Goal: Task Accomplishment & Management: Complete application form

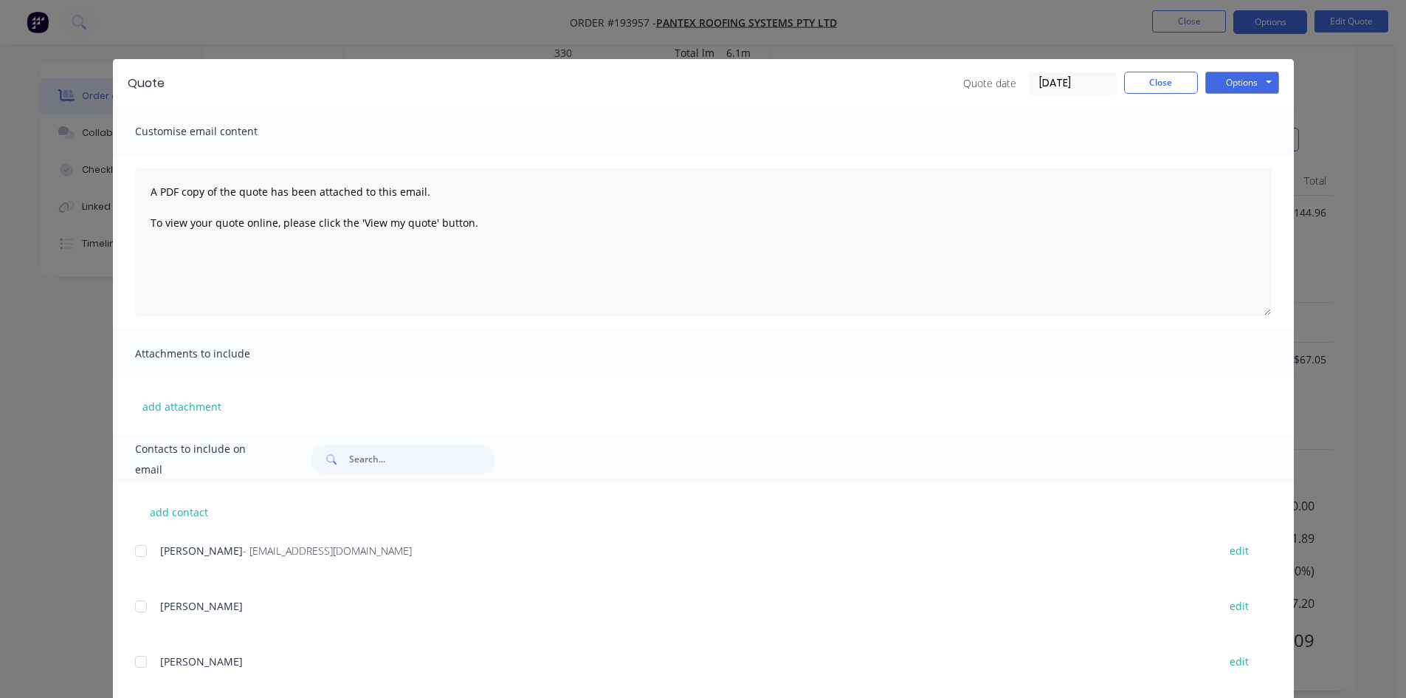
click at [193, 26] on div "Quote Quote date [DATE] Close Options Preview Print Email Customise email conte…" at bounding box center [703, 349] width 1406 height 698
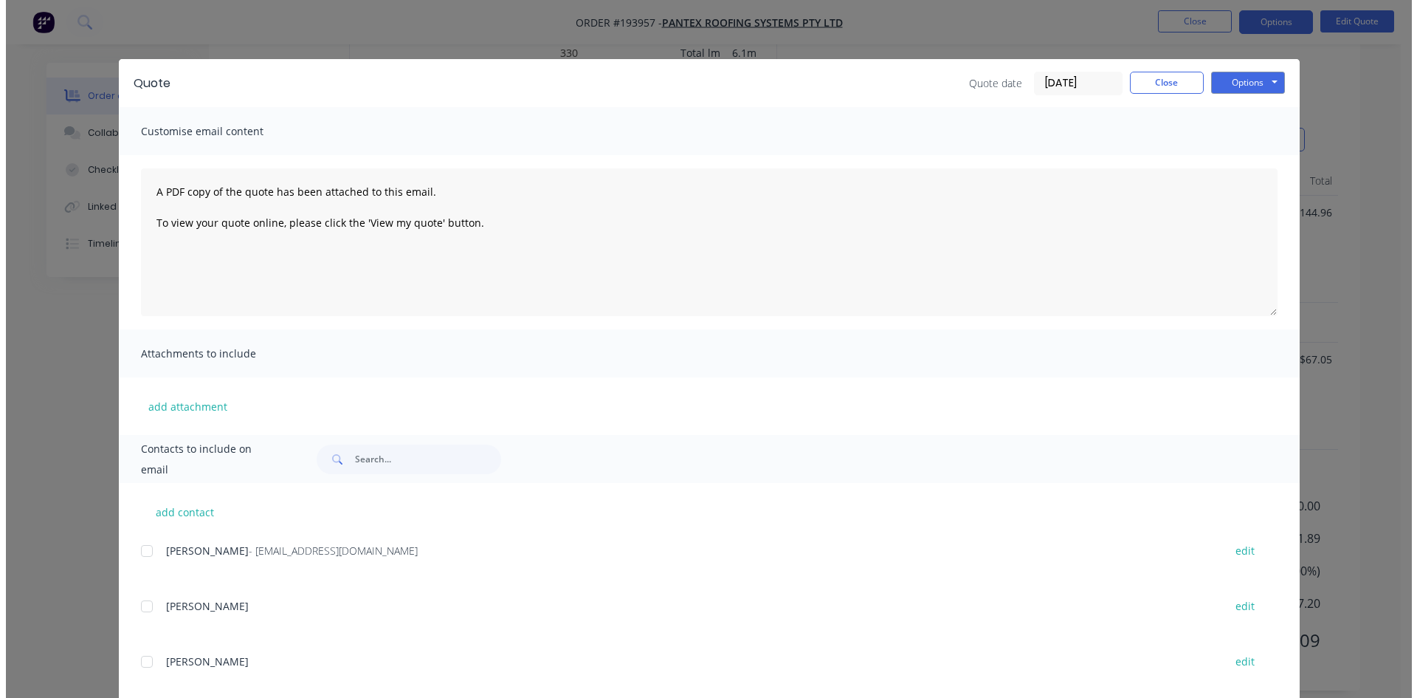
scroll to position [869, 0]
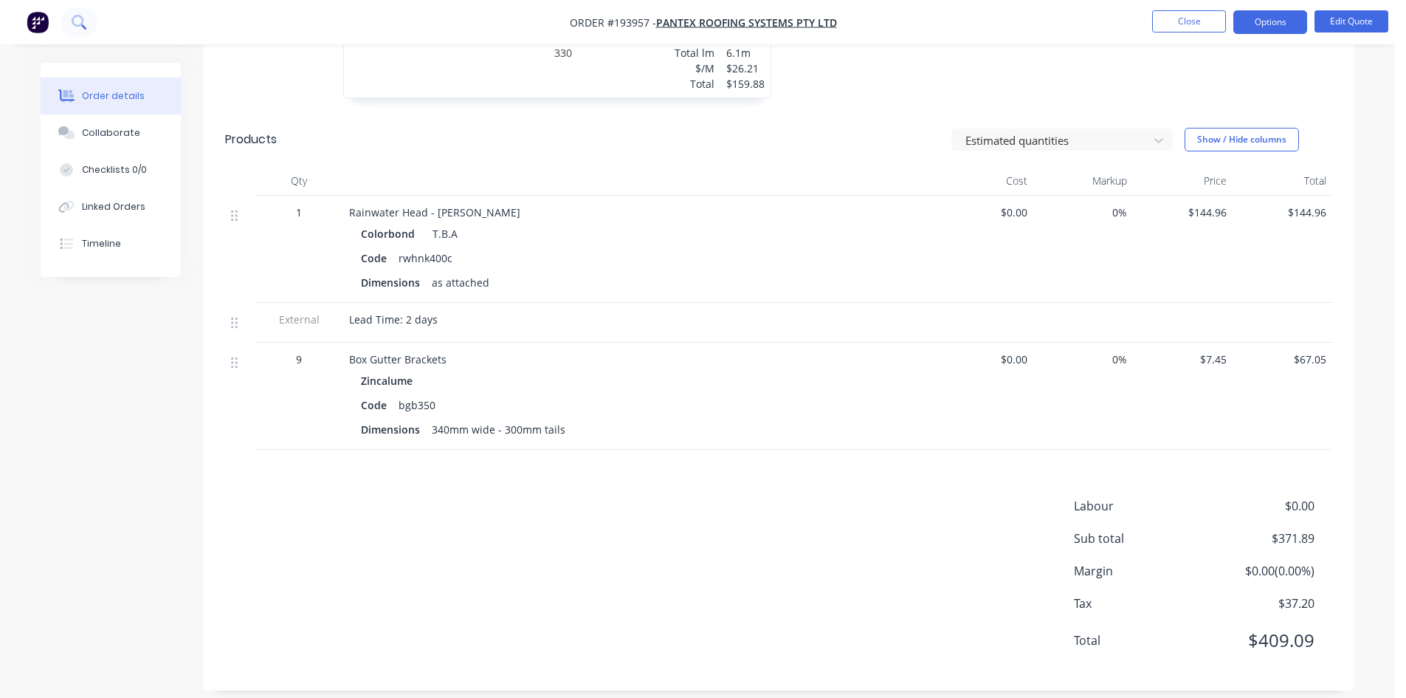
click at [76, 23] on icon at bounding box center [79, 22] width 14 height 14
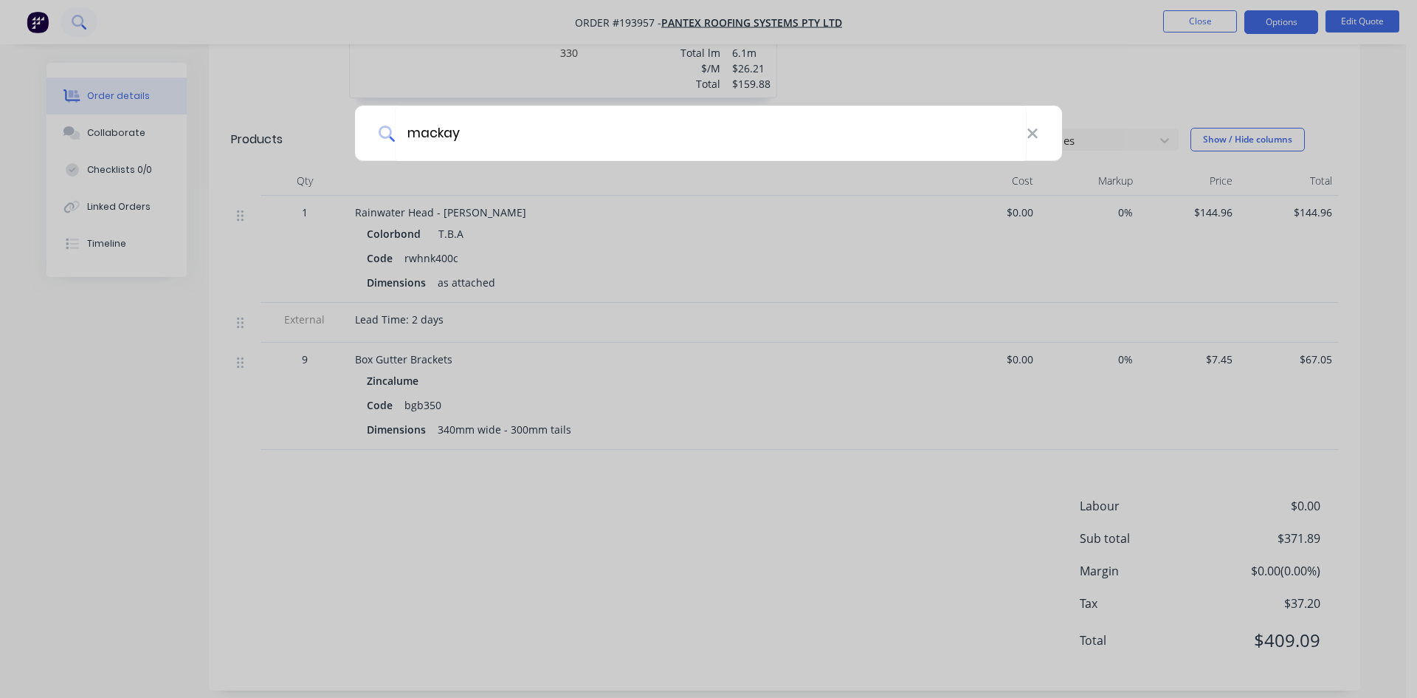
type input "mackay"
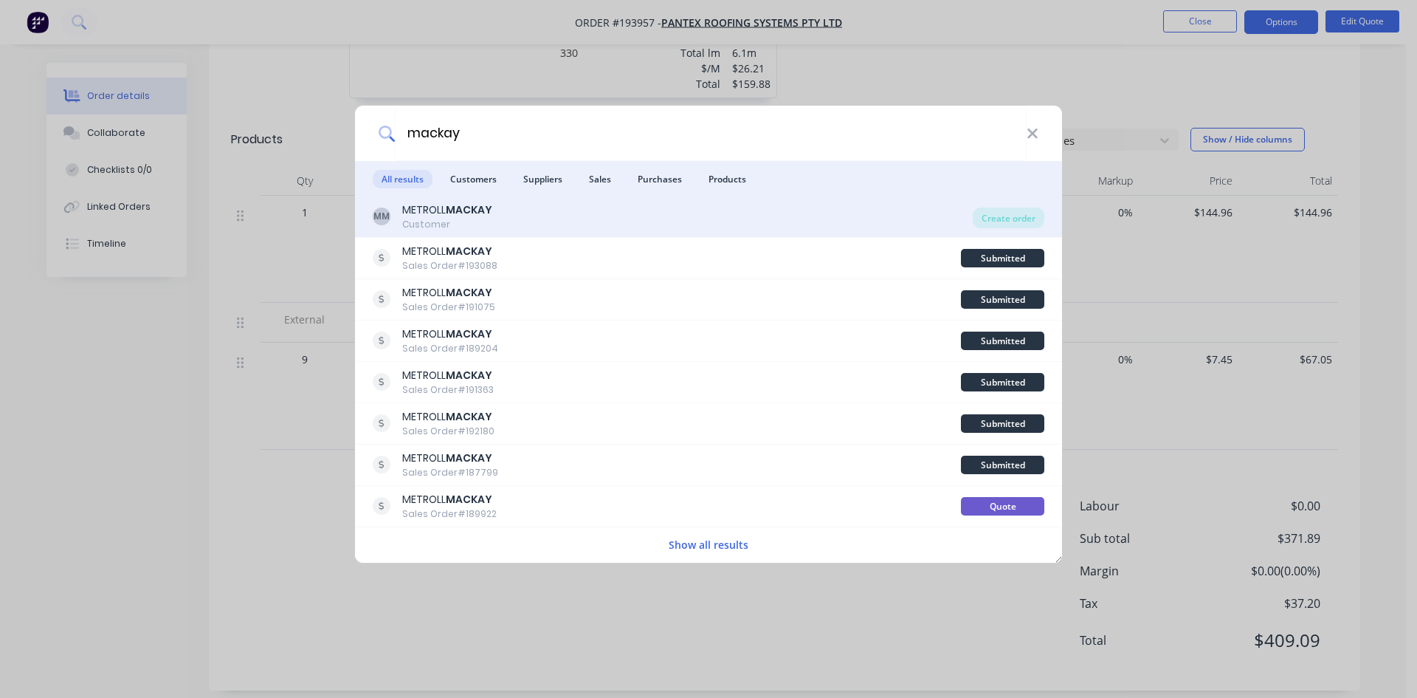
click at [650, 213] on div "MM METROLL MACKAY Customer" at bounding box center [673, 216] width 600 height 29
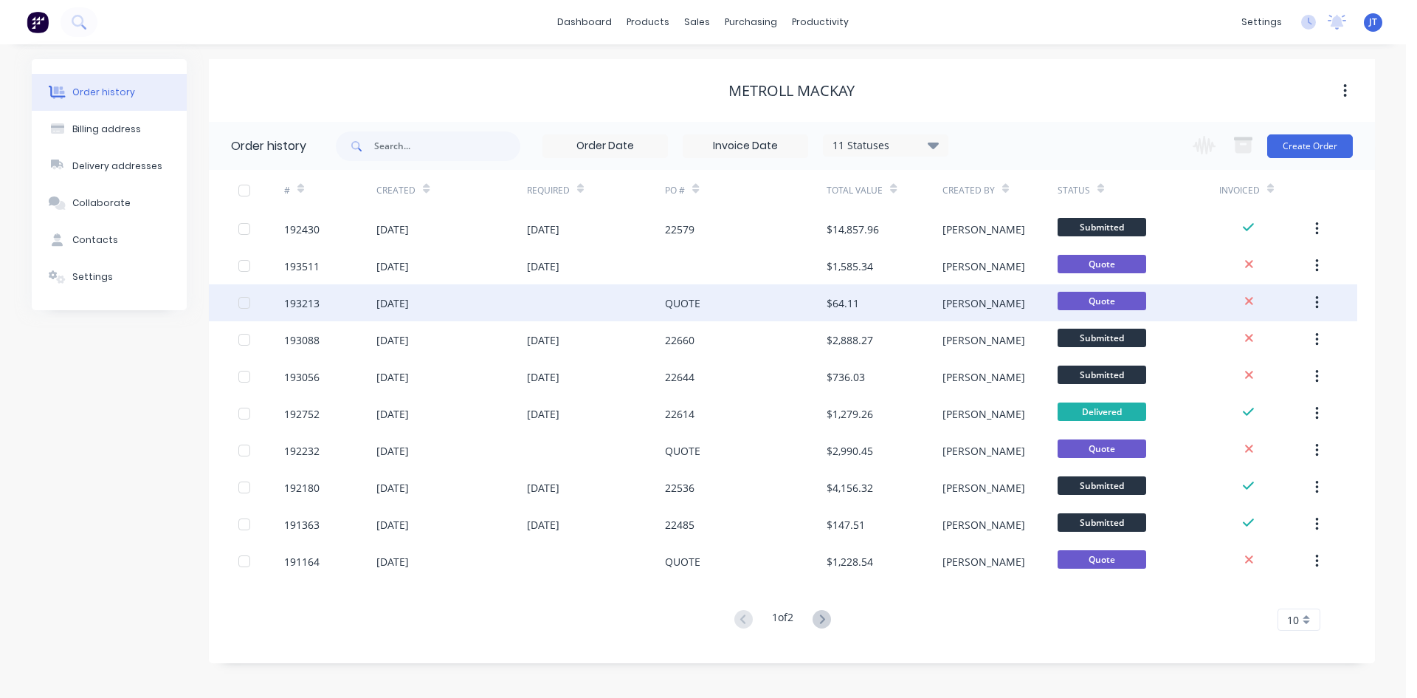
click at [970, 314] on div "[PERSON_NAME]" at bounding box center [1000, 302] width 115 height 37
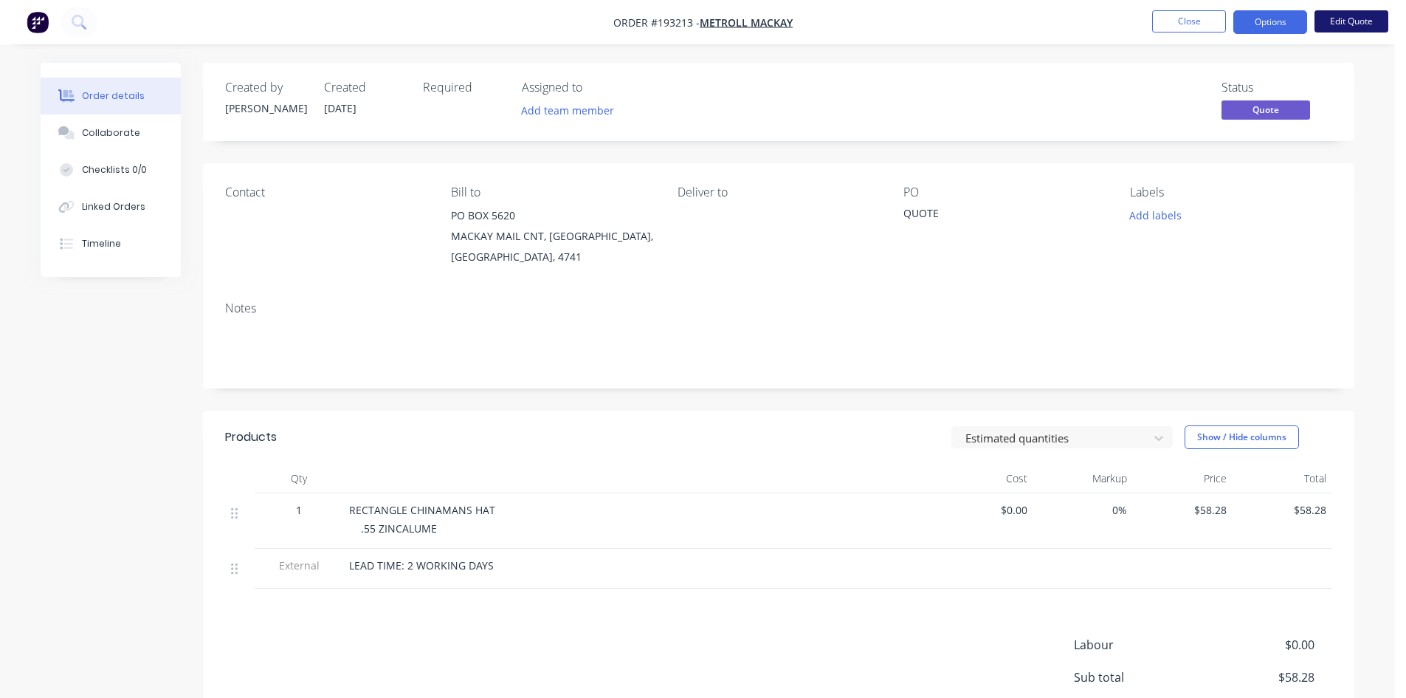
click at [1350, 26] on button "Edit Quote" at bounding box center [1352, 21] width 74 height 22
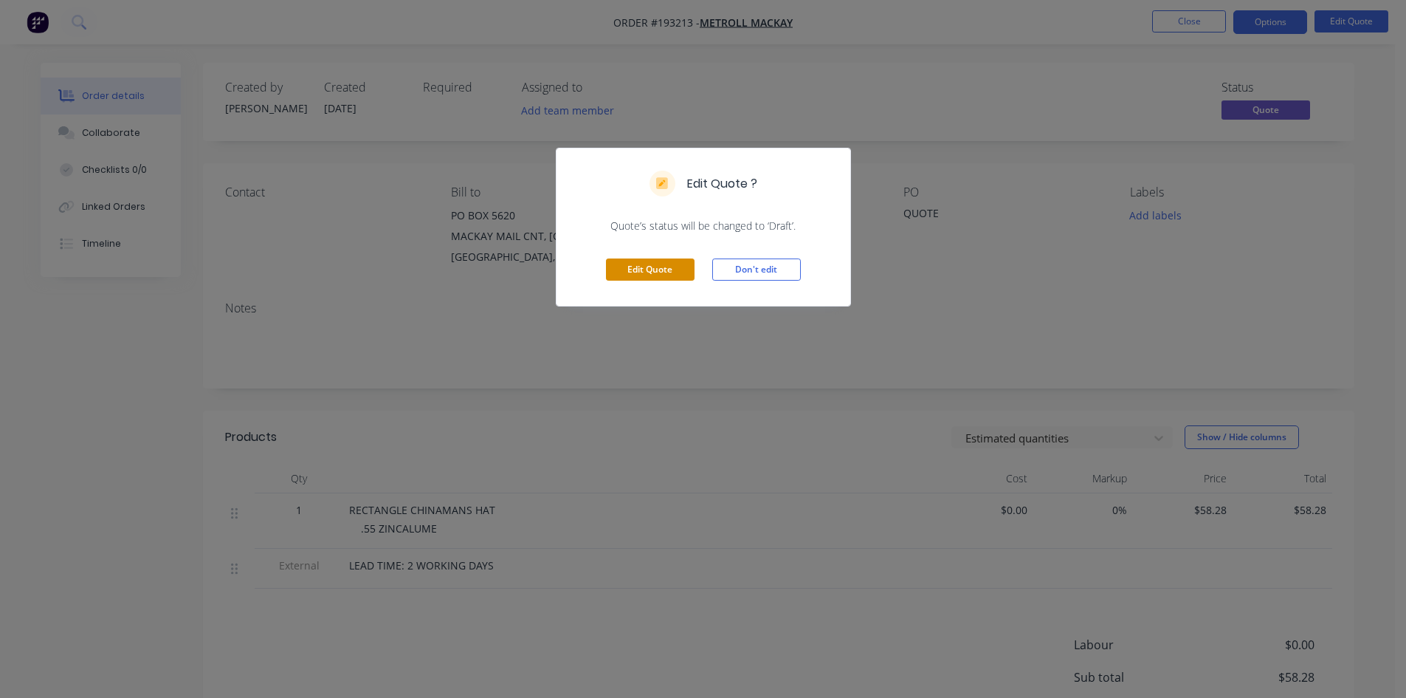
click at [670, 276] on button "Edit Quote" at bounding box center [650, 269] width 89 height 22
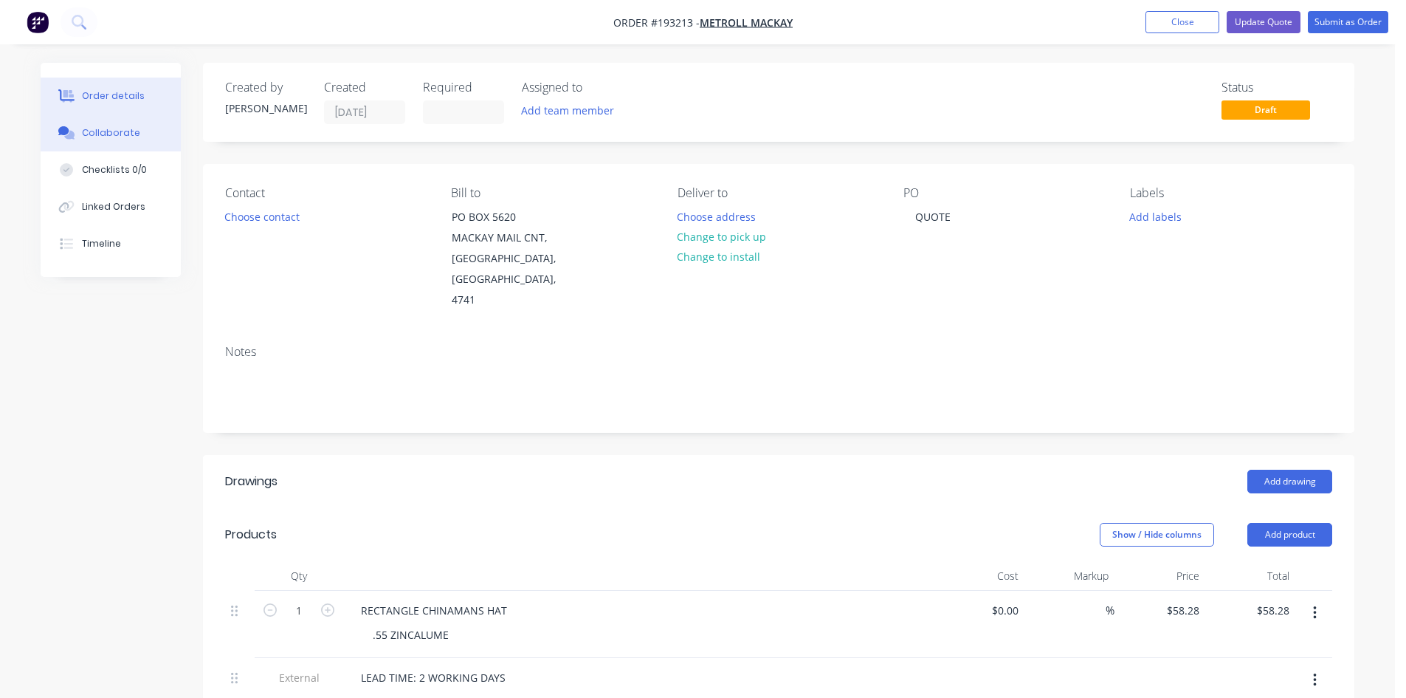
click at [104, 133] on div "Collaborate" at bounding box center [111, 132] width 58 height 13
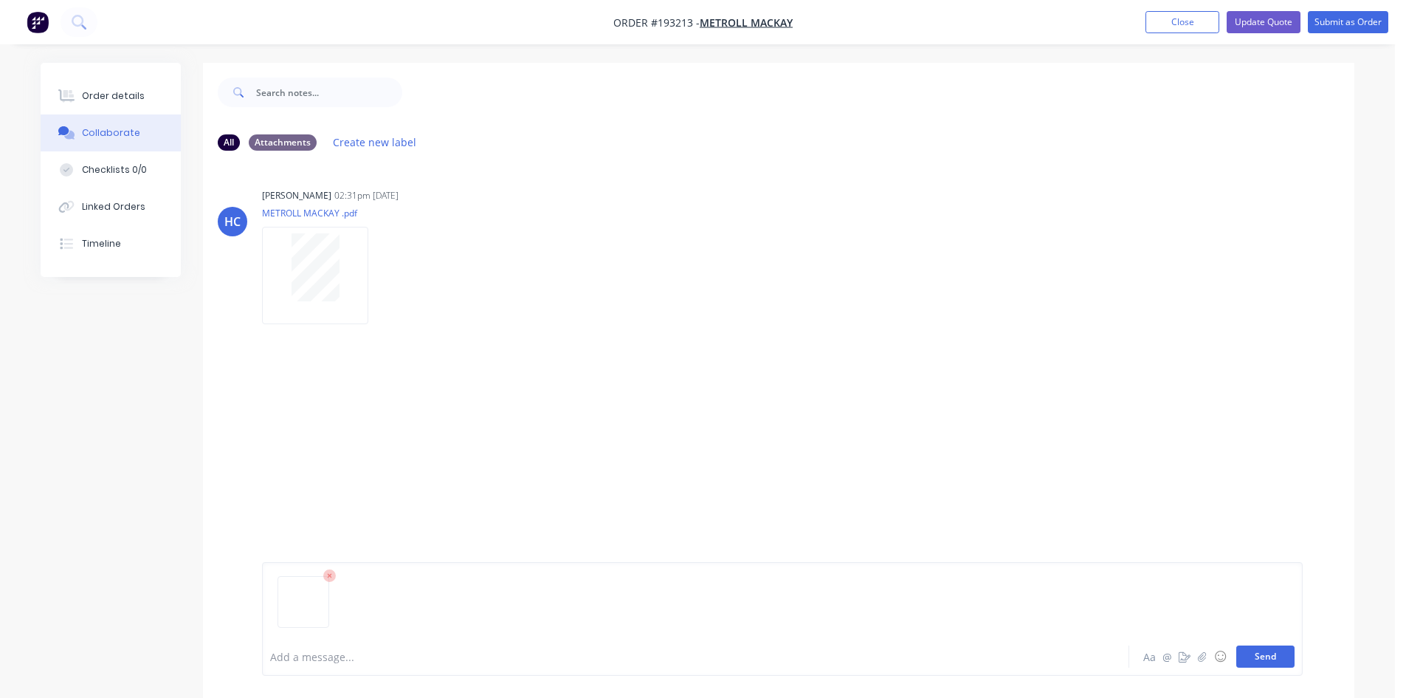
click at [1279, 667] on button "Send" at bounding box center [1265, 656] width 58 height 22
click at [80, 106] on button "Order details" at bounding box center [111, 96] width 140 height 37
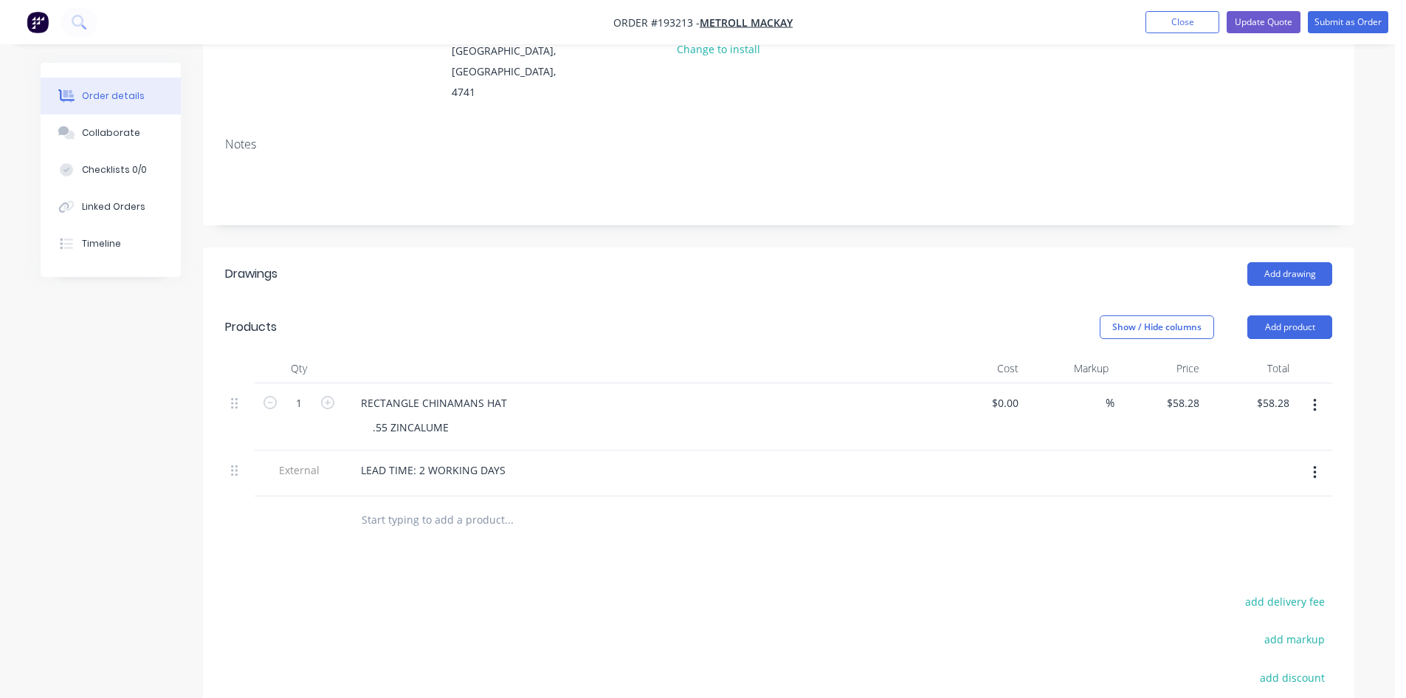
scroll to position [246, 0]
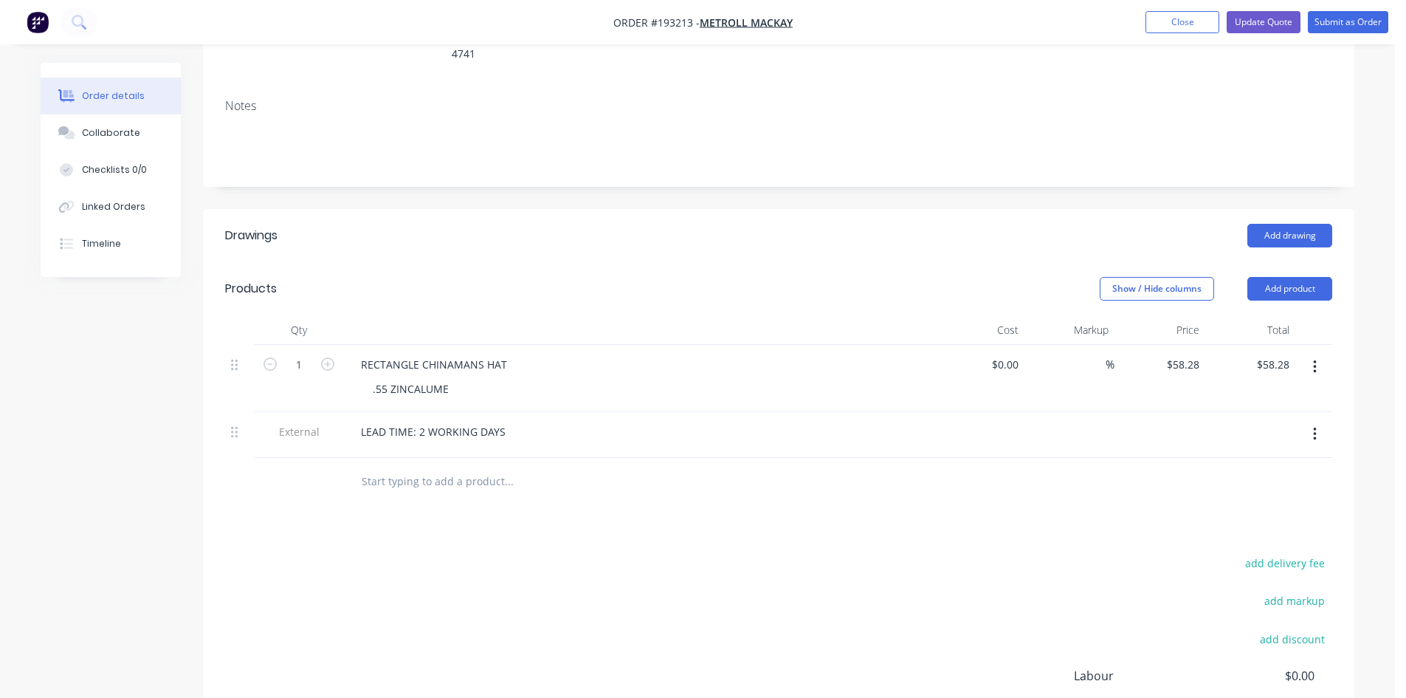
click at [391, 467] on input "text" at bounding box center [508, 482] width 295 height 30
type input "Bas"
type input ".55mm Zincalume penetration as attached"
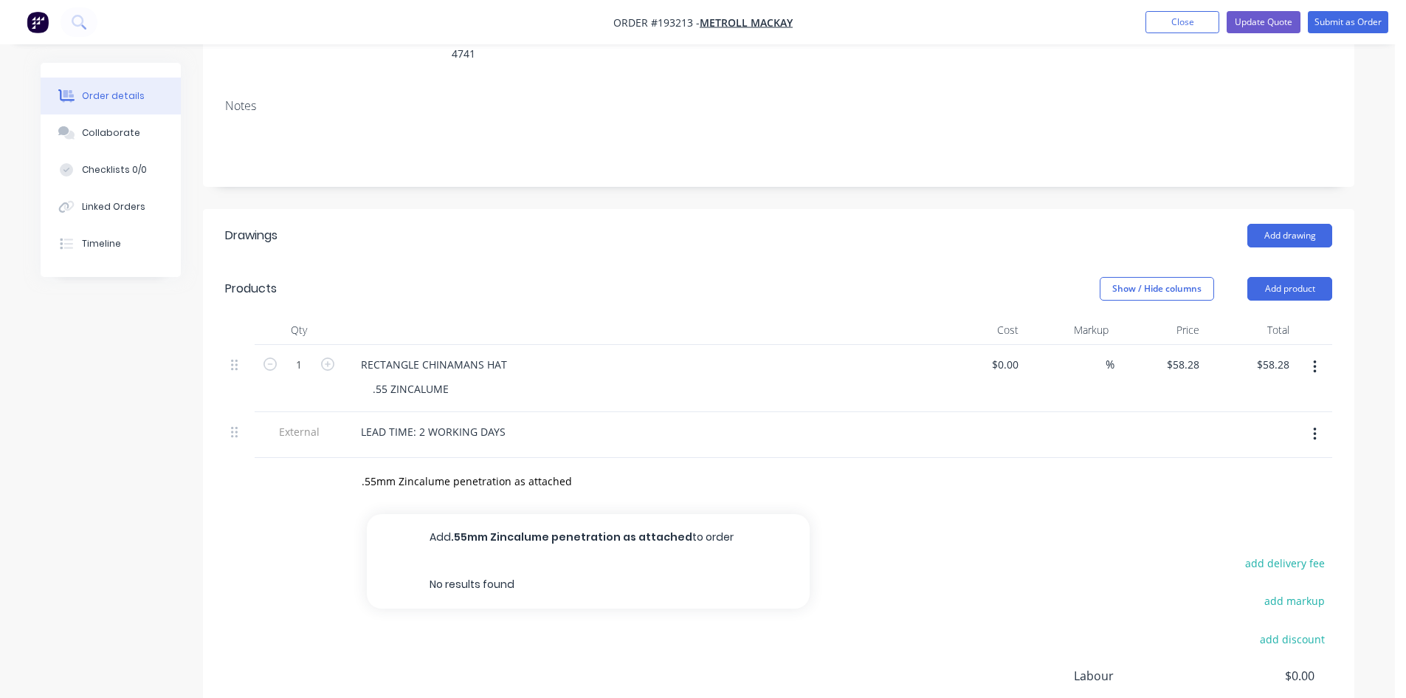
click at [472, 521] on button "Add .55mm Zincalume penetration as attached to order" at bounding box center [588, 537] width 443 height 47
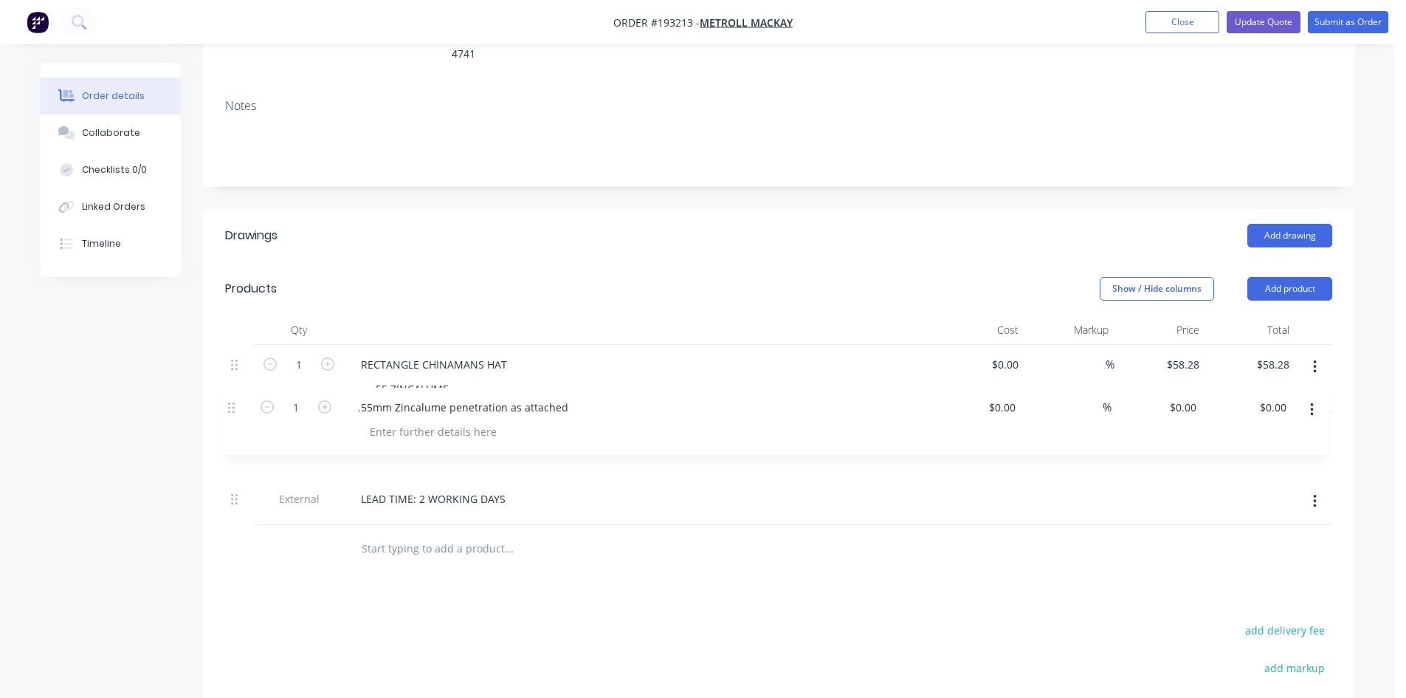
drag, startPoint x: 237, startPoint y: 460, endPoint x: 234, endPoint y: 407, distance: 53.2
click at [234, 407] on div "1 RECTANGLE CHINAMANS HAT .55 ZINCALUME $0.00 $0.00 % $58.28 $58.28 $58.28 $58.…" at bounding box center [778, 435] width 1107 height 180
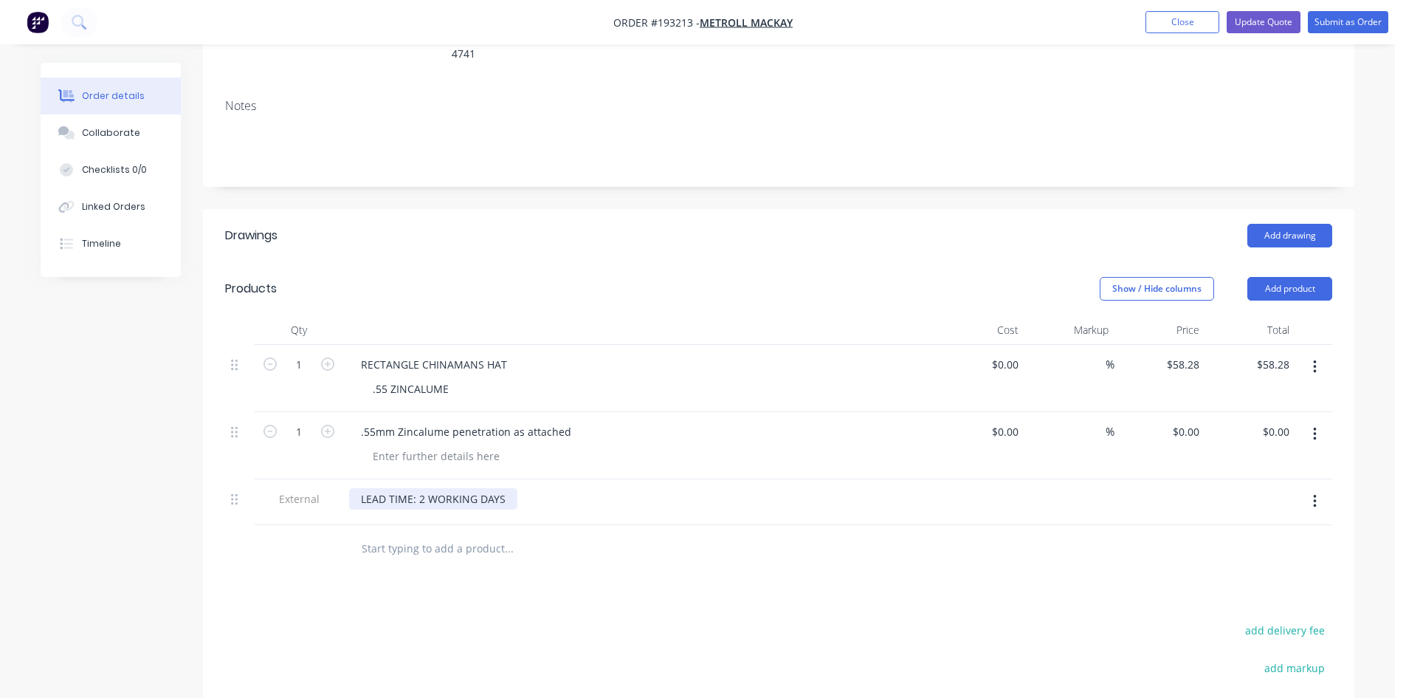
click at [421, 488] on div "LEAD TIME: 2 WORKING DAYS" at bounding box center [433, 498] width 168 height 21
click at [499, 587] on div "Drawings Add drawing Products Show / Hide columns Add product Qty Cost Markup P…" at bounding box center [779, 568] width 1152 height 718
click at [1263, 277] on button "Add product" at bounding box center [1290, 289] width 85 height 24
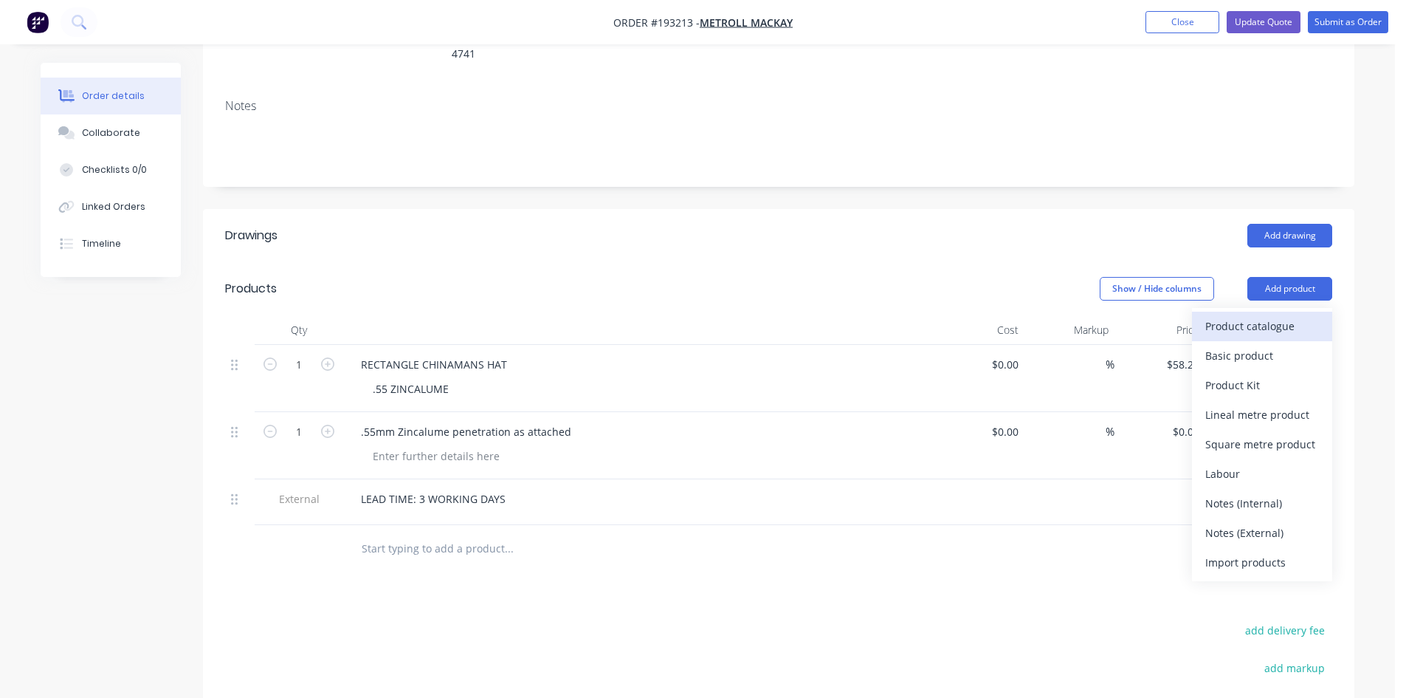
click at [1255, 315] on div "Product catalogue" at bounding box center [1262, 325] width 114 height 21
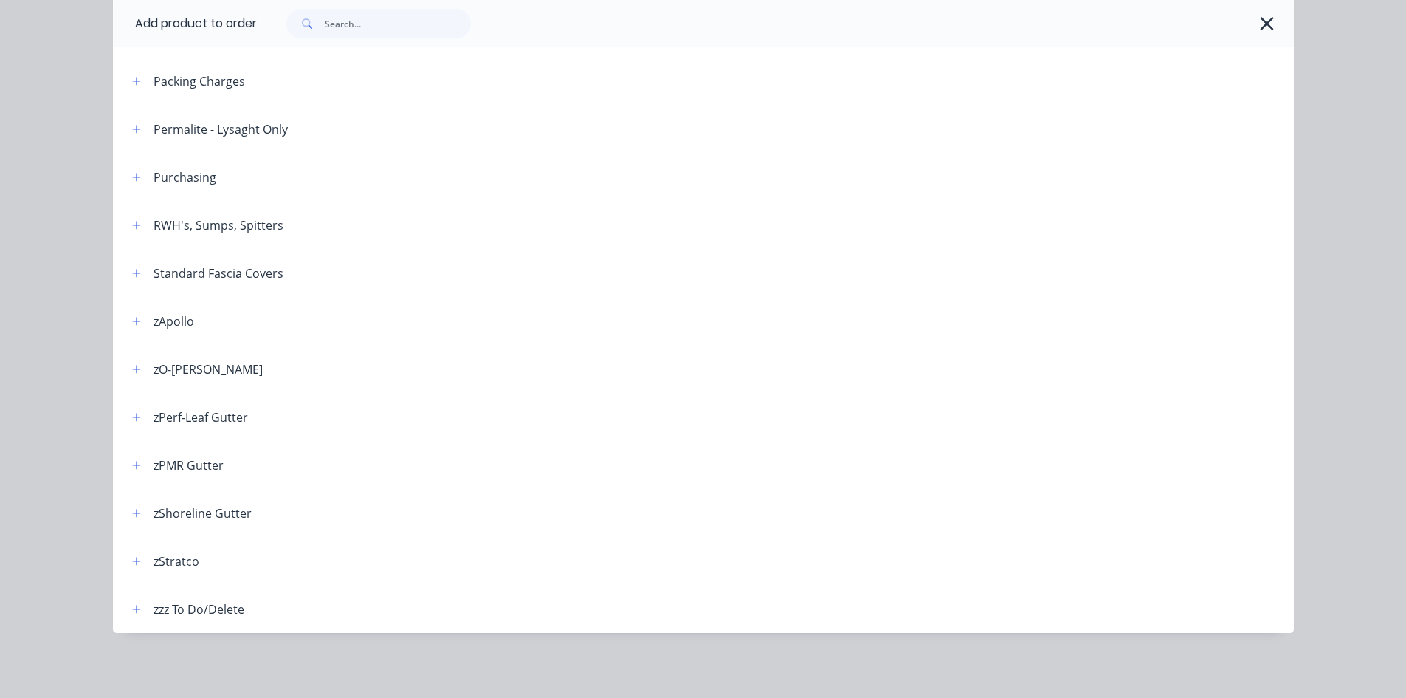
scroll to position [498, 0]
click at [136, 233] on button "button" at bounding box center [137, 225] width 18 height 18
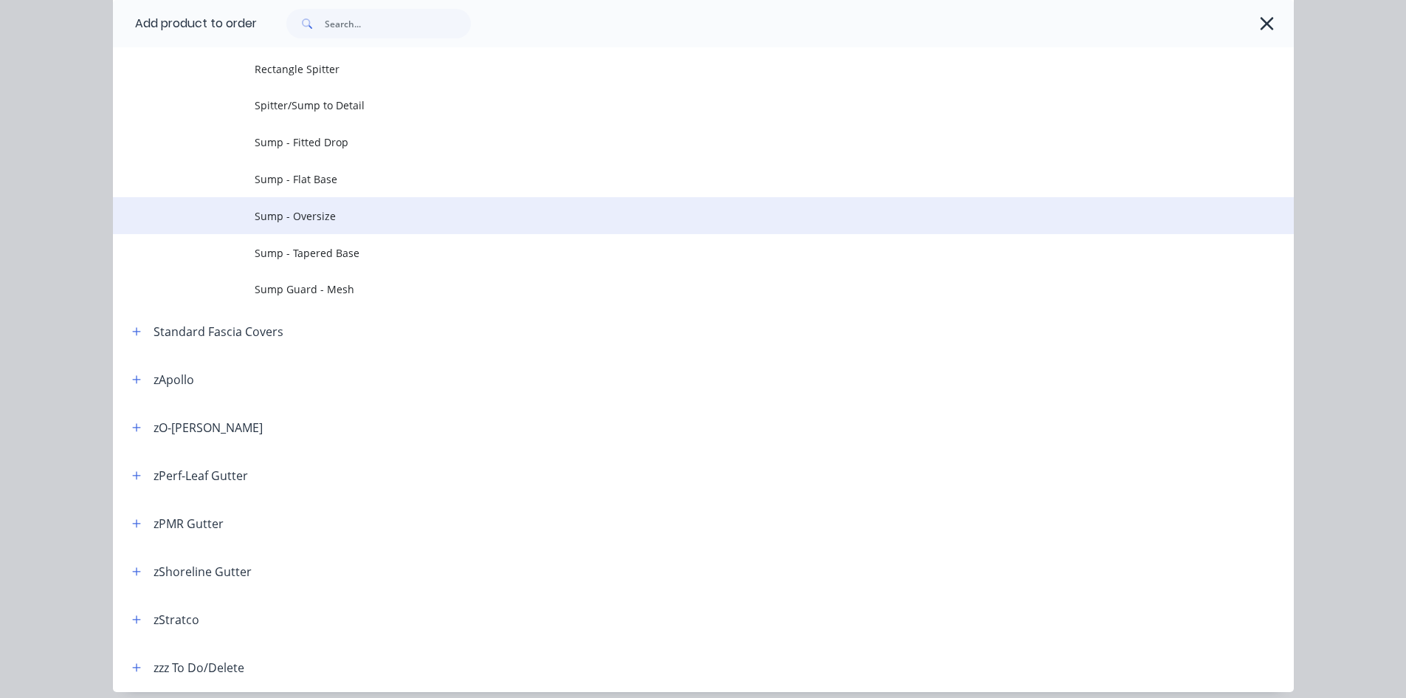
scroll to position [735, 0]
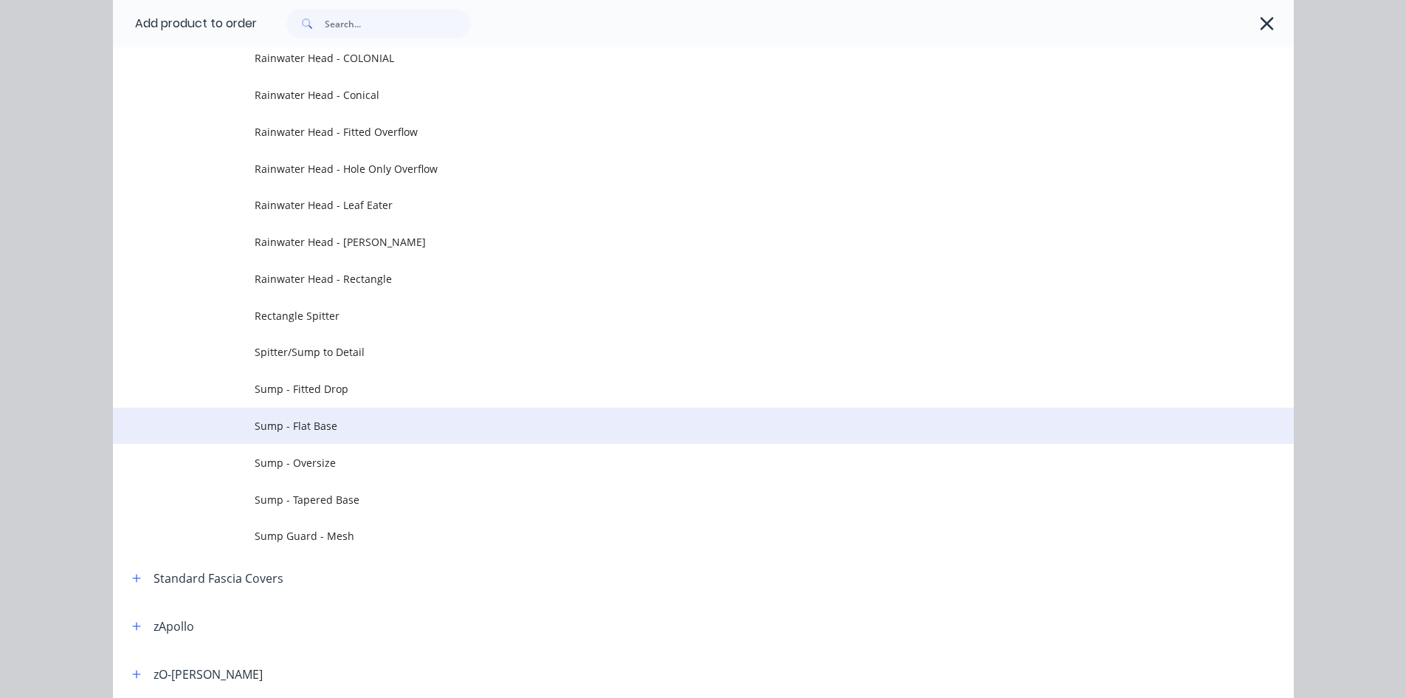
click at [391, 413] on td "Sump - Flat Base" at bounding box center [774, 425] width 1039 height 37
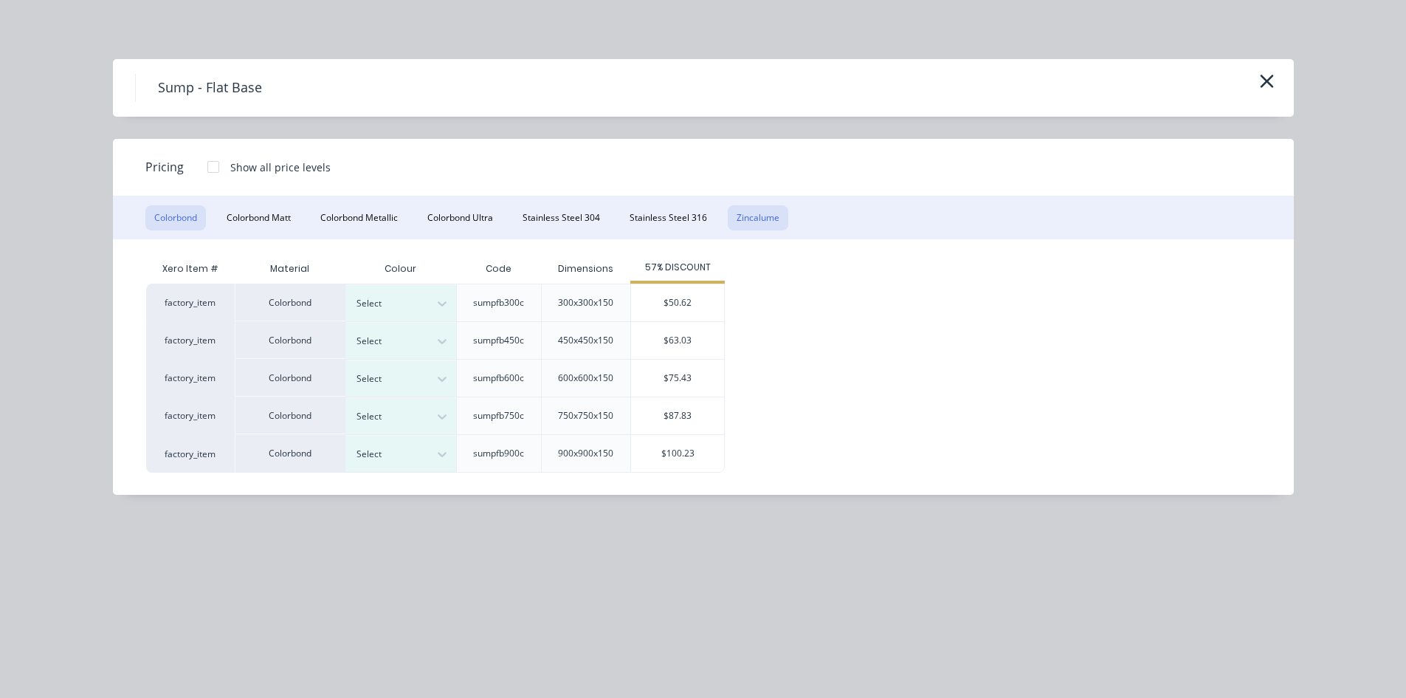
click at [740, 210] on button "Zincalume" at bounding box center [758, 217] width 61 height 25
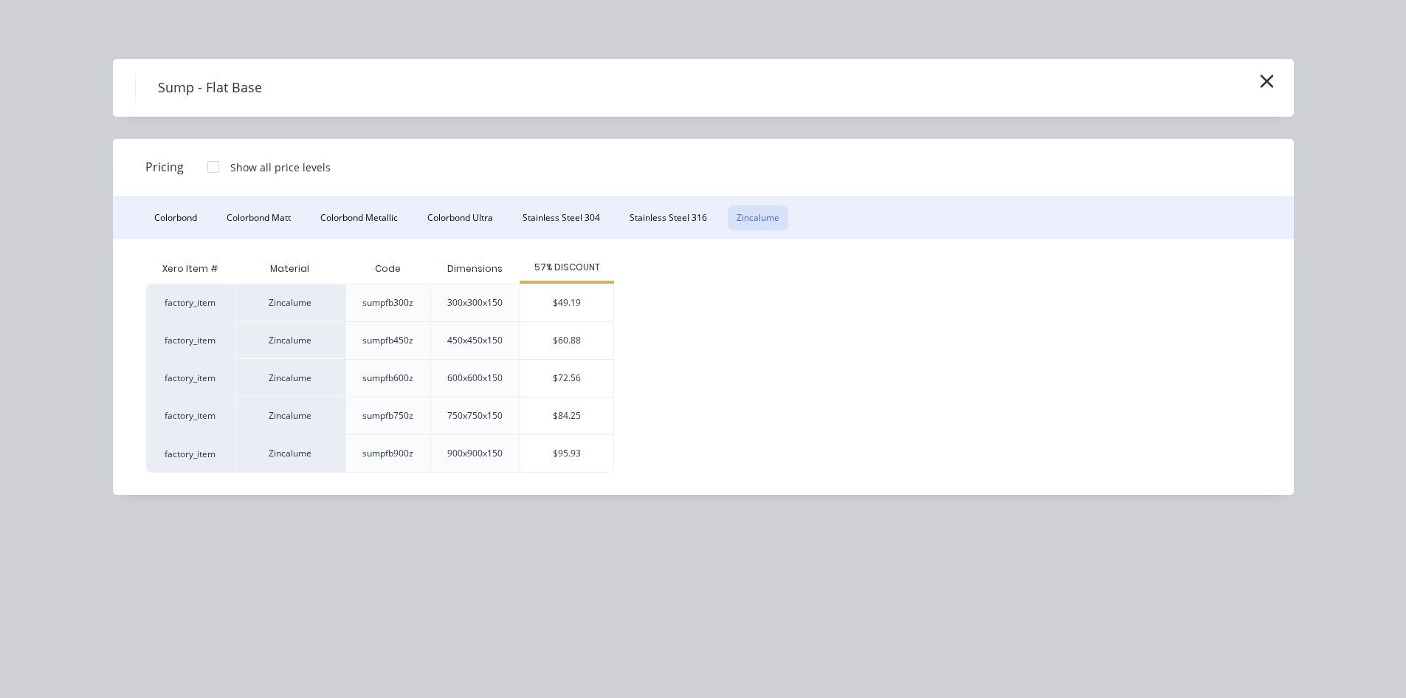
click at [589, 300] on div "$49.19" at bounding box center [566, 302] width 93 height 37
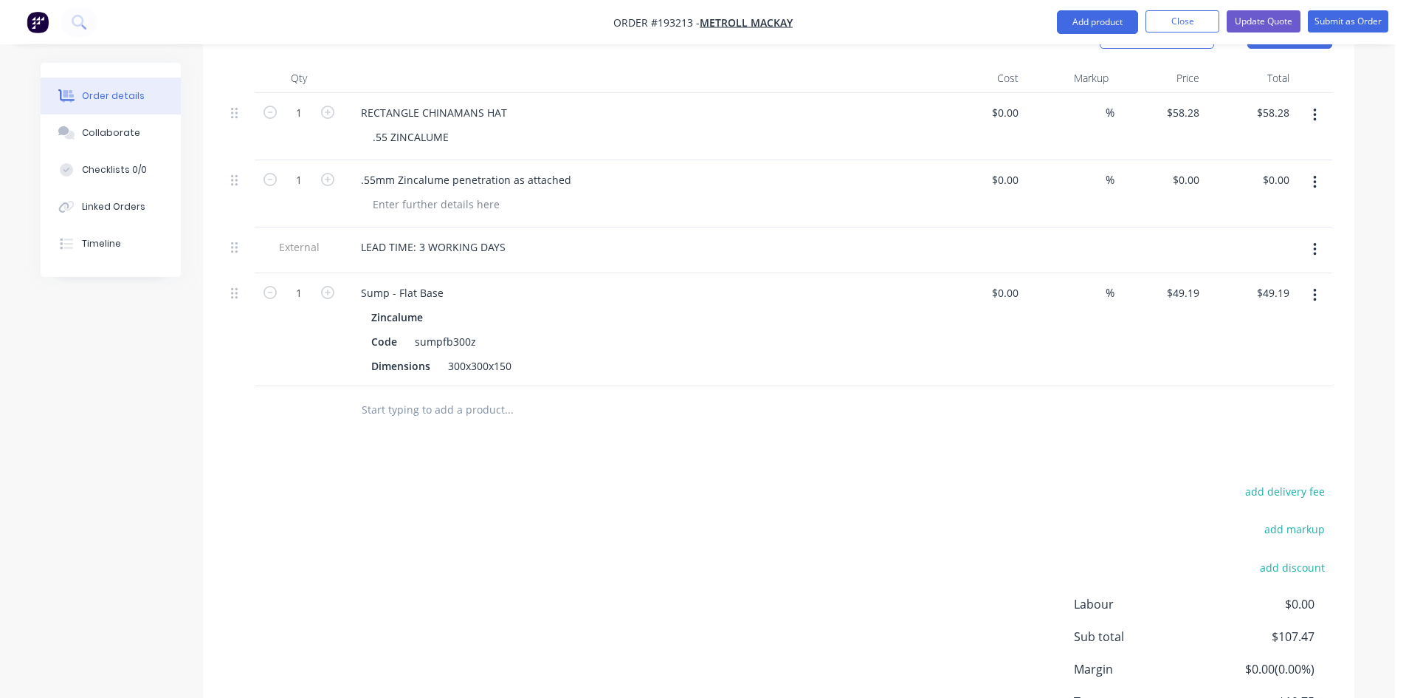
click at [1193, 170] on div "$0.00 $0.00" at bounding box center [1160, 193] width 91 height 67
click at [1191, 169] on input "0" at bounding box center [1197, 179] width 17 height 21
type input "1"
type input "$49.19"
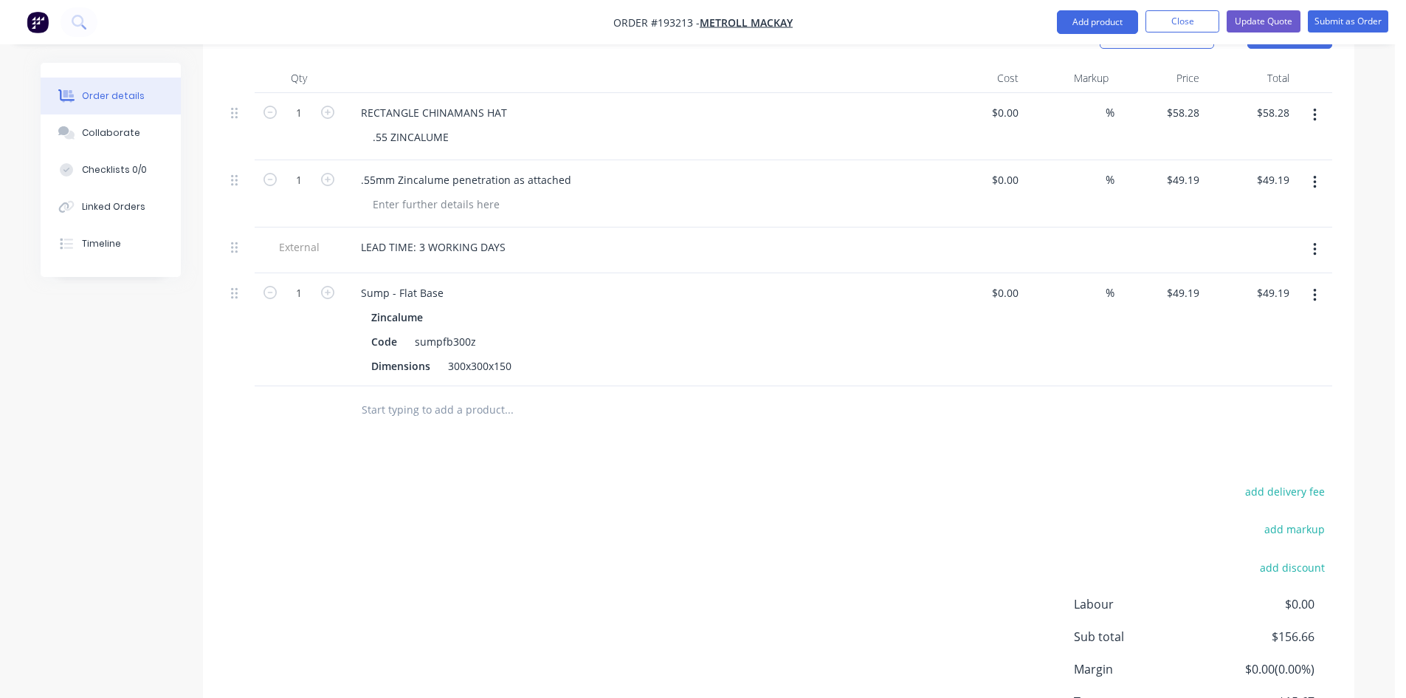
click at [1166, 392] on div at bounding box center [778, 410] width 1107 height 48
click at [1315, 289] on icon "button" at bounding box center [1314, 295] width 3 height 13
click at [1305, 323] on div "Edit" at bounding box center [1262, 333] width 114 height 21
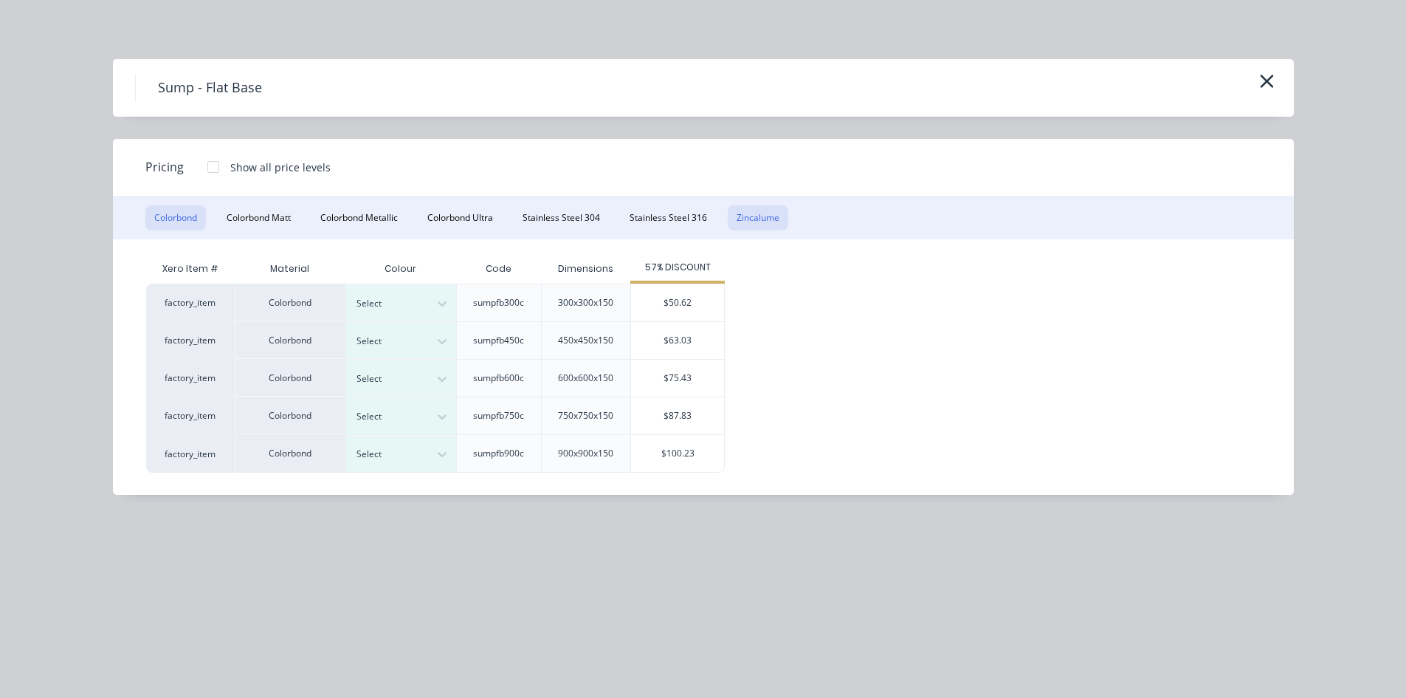
click at [733, 210] on button "Zincalume" at bounding box center [758, 217] width 61 height 25
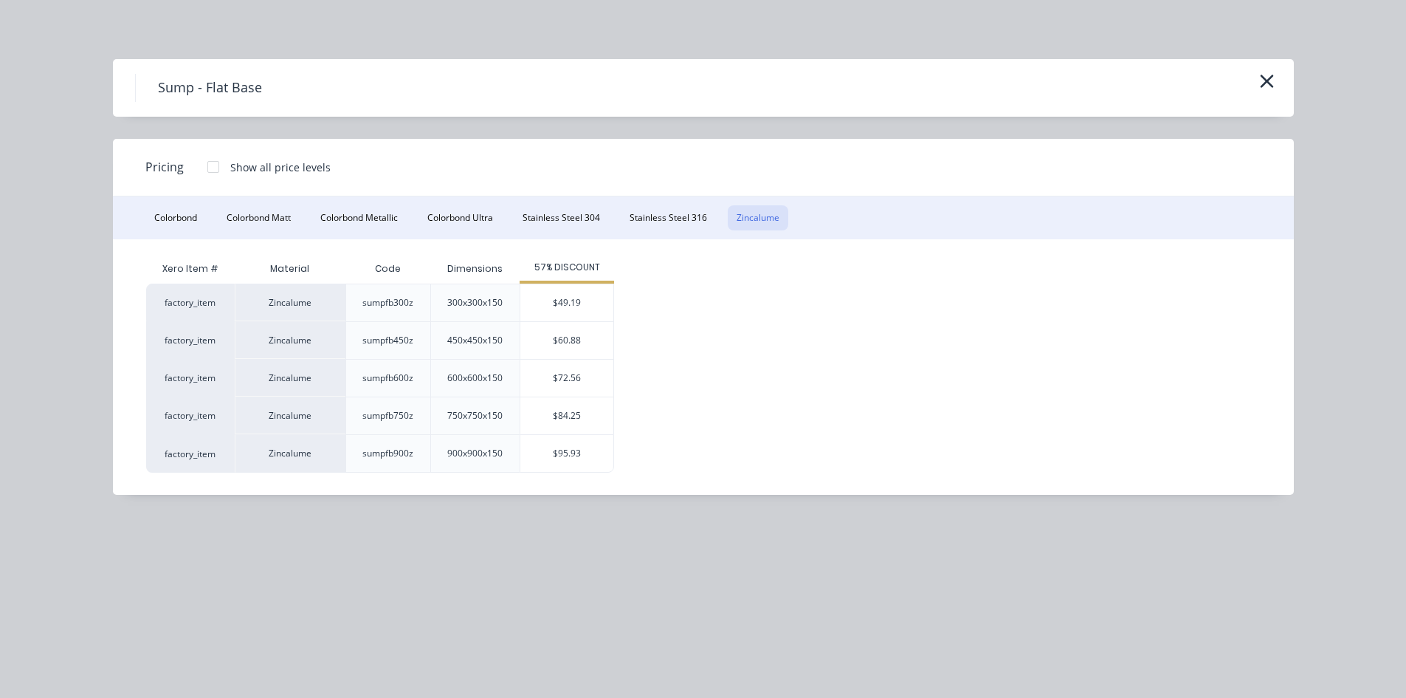
click at [1260, 80] on icon "button" at bounding box center [1267, 81] width 16 height 21
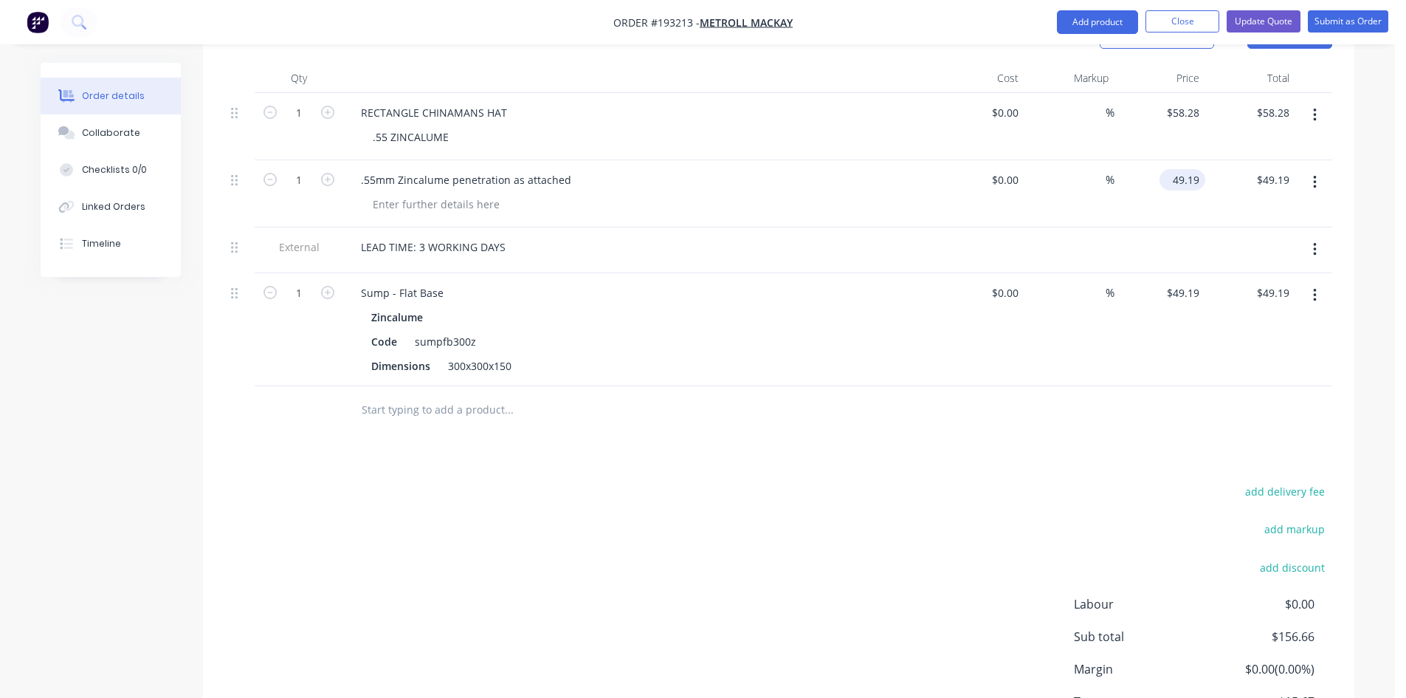
click at [1186, 169] on input "49.19" at bounding box center [1186, 179] width 40 height 21
type input "$60.88"
click at [1236, 393] on div at bounding box center [778, 410] width 1107 height 48
click at [1315, 289] on icon "button" at bounding box center [1314, 295] width 3 height 13
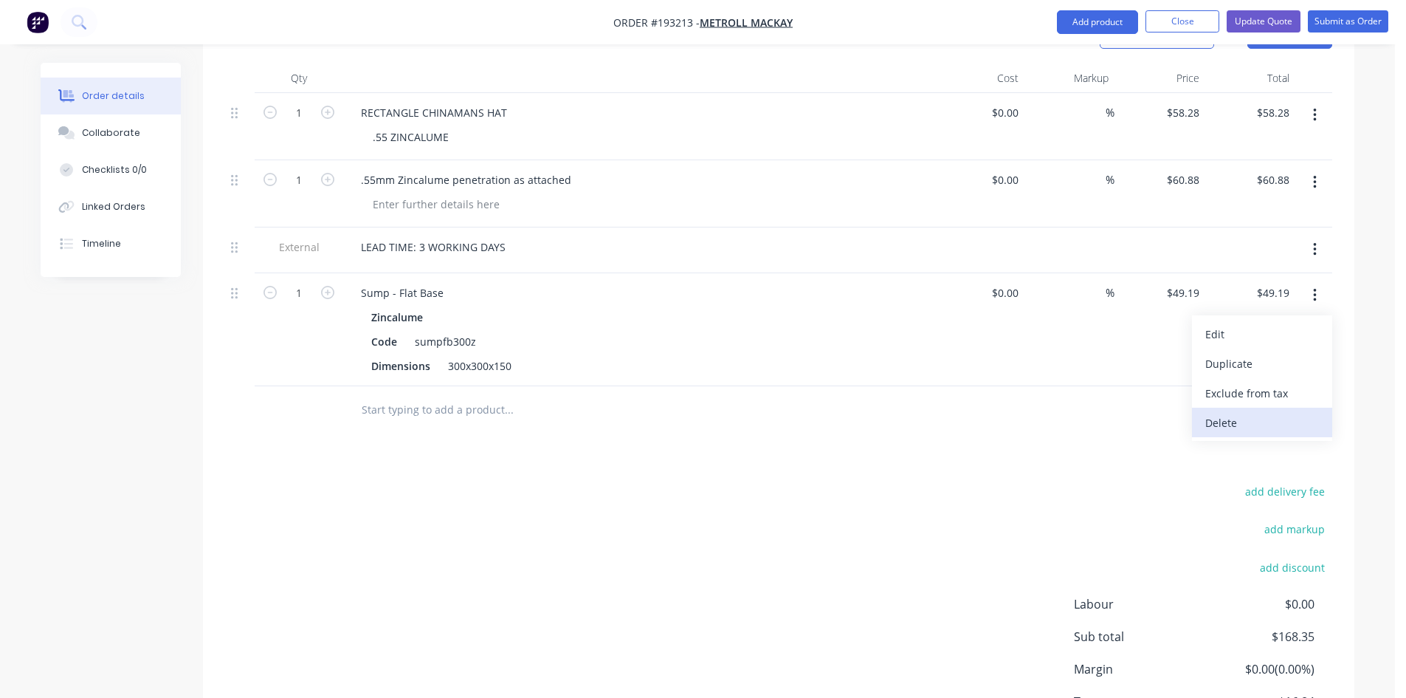
click at [1238, 412] on div "Delete" at bounding box center [1262, 422] width 114 height 21
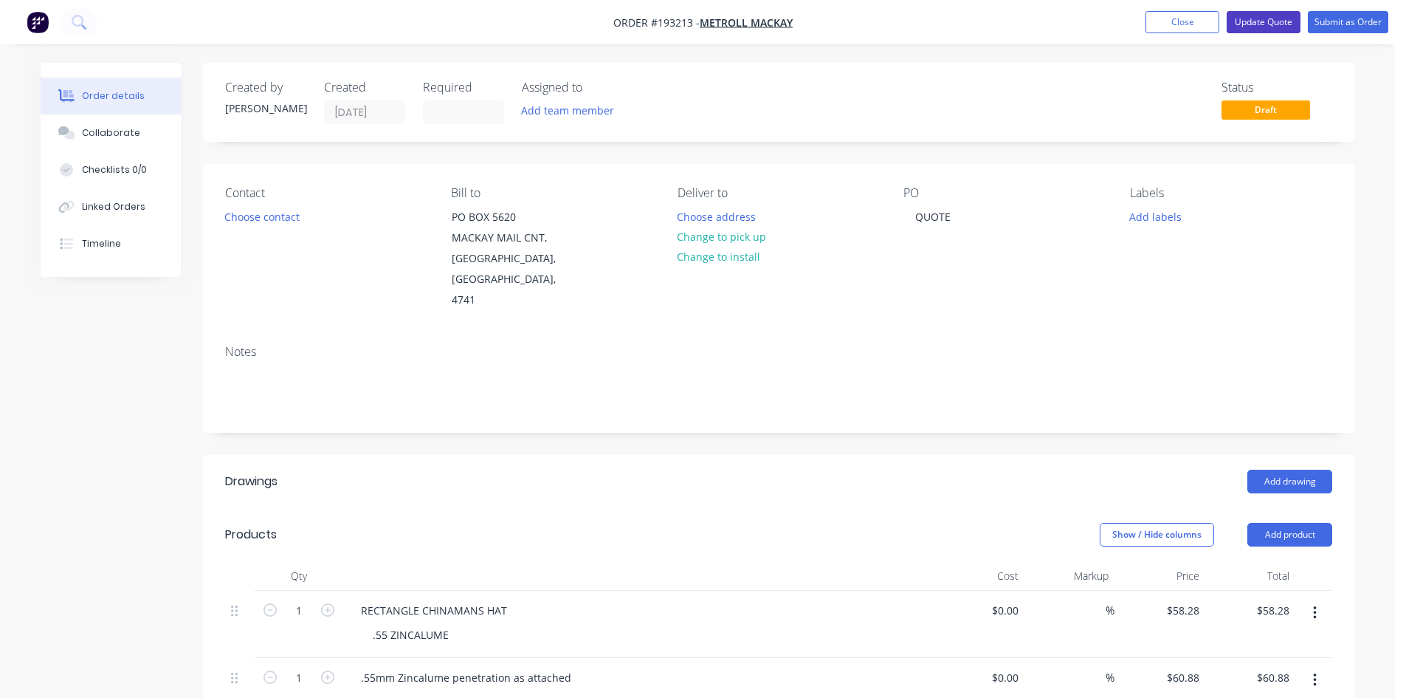
click at [1276, 25] on button "Update Quote" at bounding box center [1264, 22] width 74 height 22
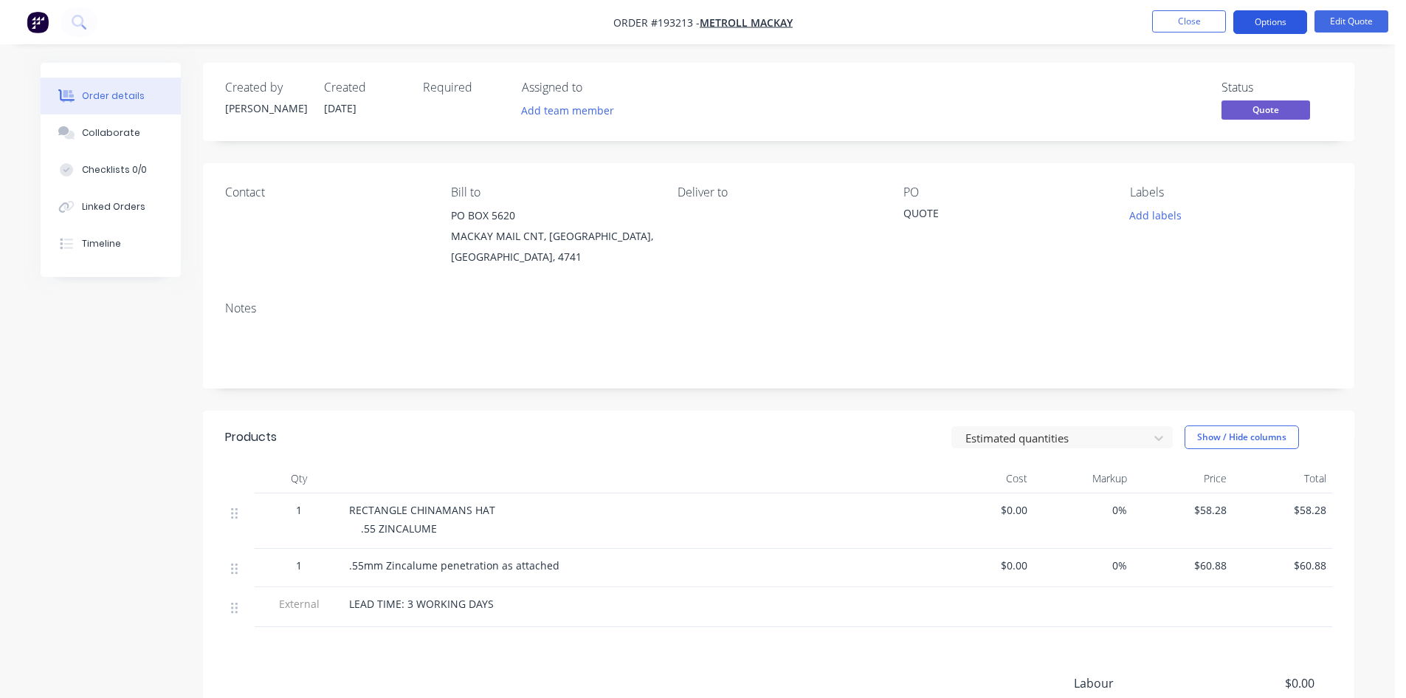
click at [1277, 27] on button "Options" at bounding box center [1271, 22] width 74 height 24
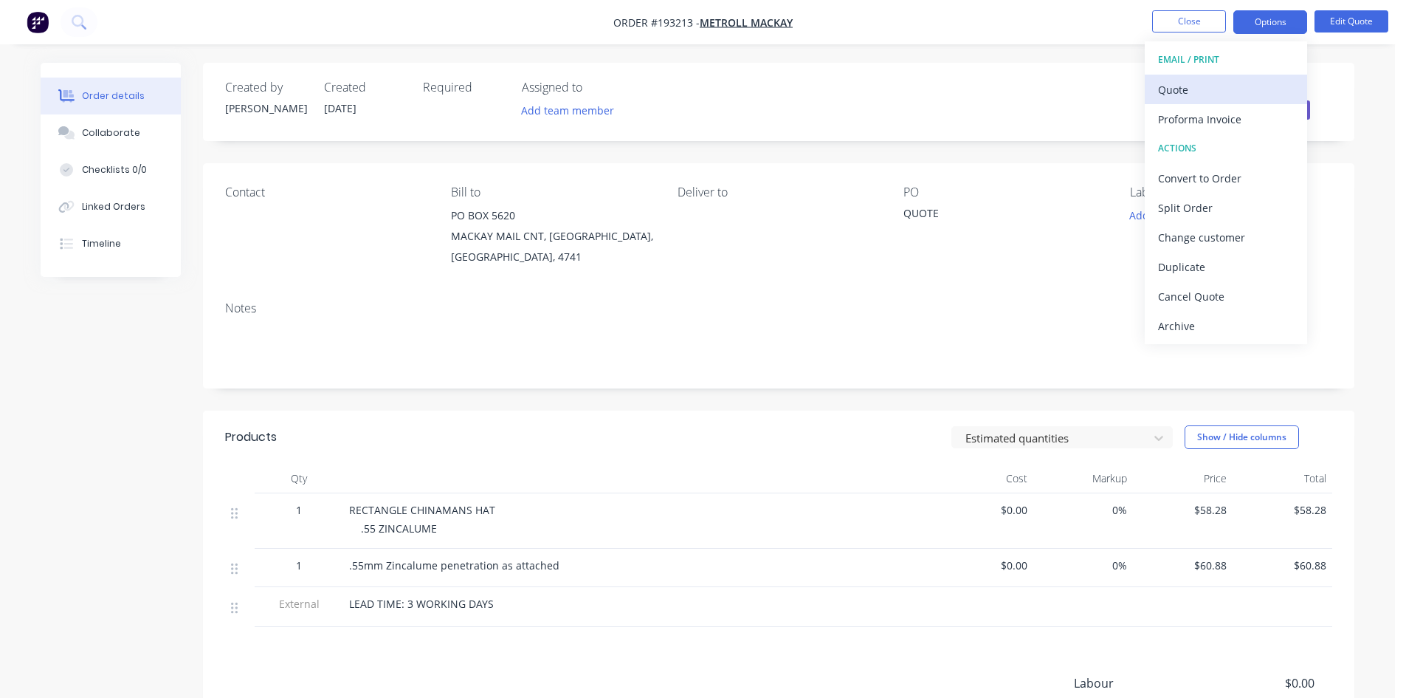
click at [1242, 86] on div "Quote" at bounding box center [1226, 89] width 136 height 21
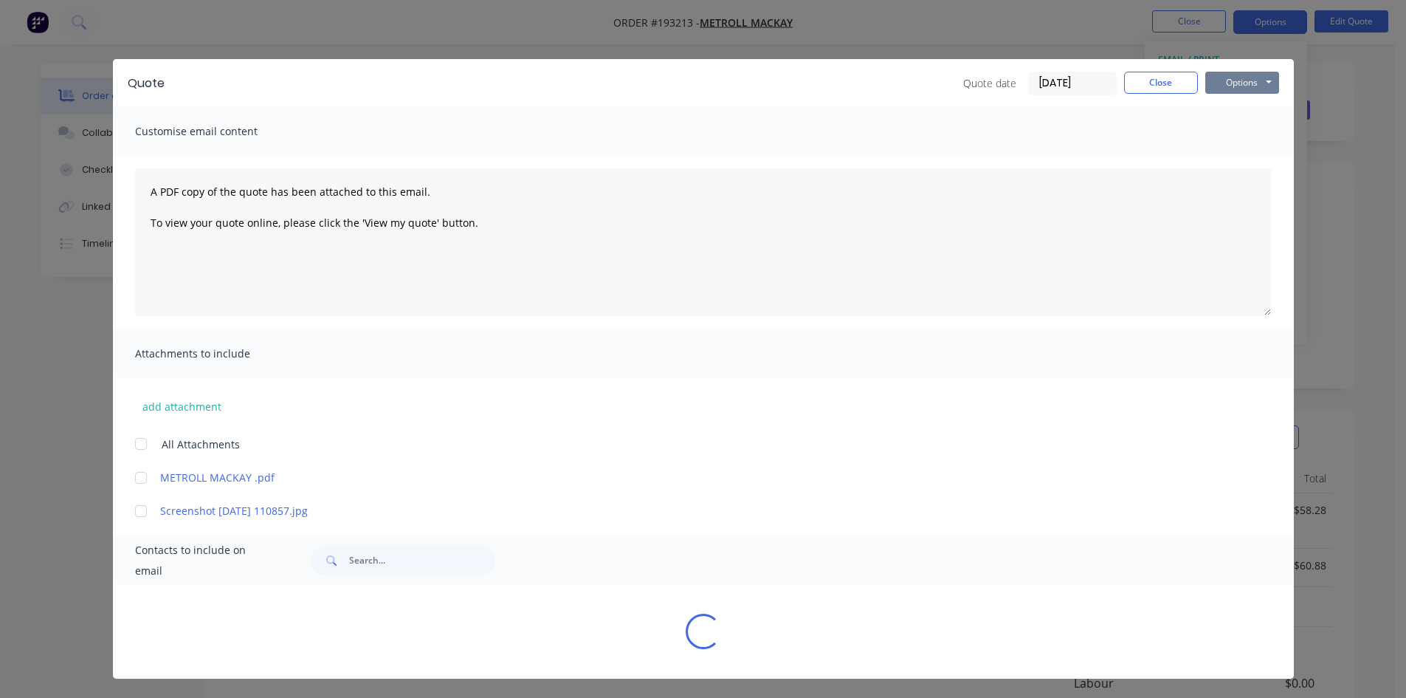
click at [1256, 75] on button "Options" at bounding box center [1242, 83] width 74 height 22
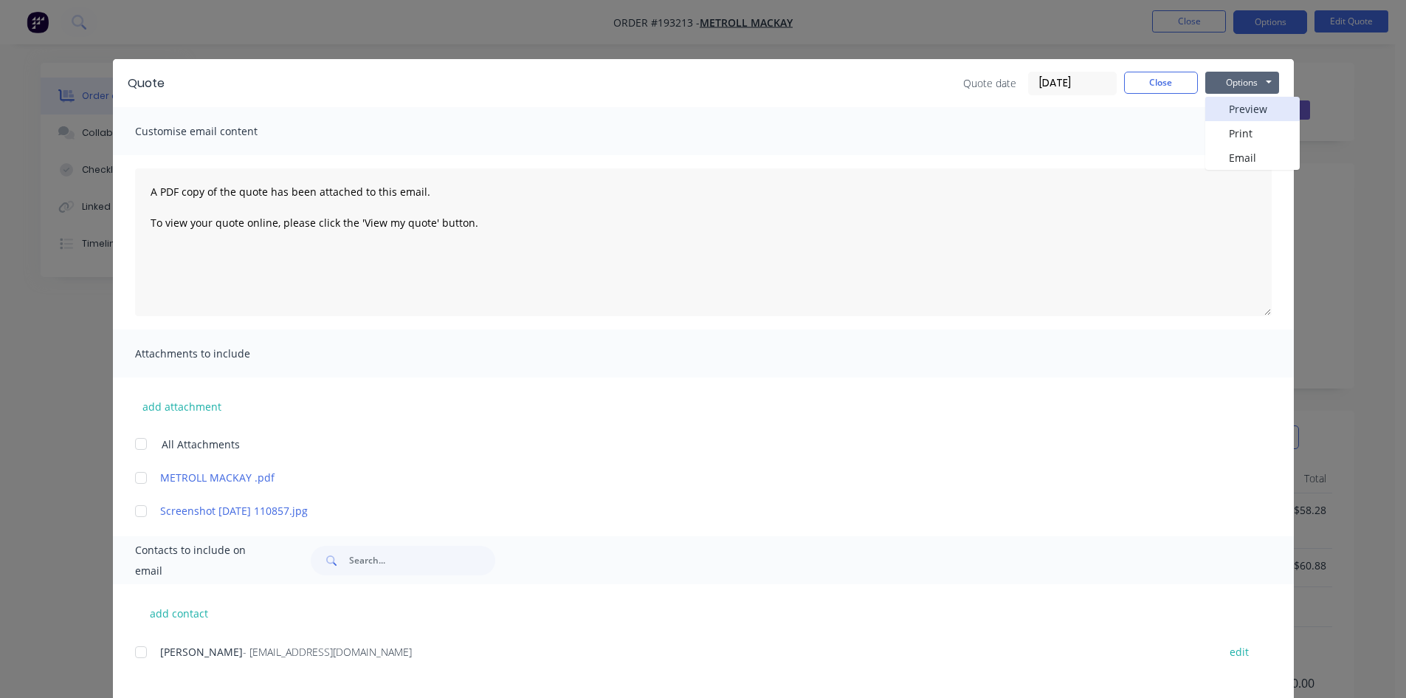
click at [1256, 109] on button "Preview" at bounding box center [1252, 109] width 94 height 24
click at [1147, 87] on button "Close" at bounding box center [1161, 83] width 74 height 22
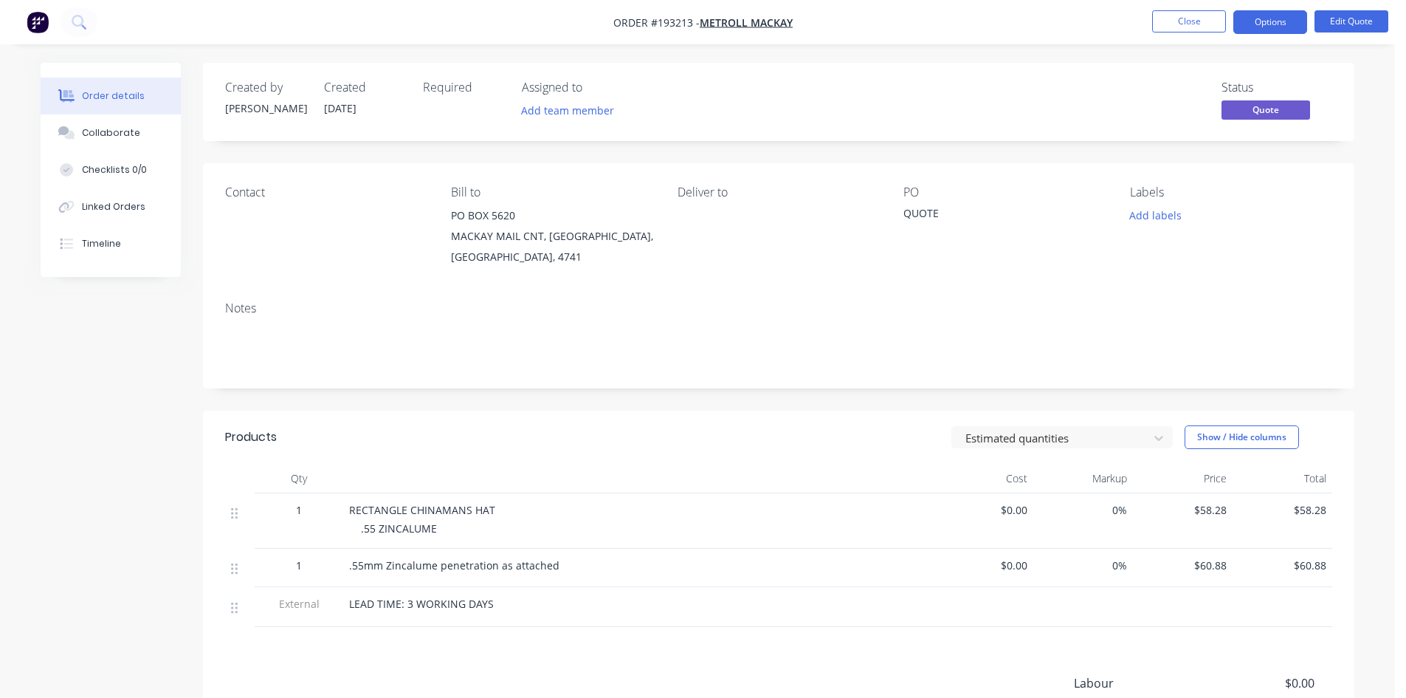
click at [709, 425] on div "Estimated quantities Show / Hide columns" at bounding box center [897, 437] width 872 height 24
click at [99, 20] on nav "Order #193213 - [PERSON_NAME] Close Options Edit Quote" at bounding box center [703, 22] width 1406 height 44
click at [83, 20] on icon at bounding box center [79, 22] width 14 height 14
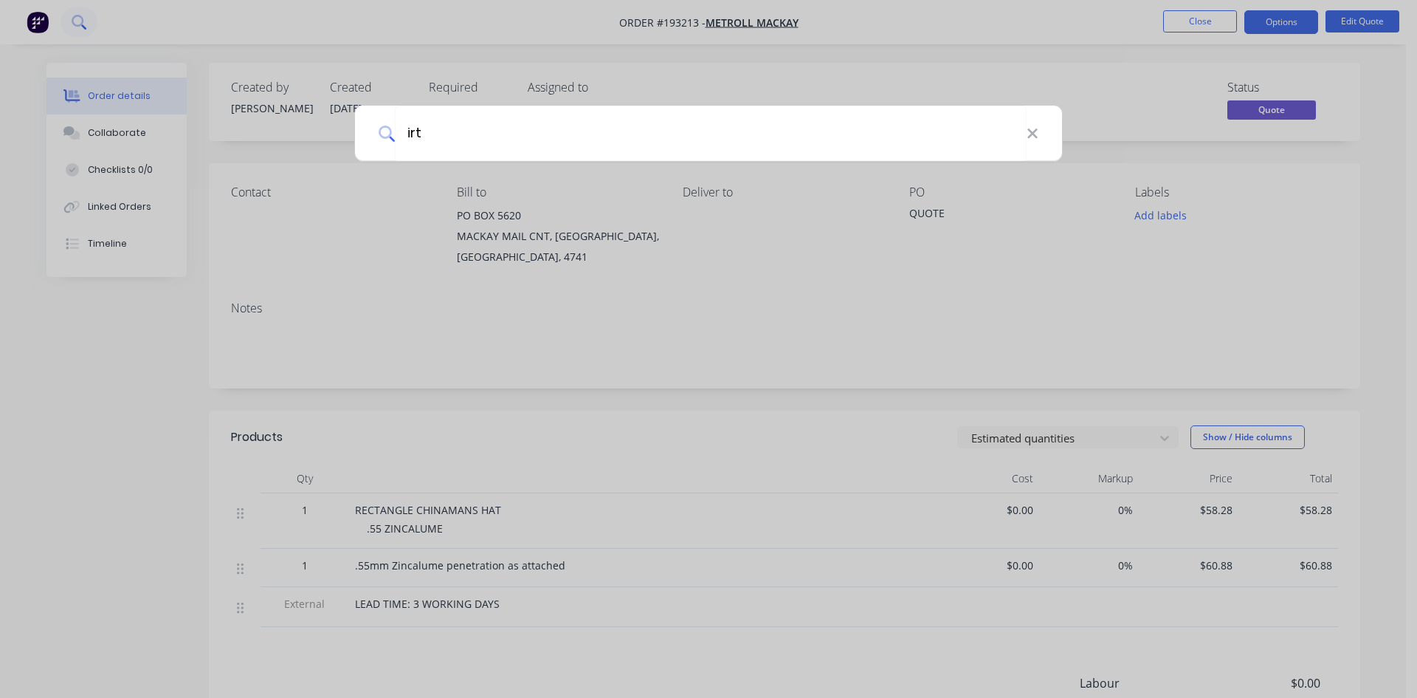
type input "irt"
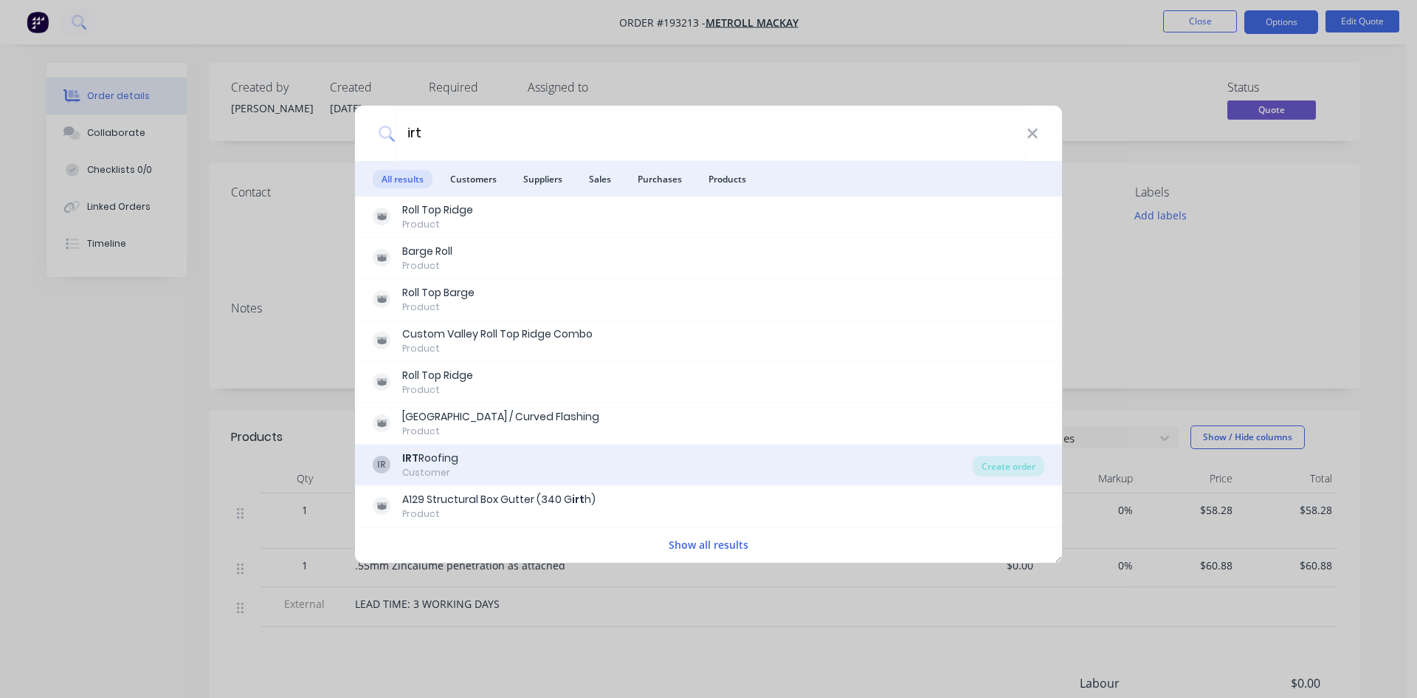
click at [623, 472] on div "IR IRT Roofing Customer" at bounding box center [673, 464] width 600 height 29
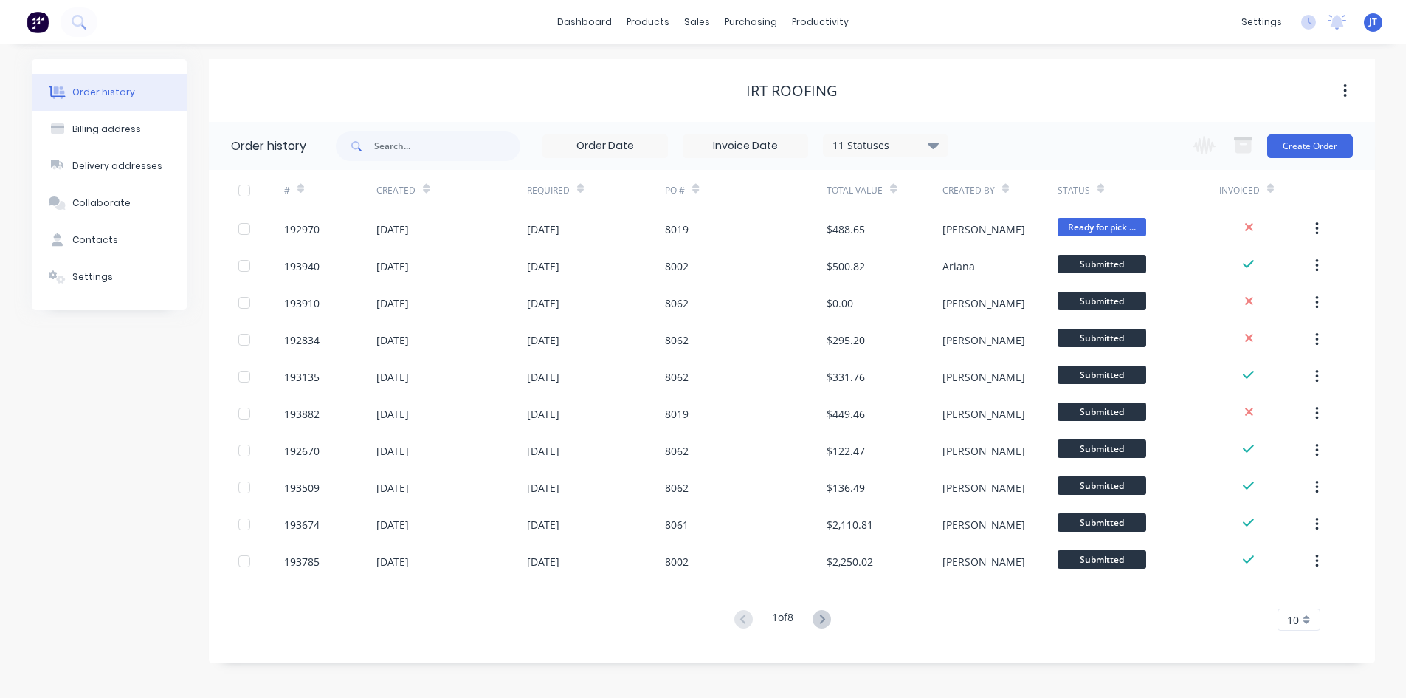
click at [815, 621] on button at bounding box center [821, 619] width 27 height 21
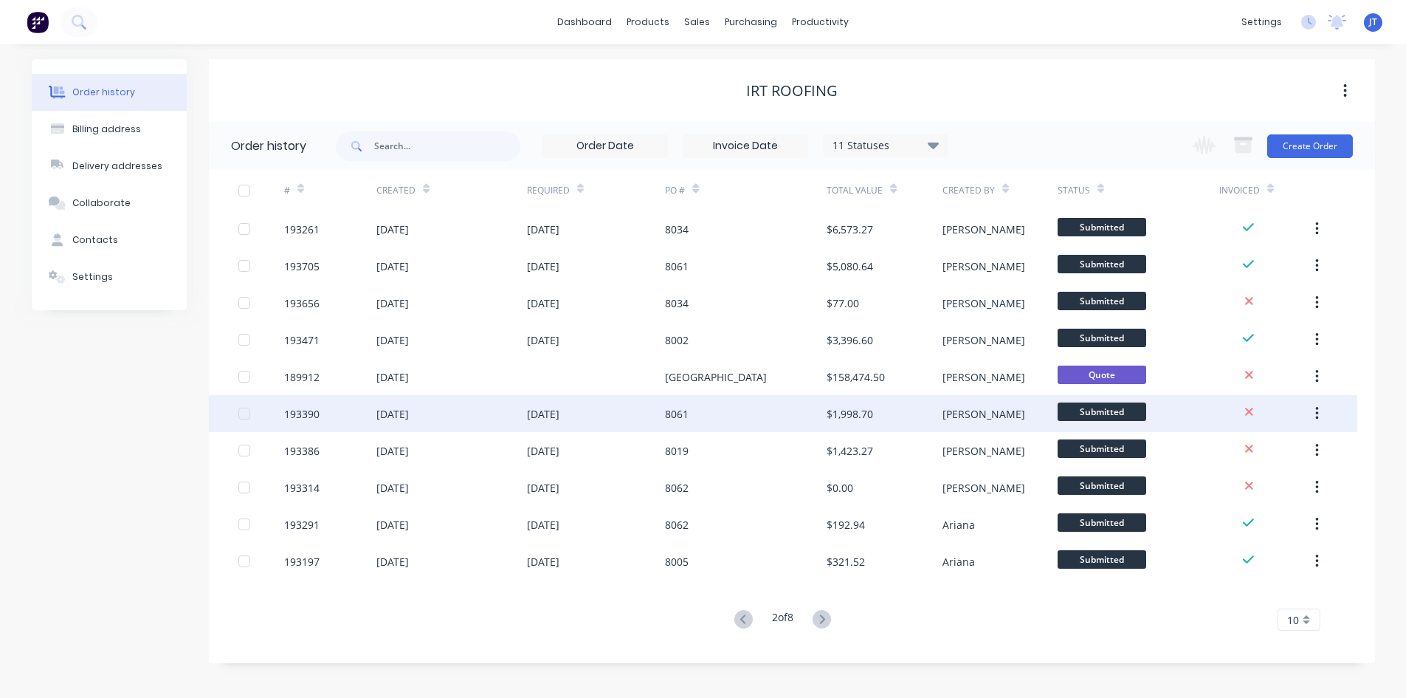
click at [848, 398] on div "$1,998.70" at bounding box center [884, 413] width 115 height 37
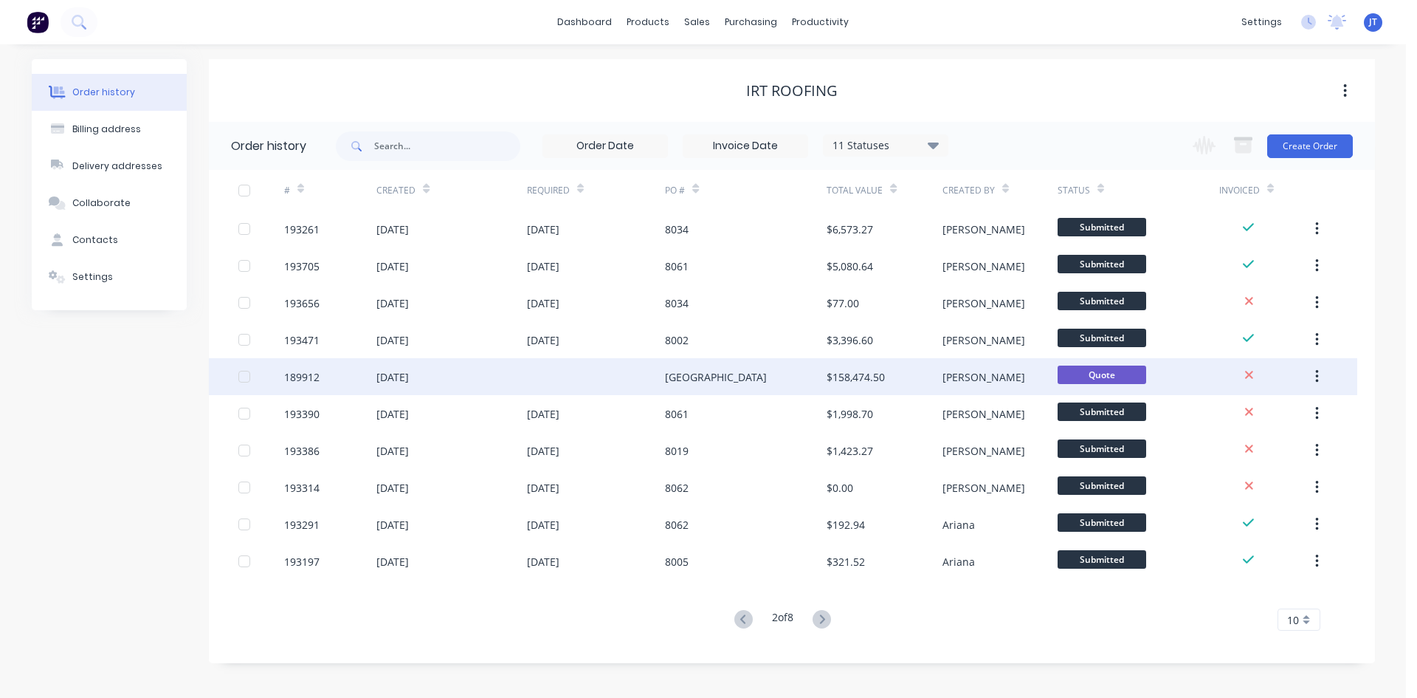
click at [867, 382] on div "$158,474.50" at bounding box center [856, 377] width 58 height 16
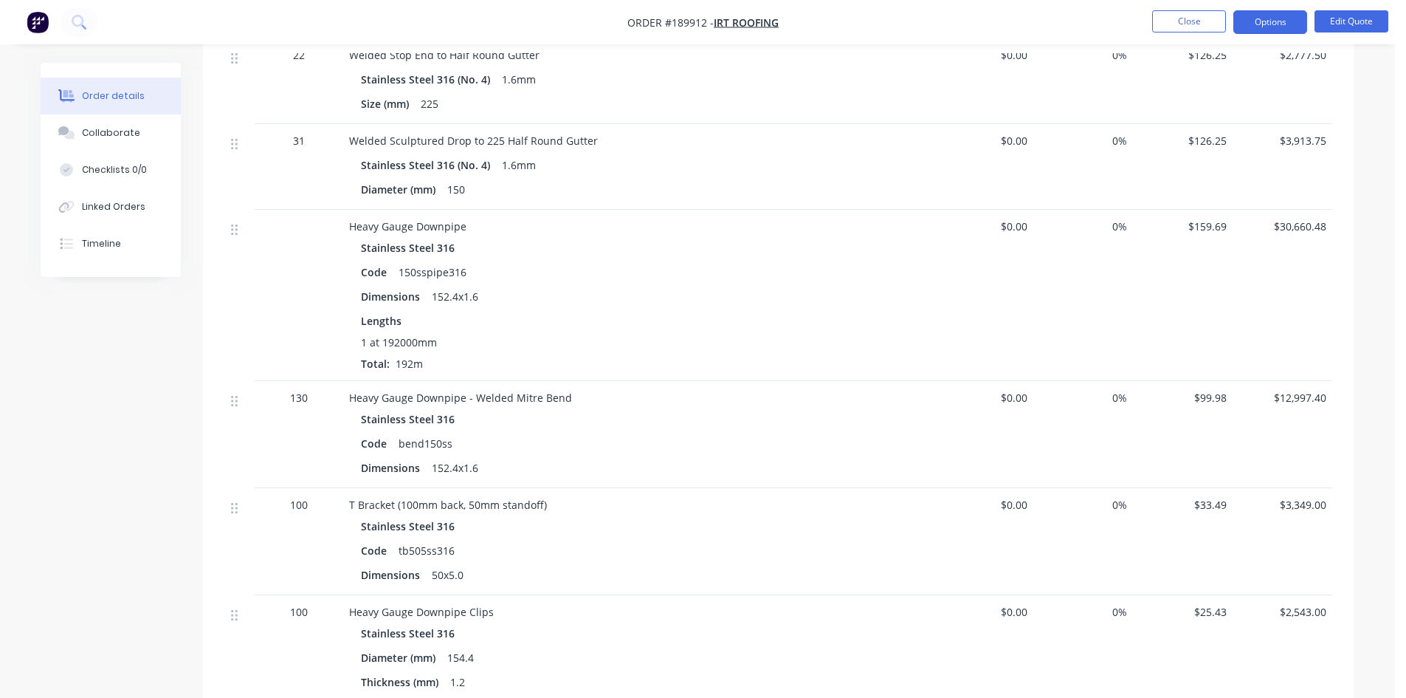
scroll to position [1172, 0]
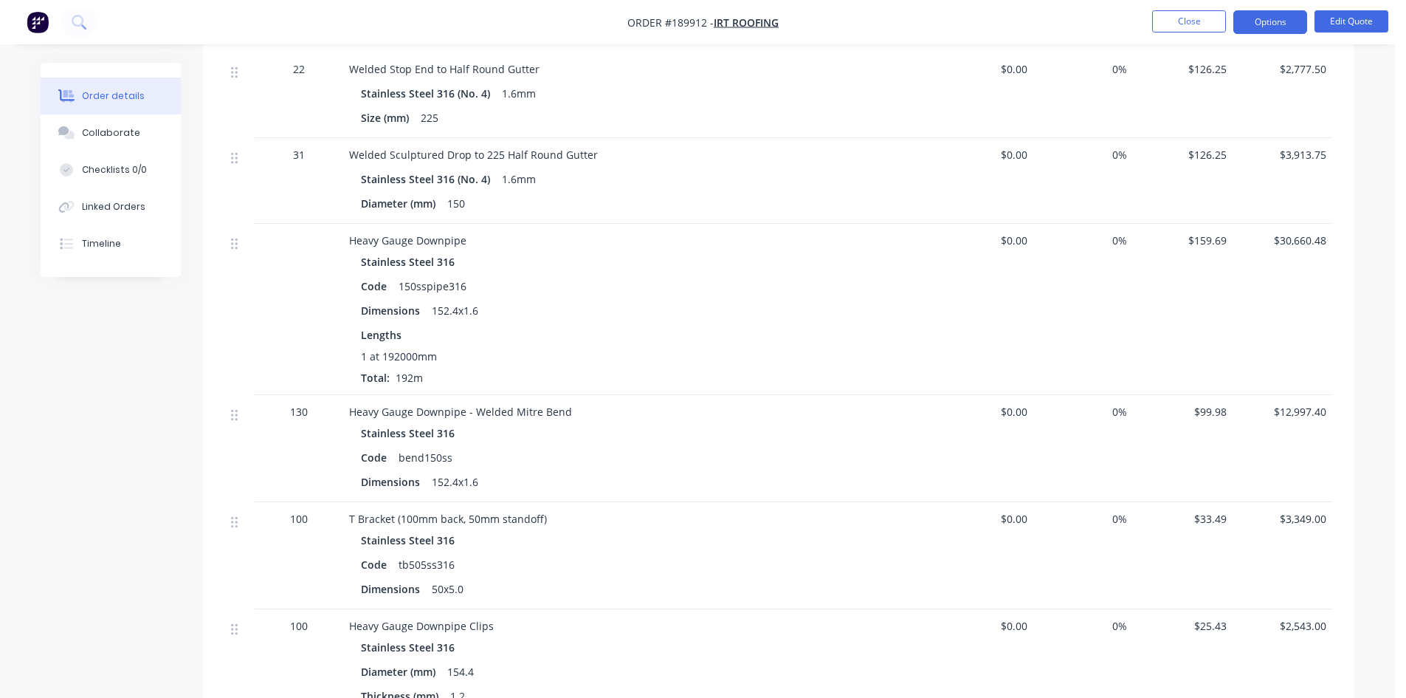
click at [416, 371] on span "192m" at bounding box center [409, 378] width 39 height 14
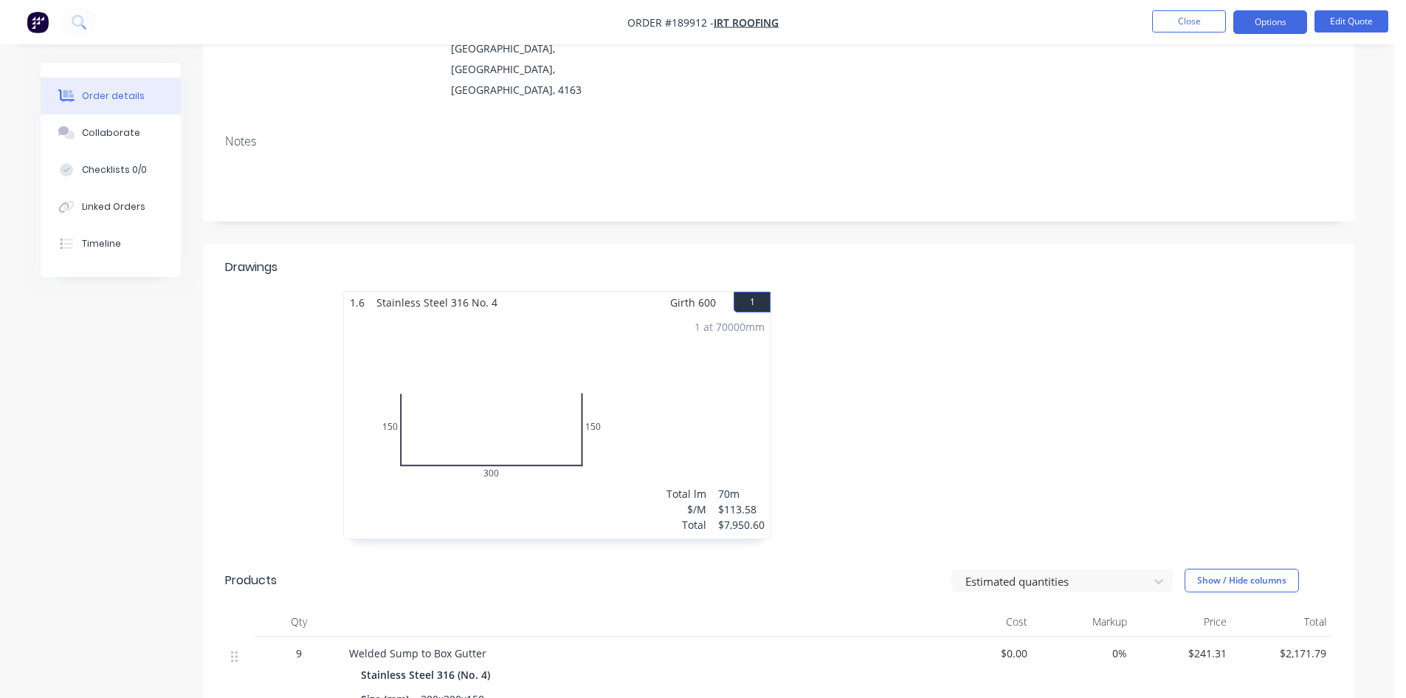
scroll to position [434, 0]
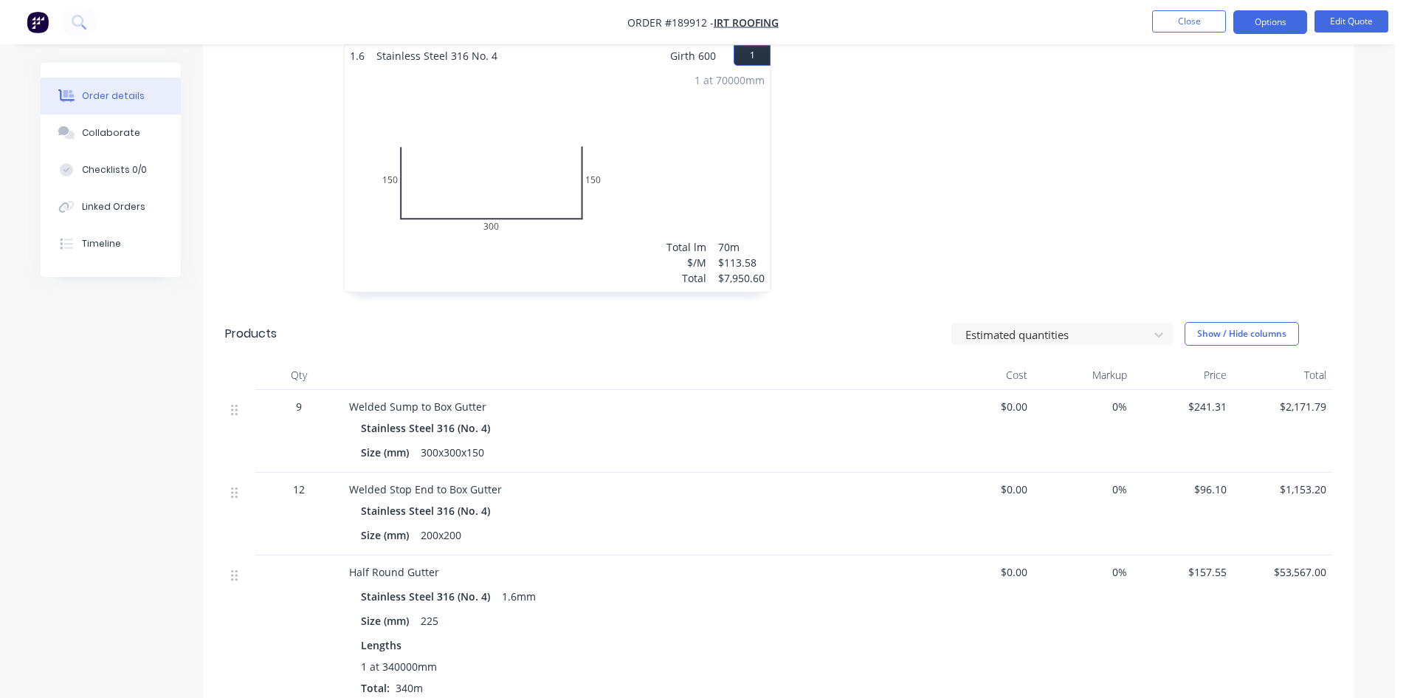
click at [49, 19] on button "button" at bounding box center [37, 22] width 31 height 24
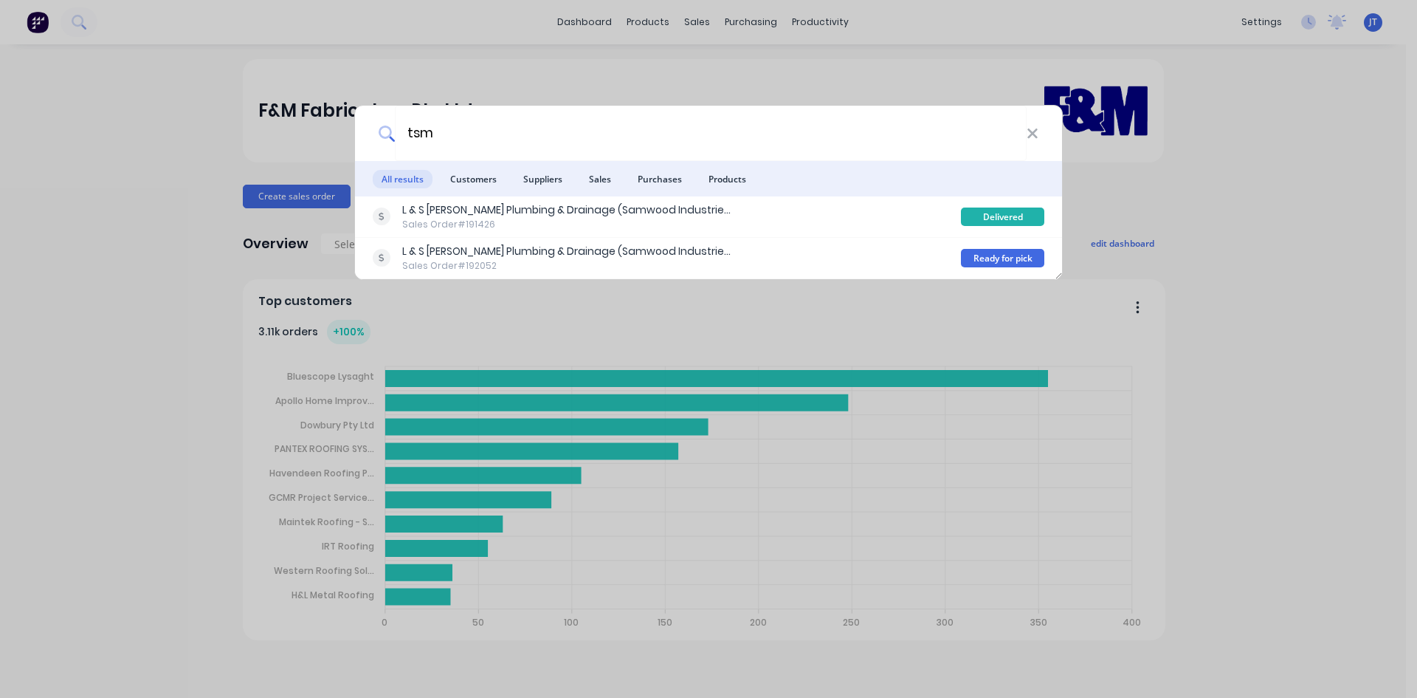
drag, startPoint x: 475, startPoint y: 137, endPoint x: 168, endPoint y: 167, distance: 309.2
click at [207, 167] on div "tsm All results Customers Suppliers Sales Purchases Products L & S [PERSON_NAME…" at bounding box center [708, 349] width 1417 height 698
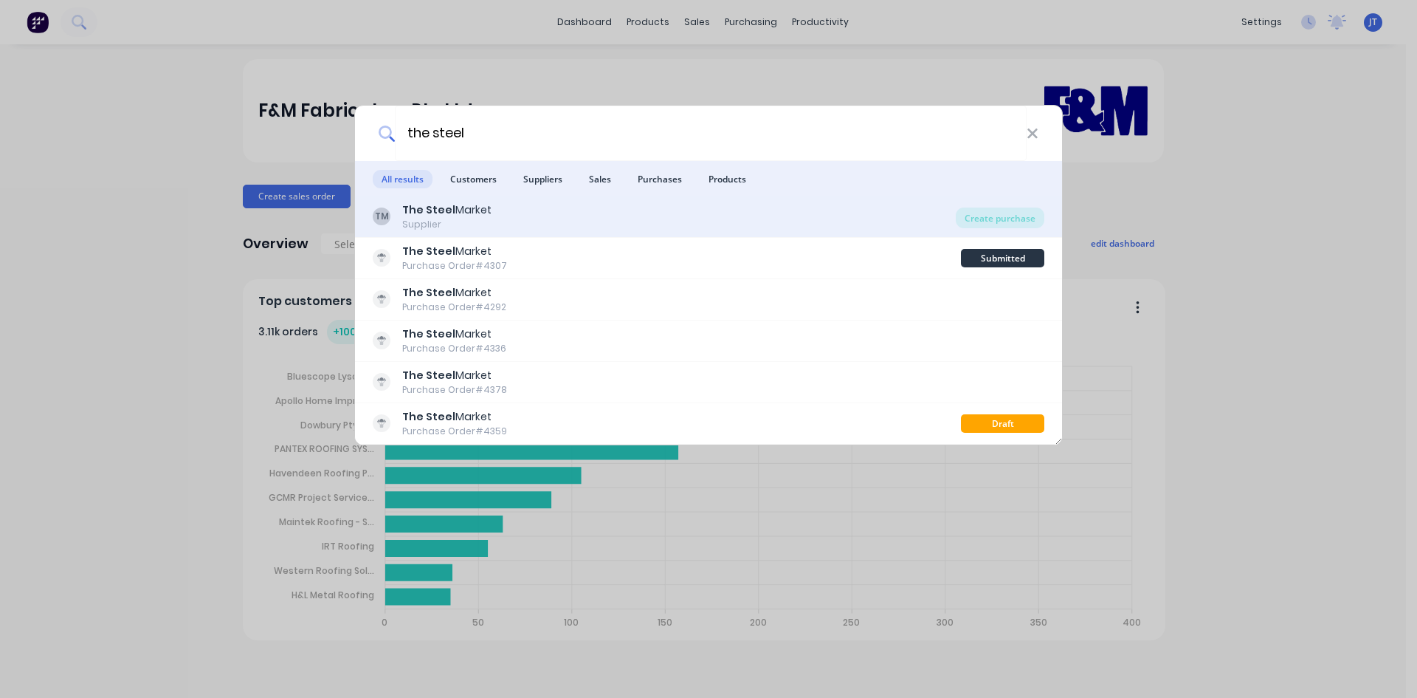
type input "the steel"
click at [674, 210] on div "TM The Steel Market Supplier" at bounding box center [664, 216] width 583 height 29
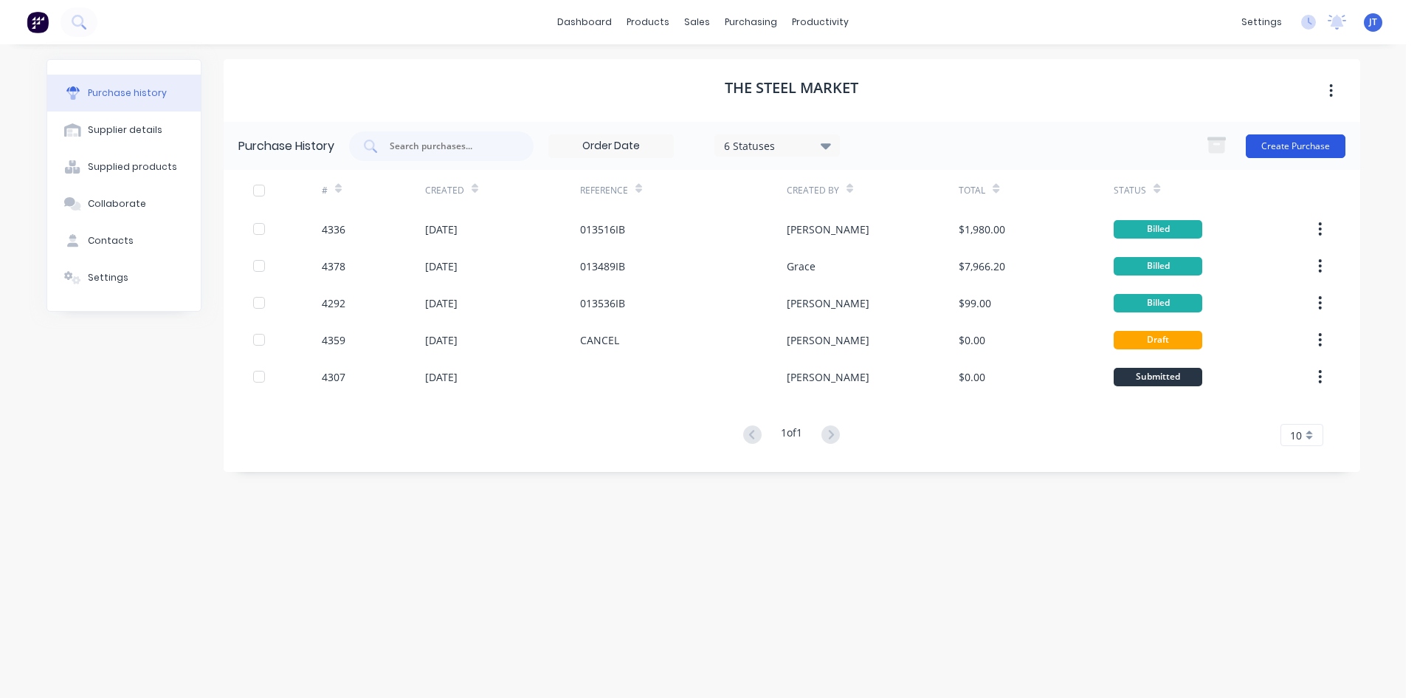
click at [1262, 146] on button "Create Purchase" at bounding box center [1296, 146] width 100 height 24
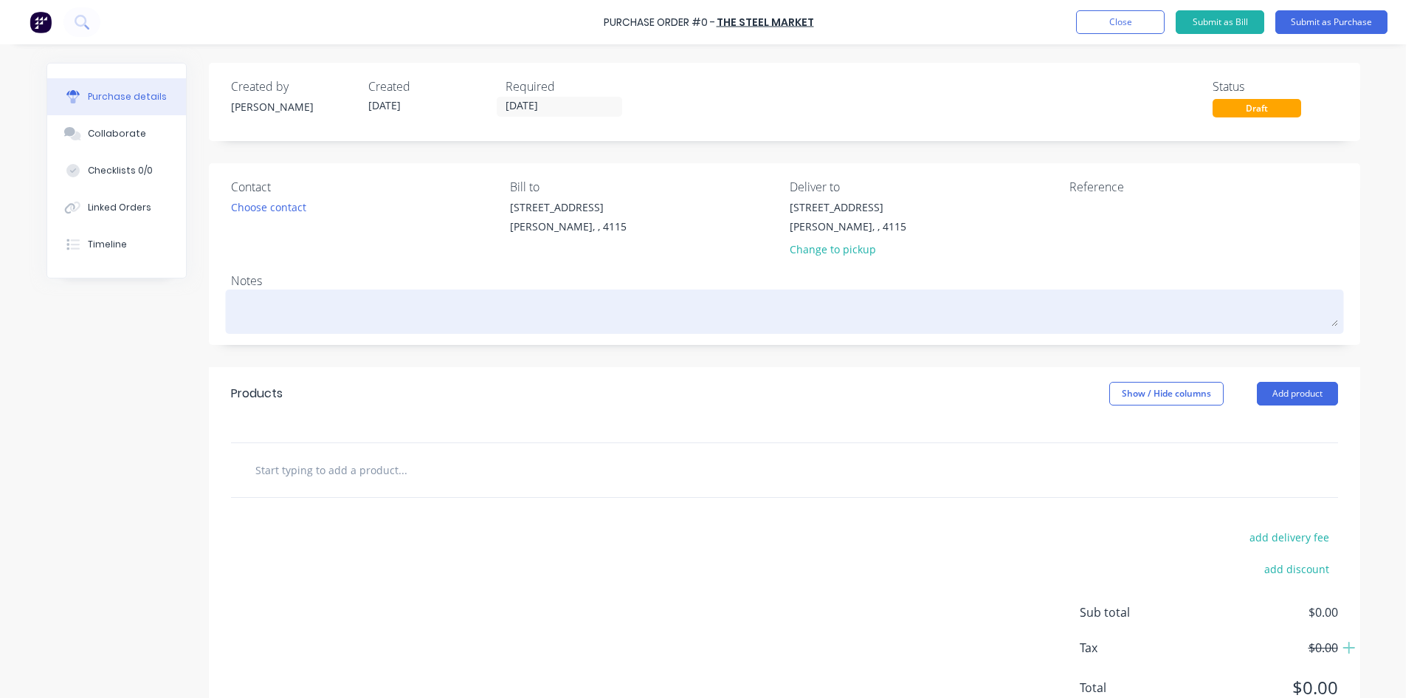
click at [966, 305] on textarea at bounding box center [784, 309] width 1107 height 33
type textarea "x"
type textarea "C"
type textarea "x"
type textarea "P"
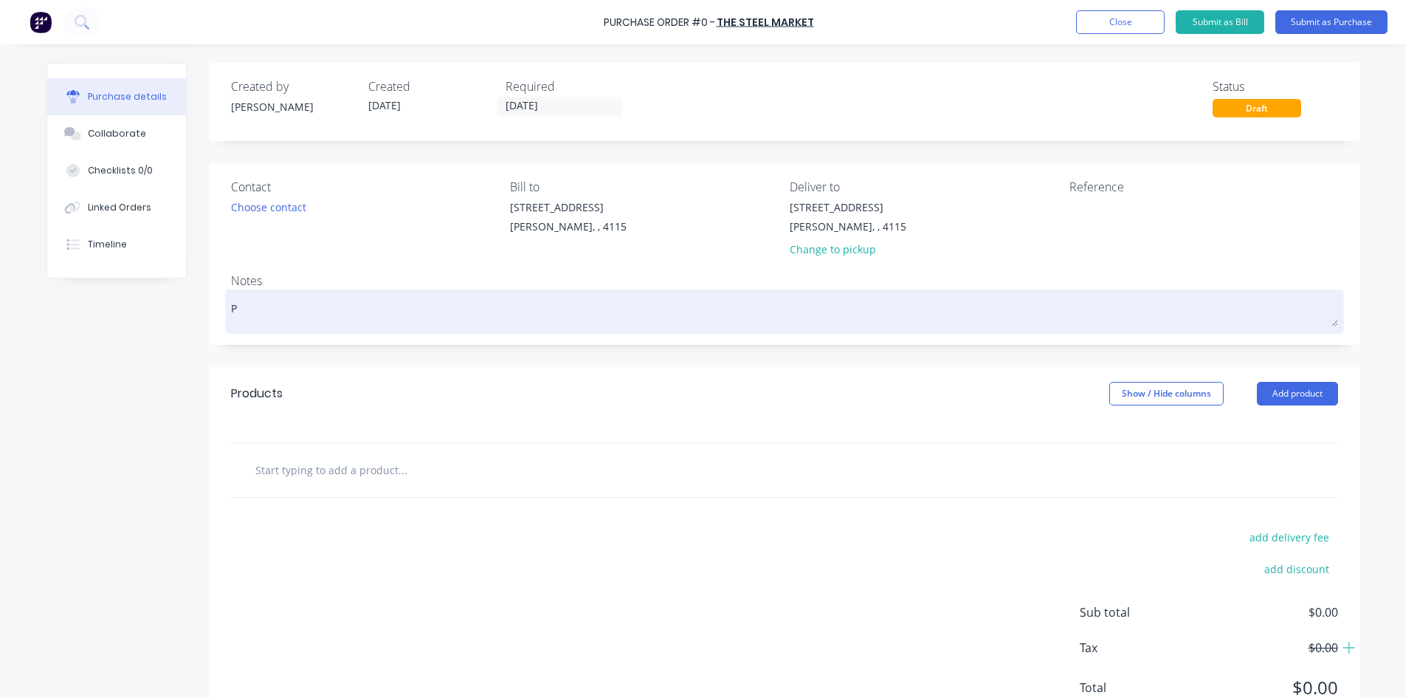
type textarea "x"
type textarea "P{"
type textarea "x"
type textarea "P"
type textarea "x"
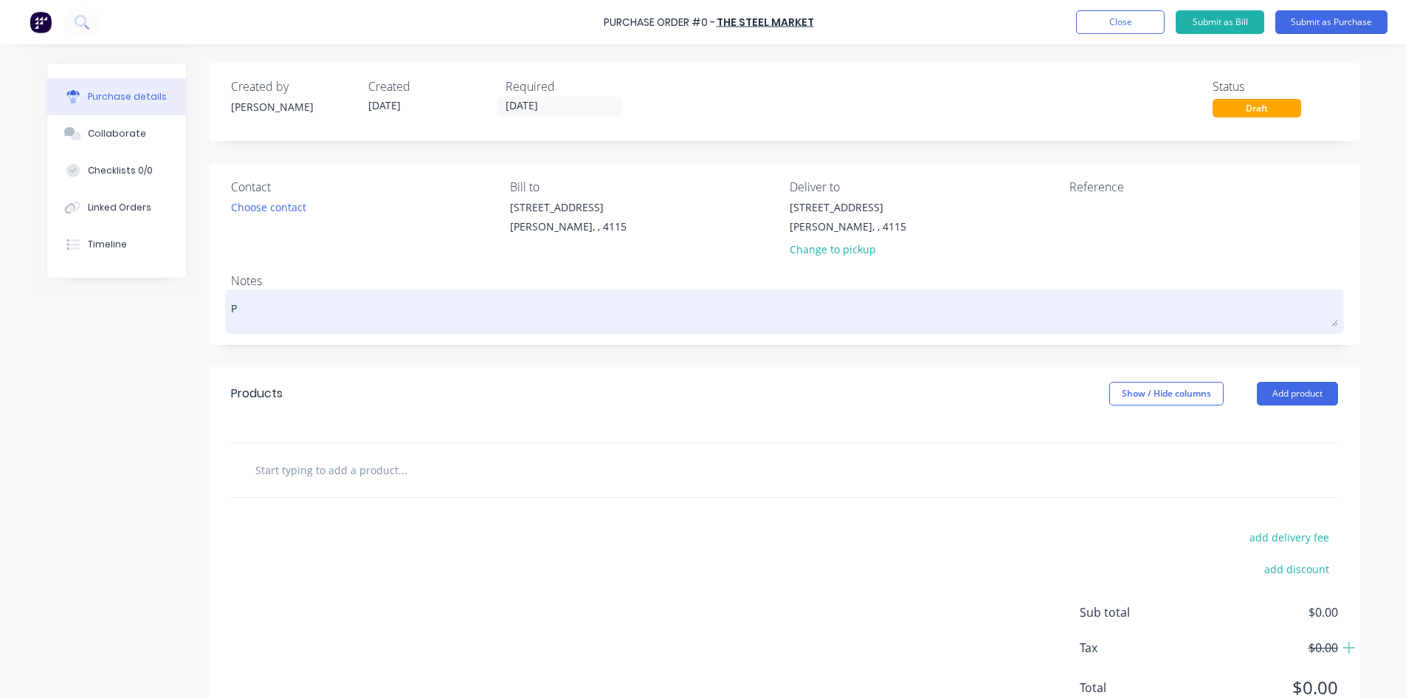
type textarea "Pl"
type textarea "x"
type textarea "Ple"
type textarea "x"
type textarea "Plea"
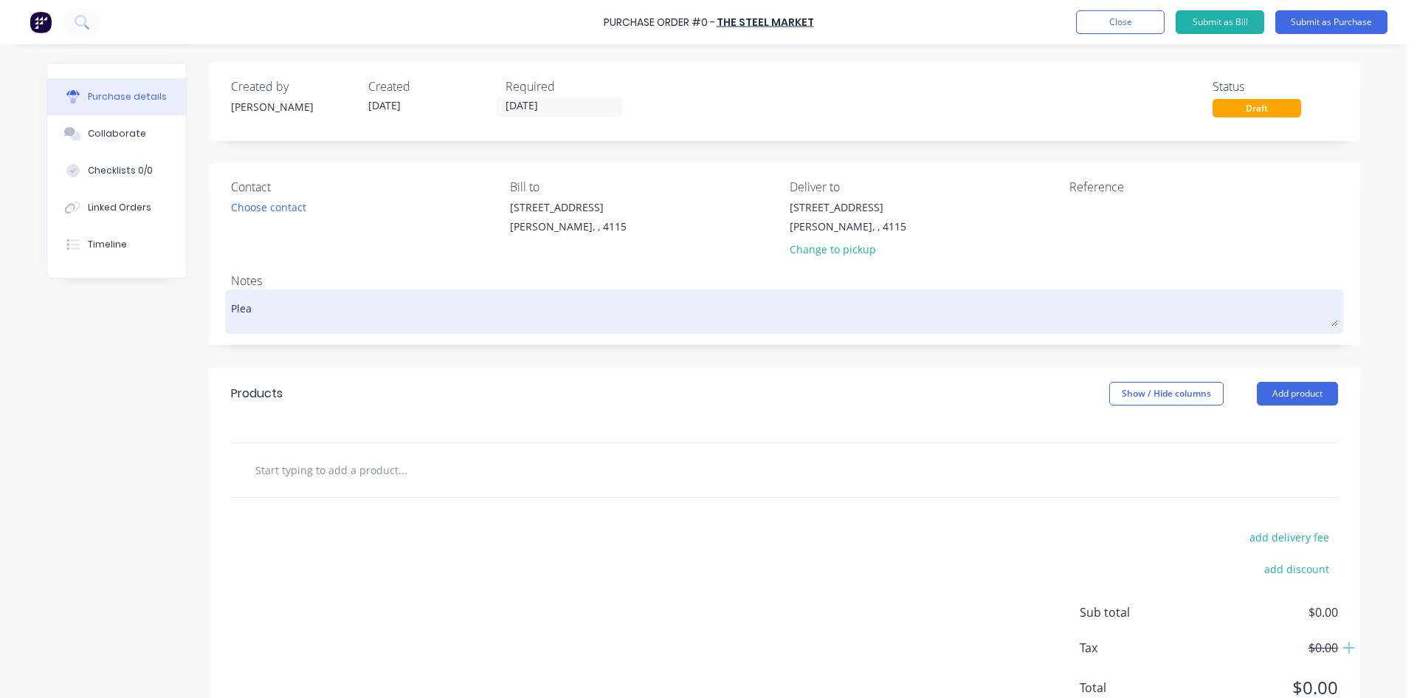
type textarea "x"
type textarea "Pleas"
type textarea "x"
type textarea "Please"
type textarea "x"
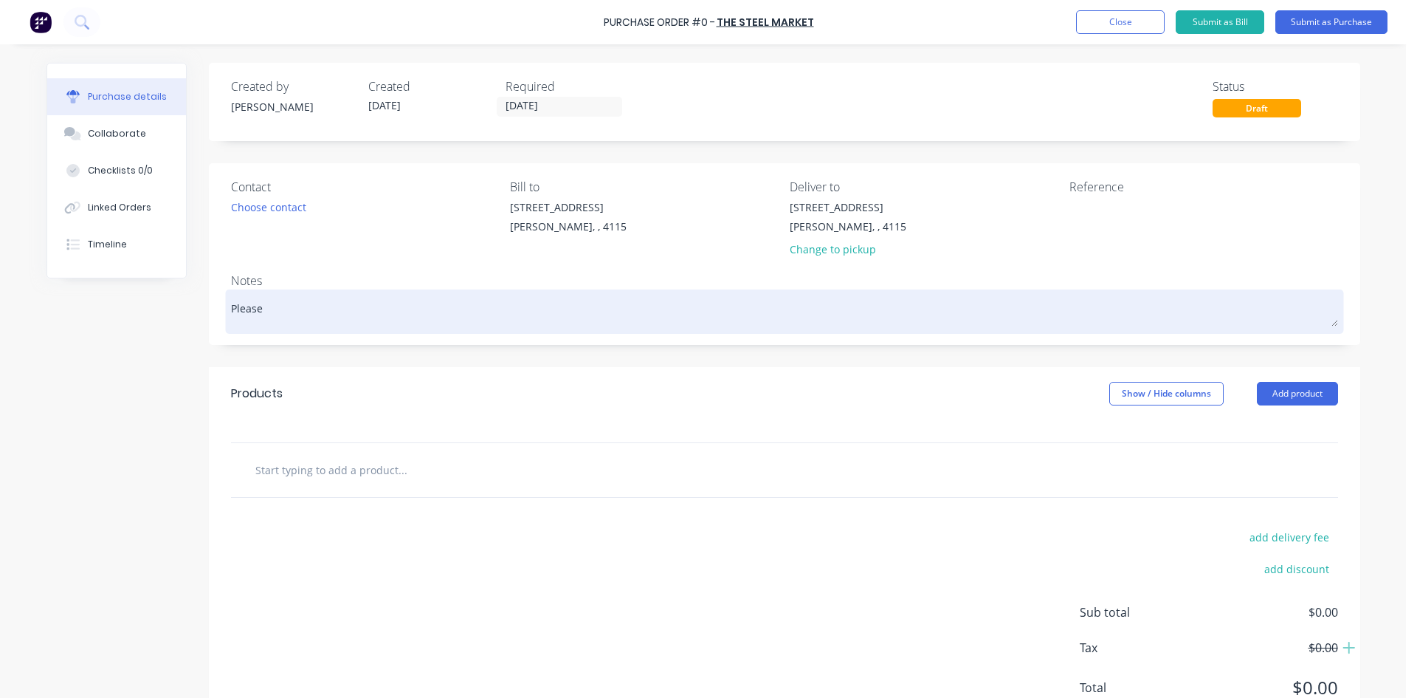
type textarea "Please"
type textarea "x"
type textarea "Please H"
type textarea "x"
type textarea "Please HO"
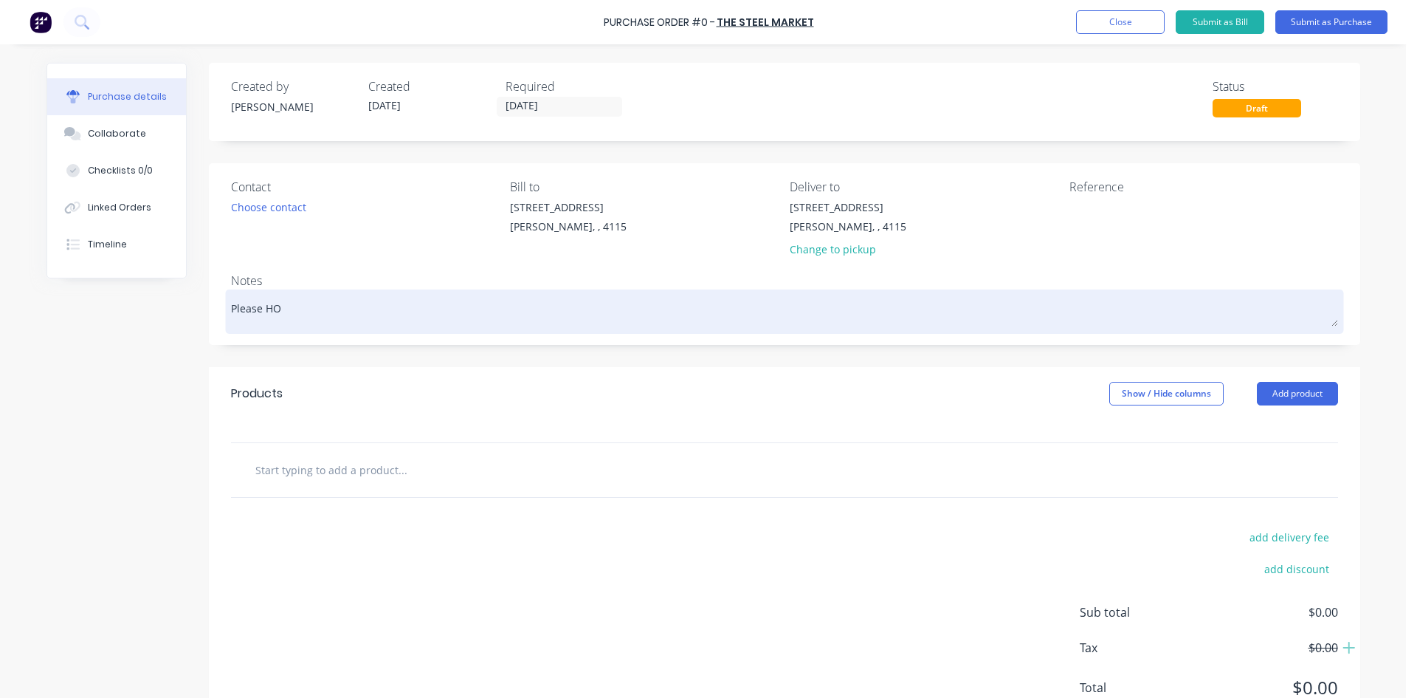
type textarea "x"
type textarea "Please H"
type textarea "x"
type textarea "Please"
type textarea "x"
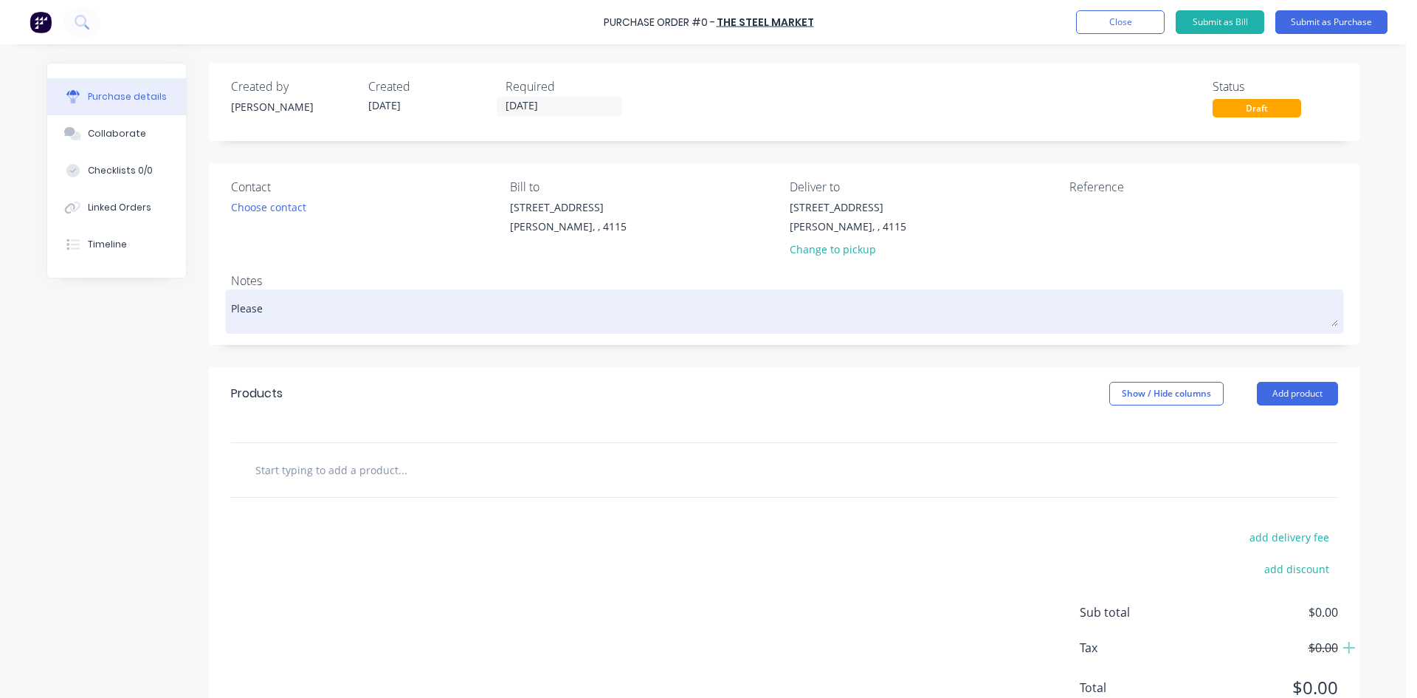
type textarea "Please h"
type textarea "x"
type textarea "Please ho"
type textarea "x"
type textarea "Please hol"
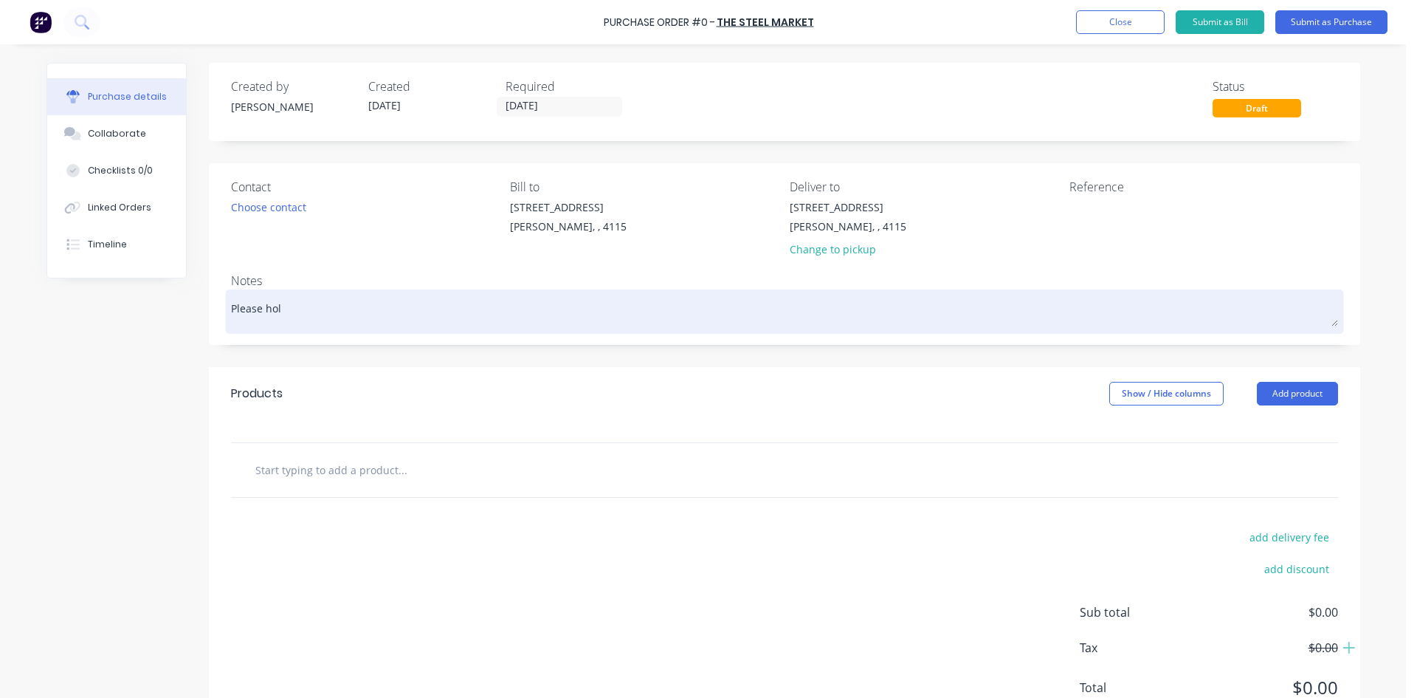
type textarea "x"
type textarea "Please hold."
type textarea "x"
type textarea "Please hold.,"
type textarea "x"
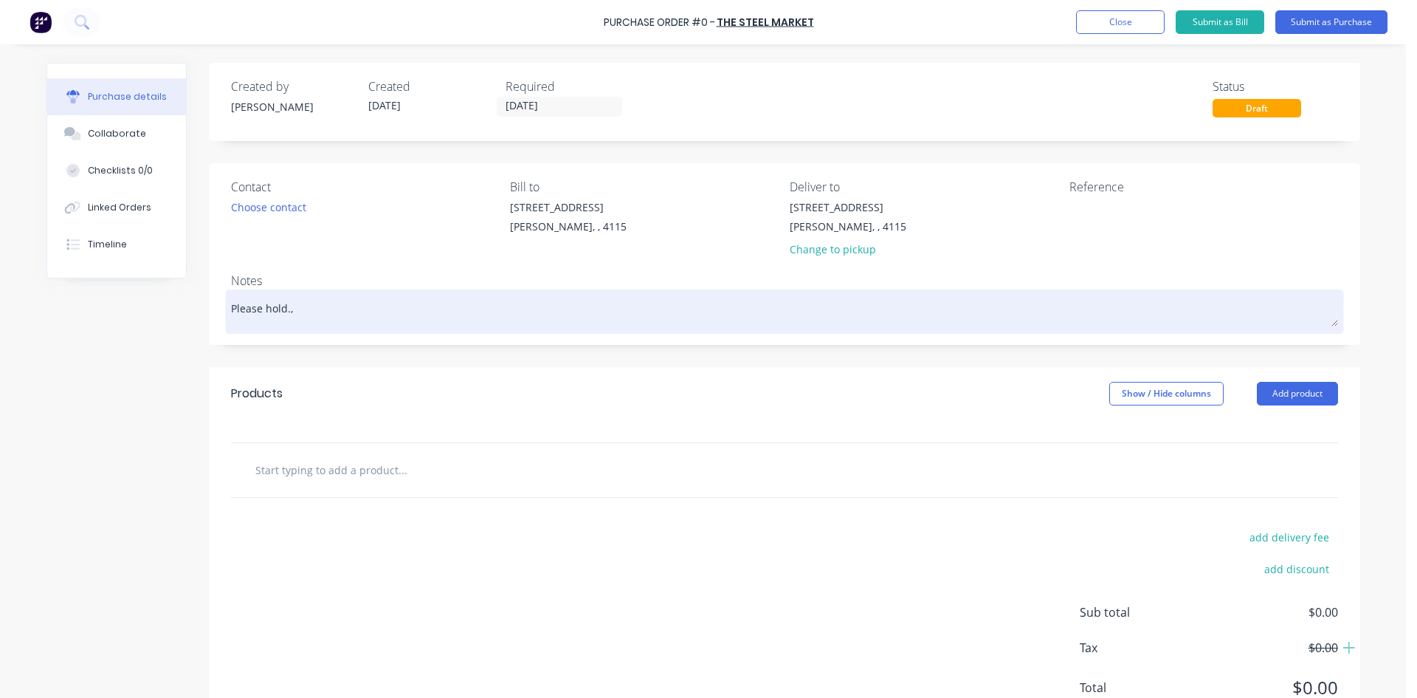
type textarea "Please hold."
type textarea "x"
type textarea "Please hold."
type textarea "x"
type textarea "Please hold. w"
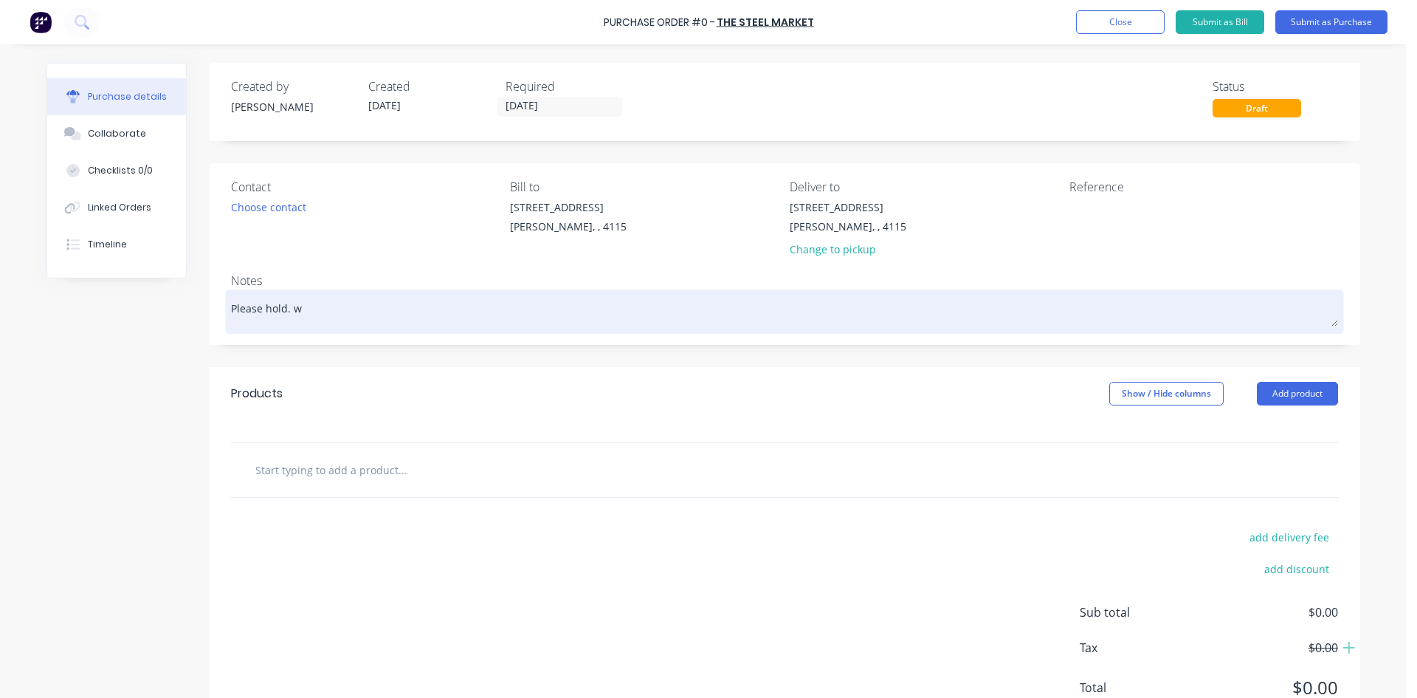
type textarea "x"
type textarea "Please hold. we"
type textarea "x"
type textarea "Please hold. we"
type textarea "x"
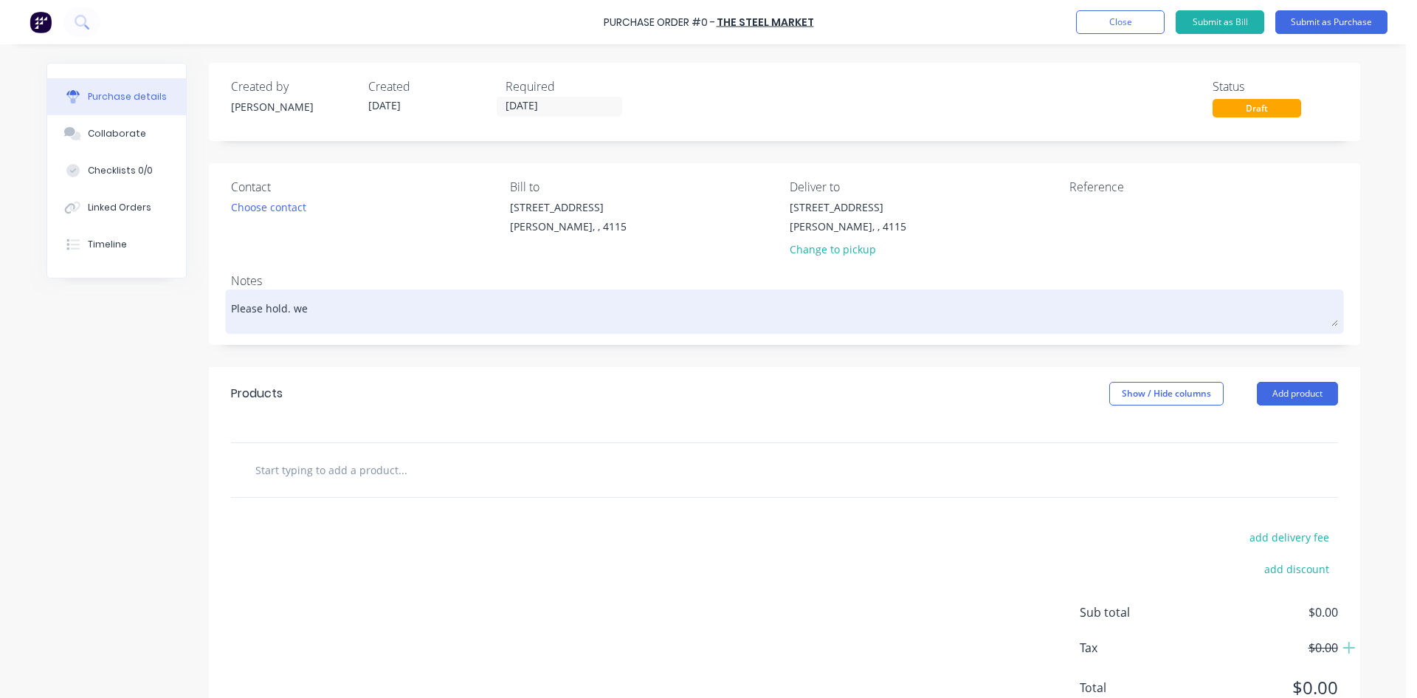
type textarea "Please hold. we w"
type textarea "x"
type textarea "Please hold. we wi"
type textarea "x"
type textarea "Please hold. we wil"
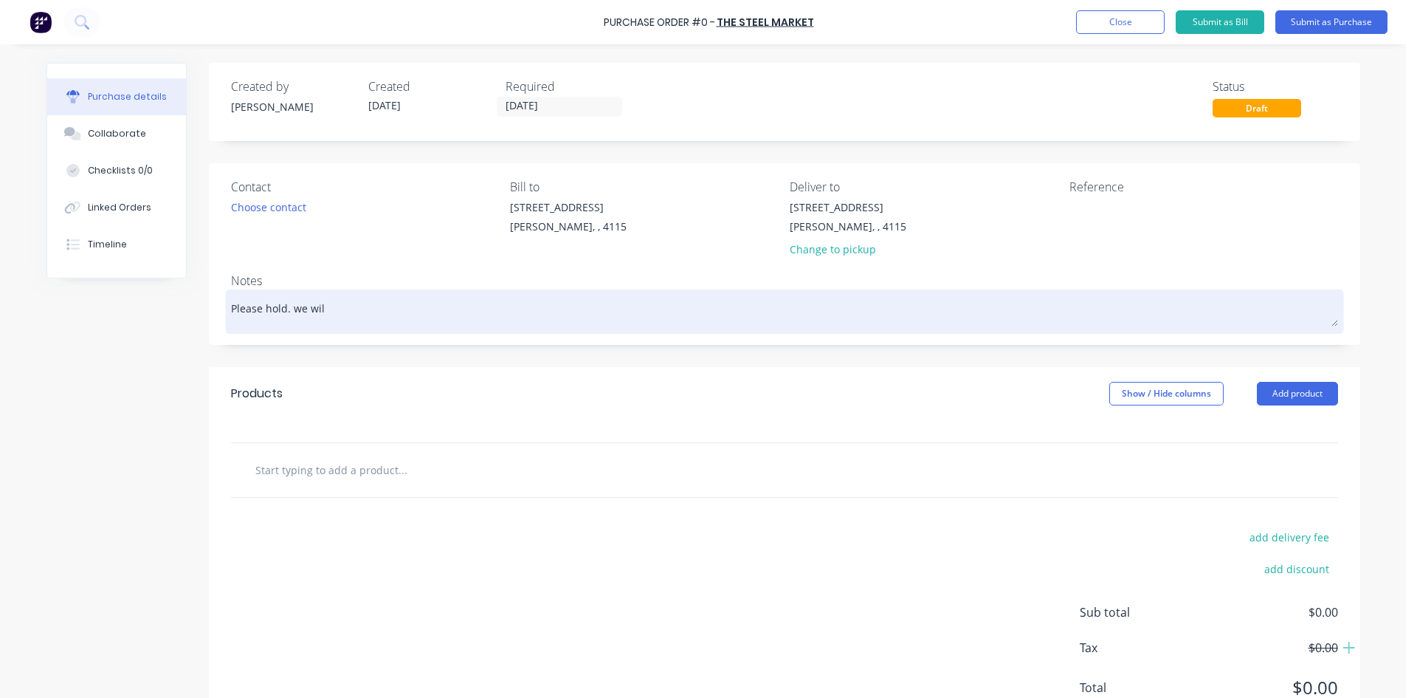
type textarea "x"
type textarea "Please hold. we will"
type textarea "x"
type textarea "Please hold. we will"
type textarea "x"
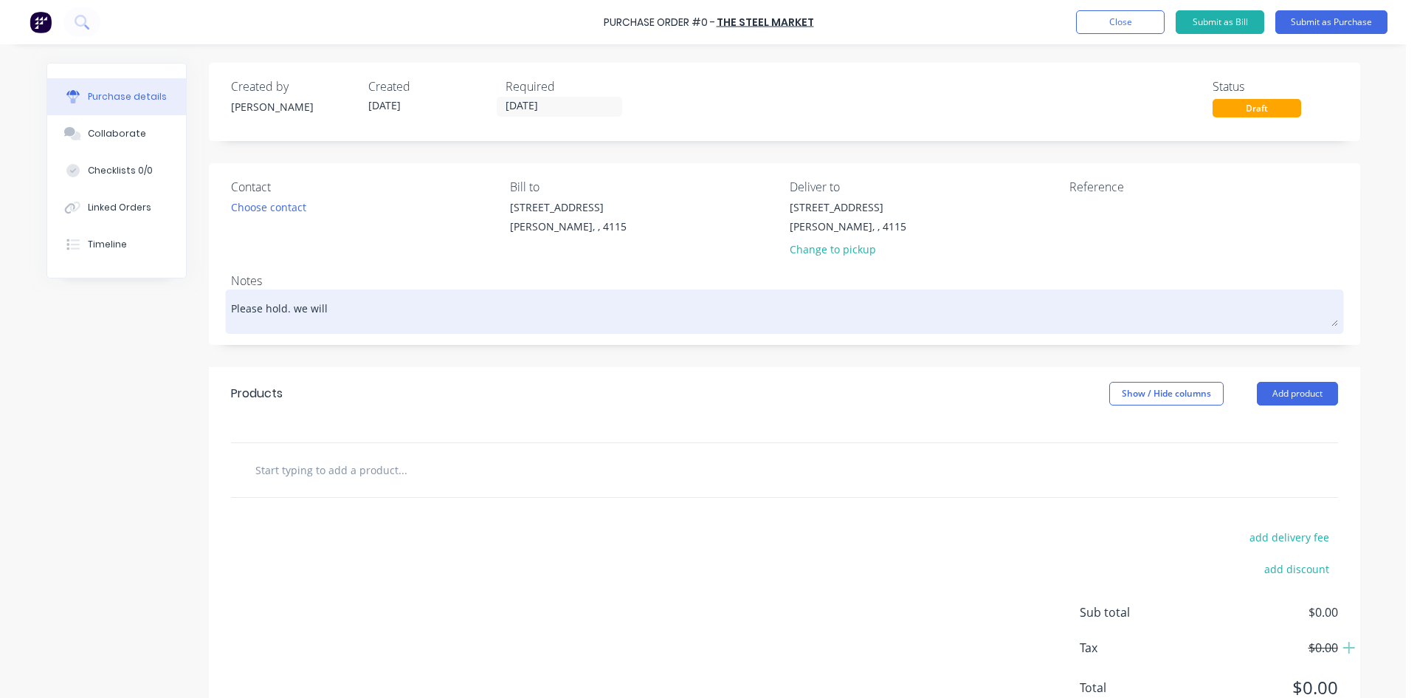
type textarea "Please hold. we"
type textarea "x"
type textarea "Please hold."
type textarea "x"
type textarea "Please hold. W"
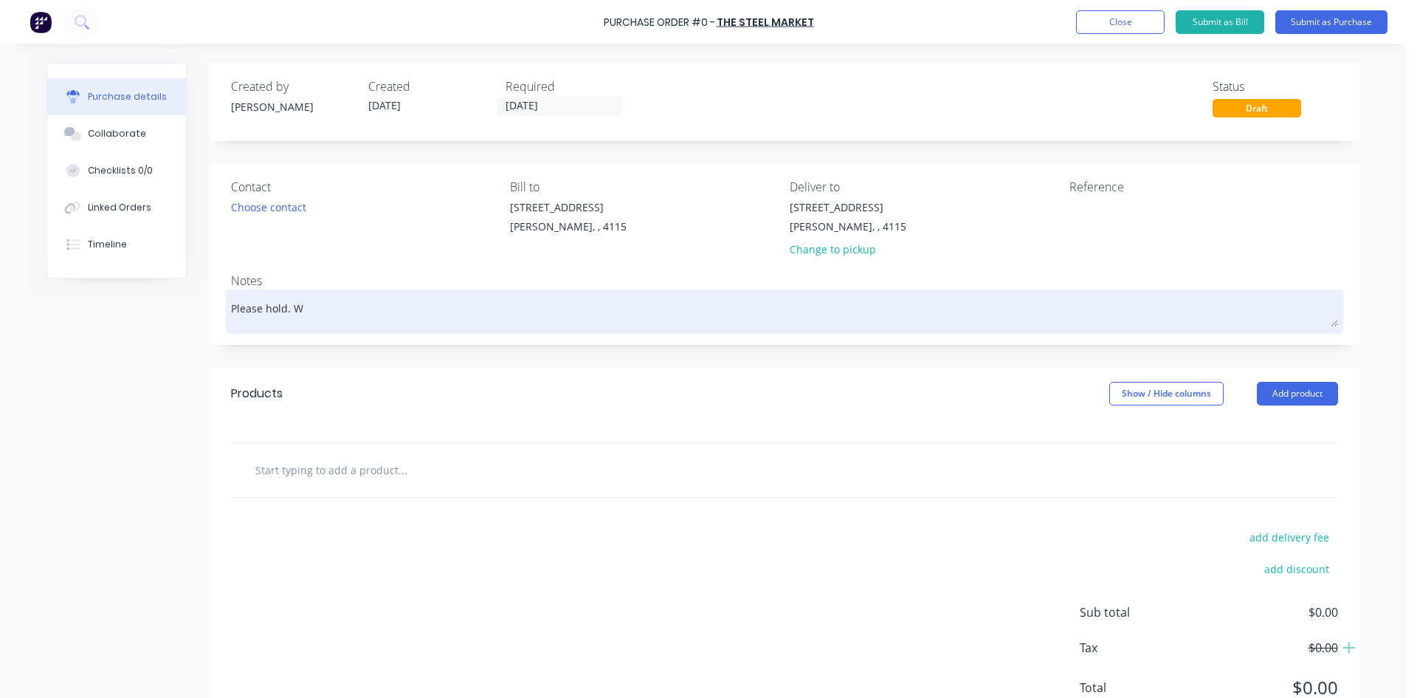
type textarea "x"
type textarea "Please hold. We"
type textarea "x"
type textarea "Please hold. We"
type textarea "x"
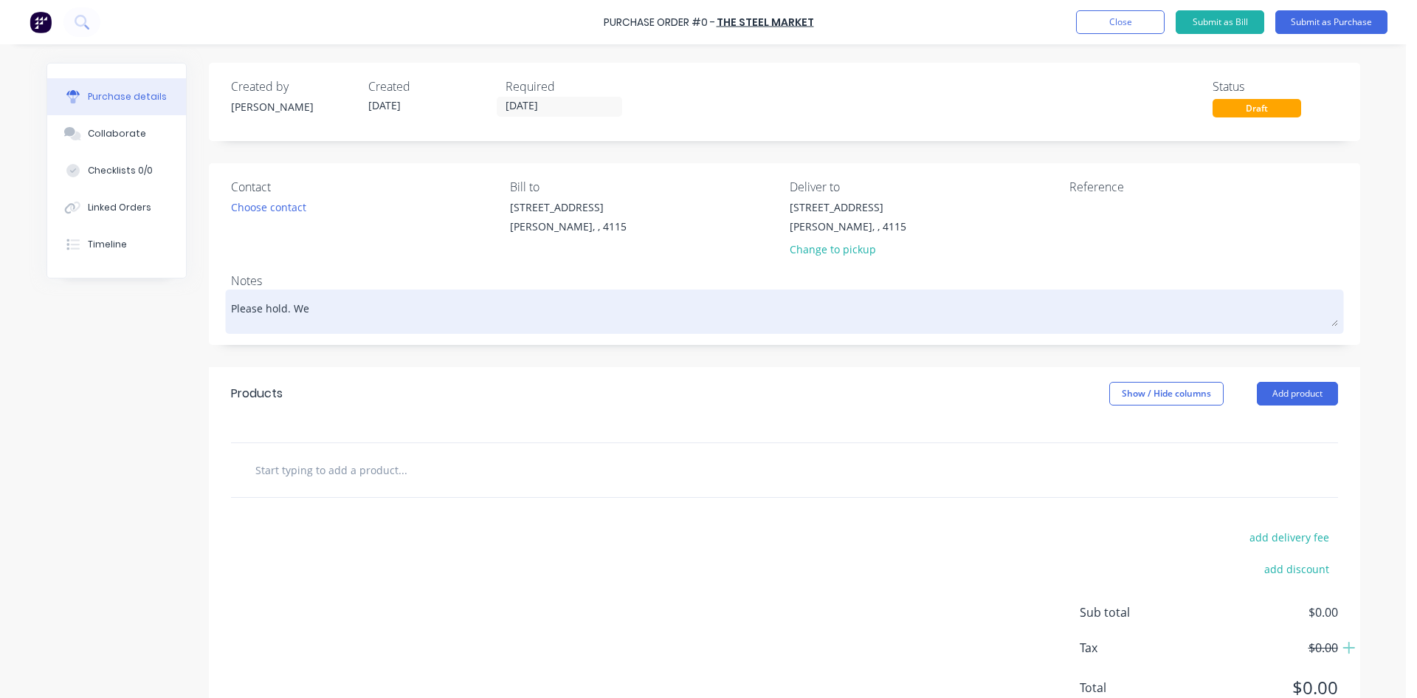
type textarea "Please hold. We w"
type textarea "x"
type textarea "Please hold. We wi"
type textarea "x"
type textarea "Please hold. We wil"
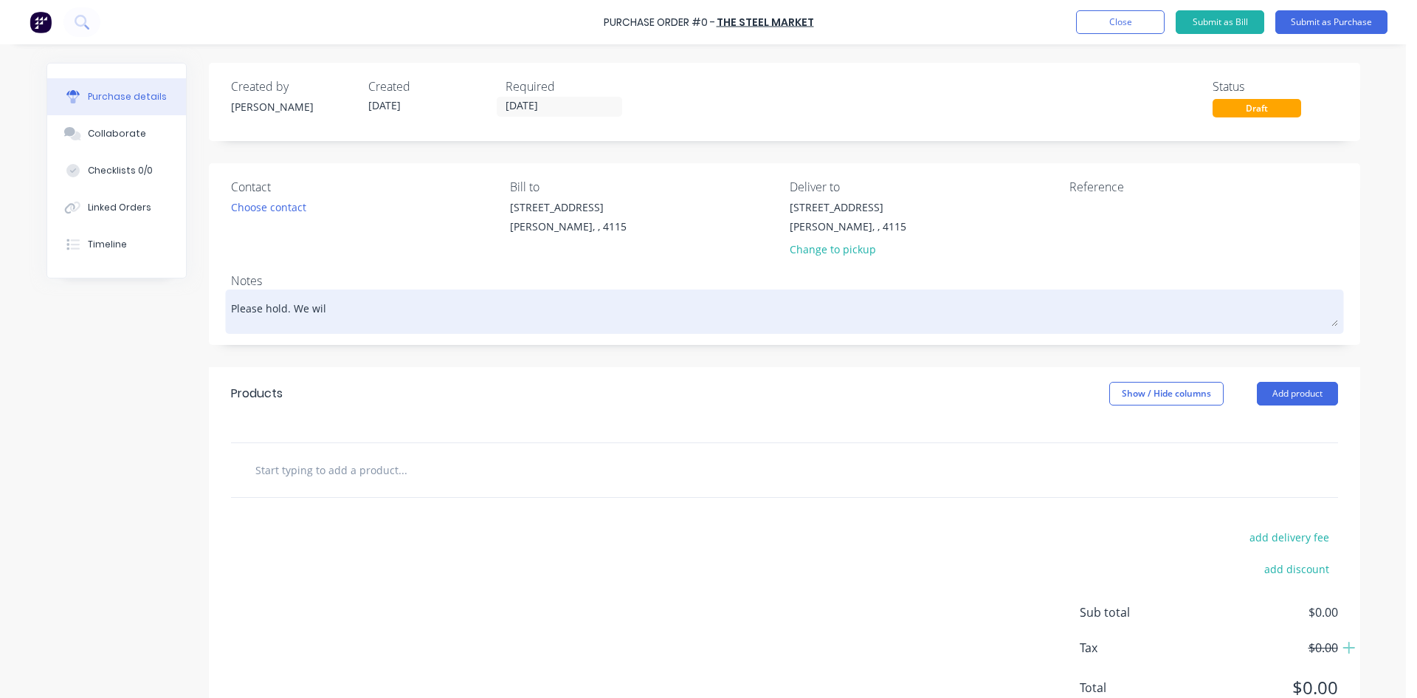
type textarea "x"
type textarea "Please hold. We will"
type textarea "x"
type textarea "Please hold. We will"
type textarea "x"
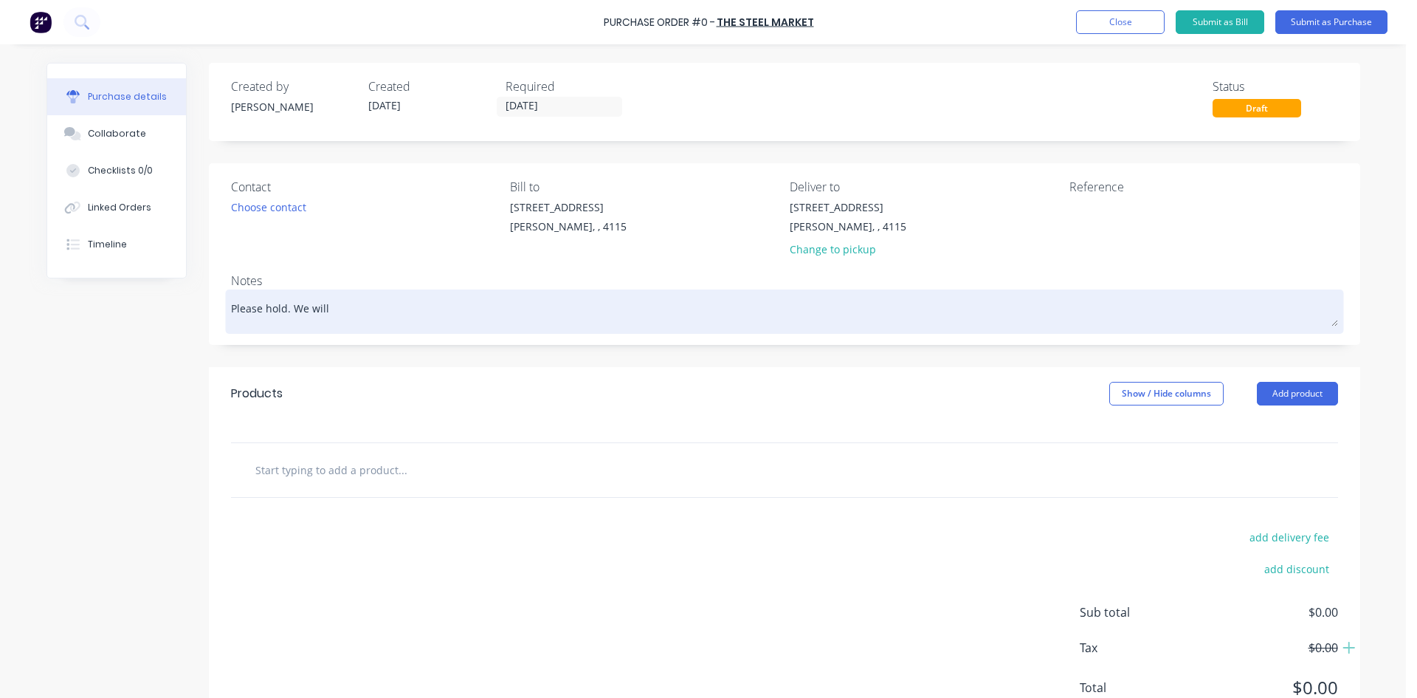
type textarea "Please hold. We will c"
type textarea "x"
type textarea "Please hold. We will ca"
type textarea "x"
type textarea "Please hold. We will cal"
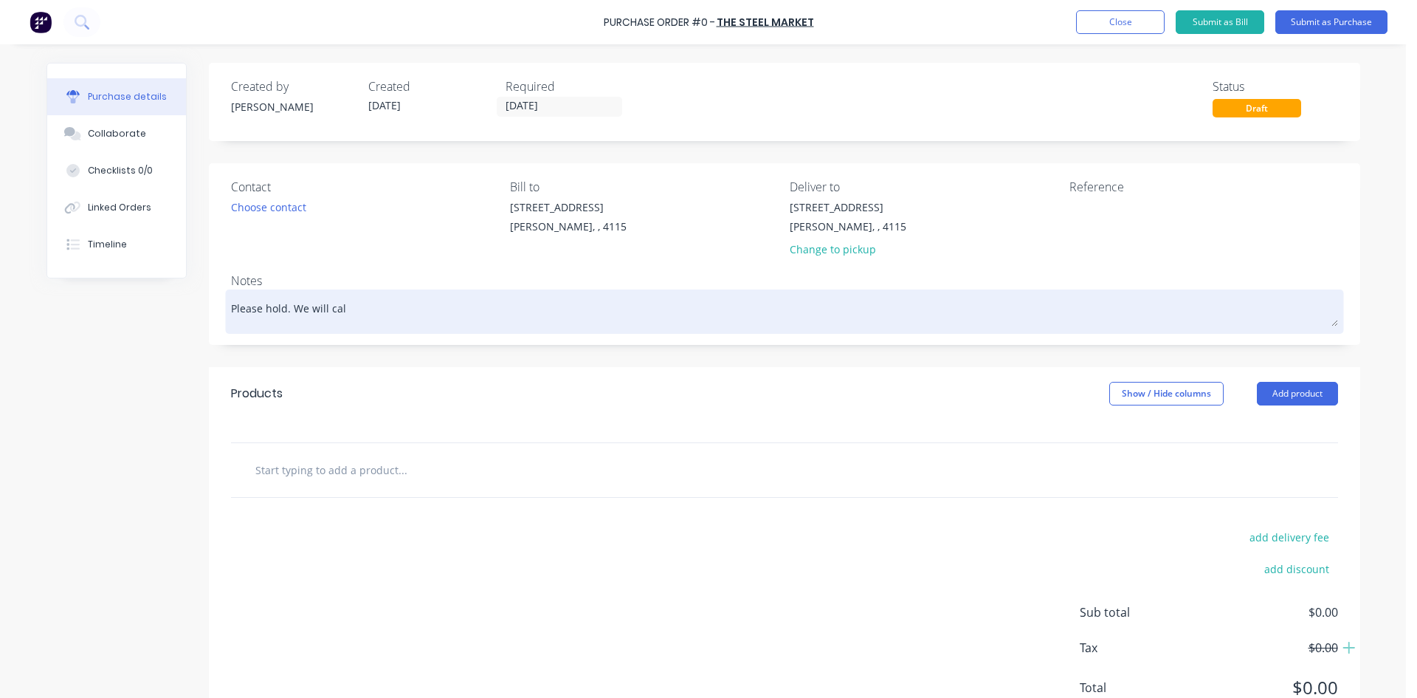
type textarea "x"
type textarea "Please hold. We will call"
type textarea "x"
type textarea "Please hold. We will call"
type textarea "x"
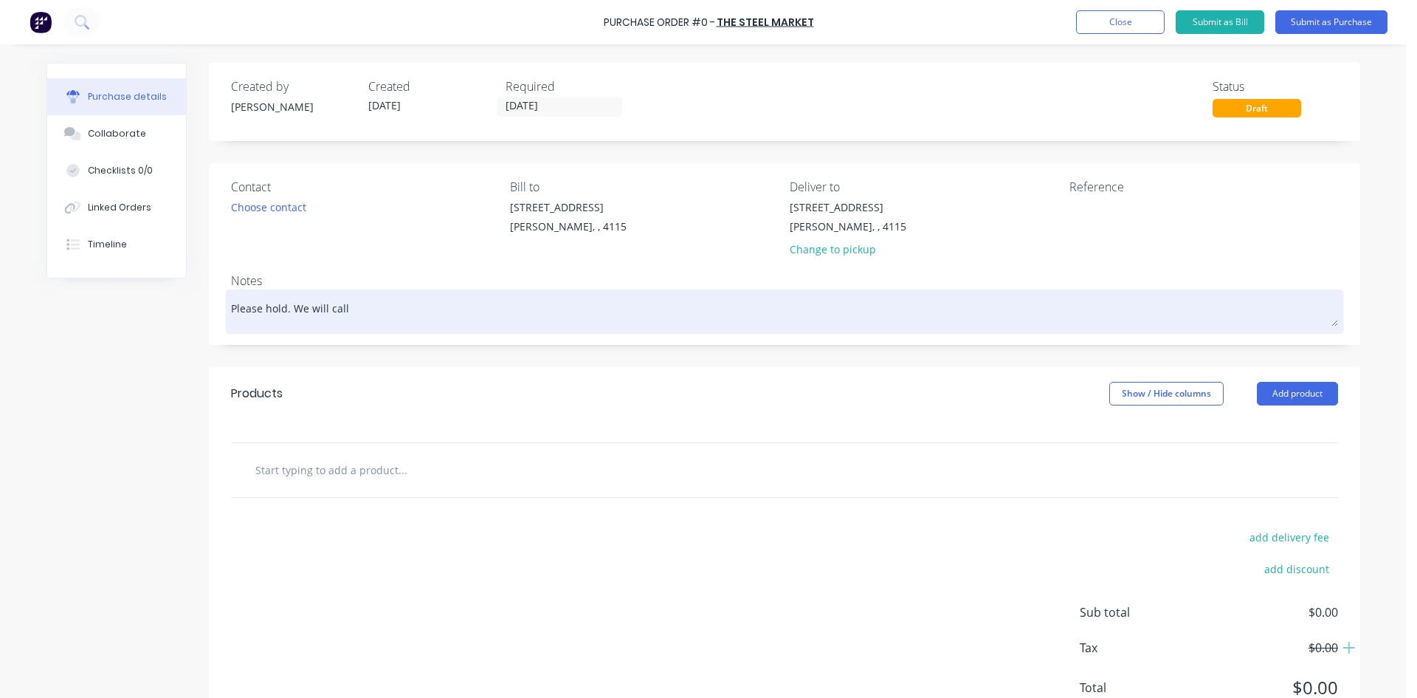
type textarea "Please hold. We will call u"
type textarea "x"
type textarea "Please hold. We will call up"
type textarea "x"
type textarea "Please hold. We will call up"
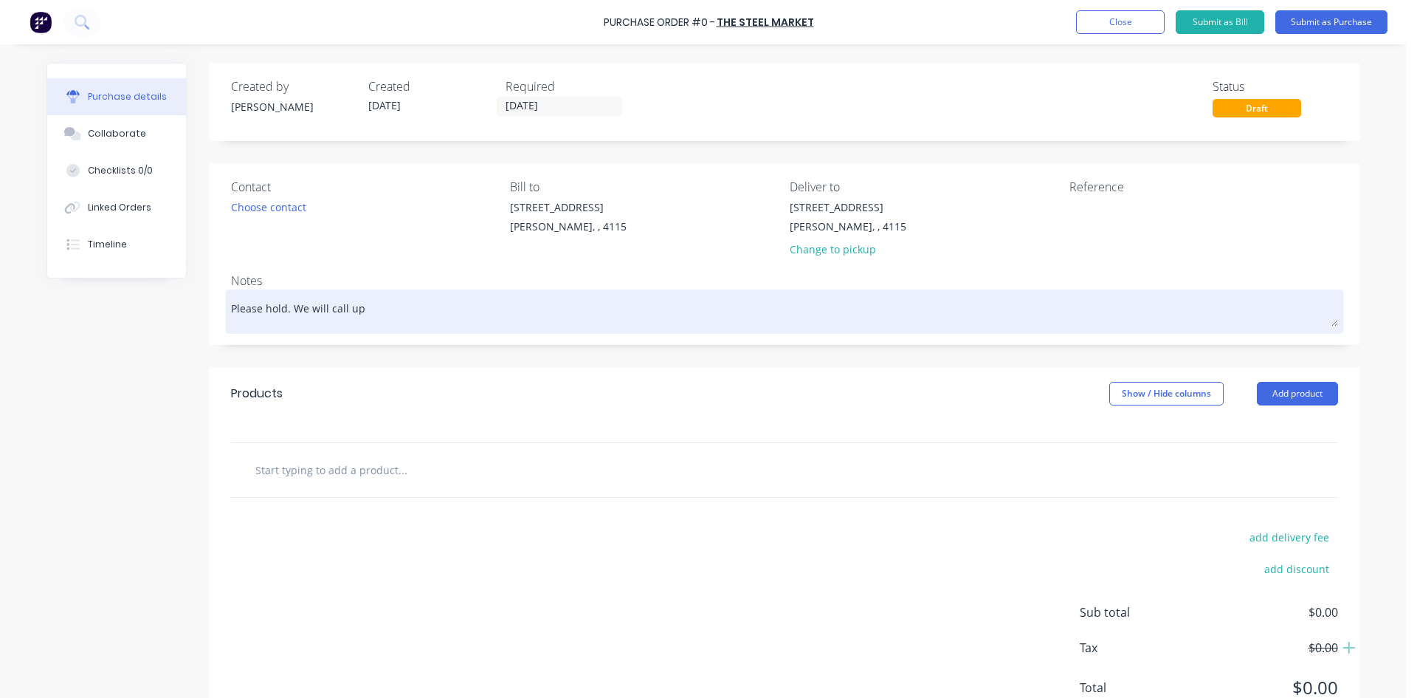
type textarea "x"
type textarea "Please hold. We will call up w"
type textarea "x"
type textarea "Please hold. We will call up wh"
type textarea "x"
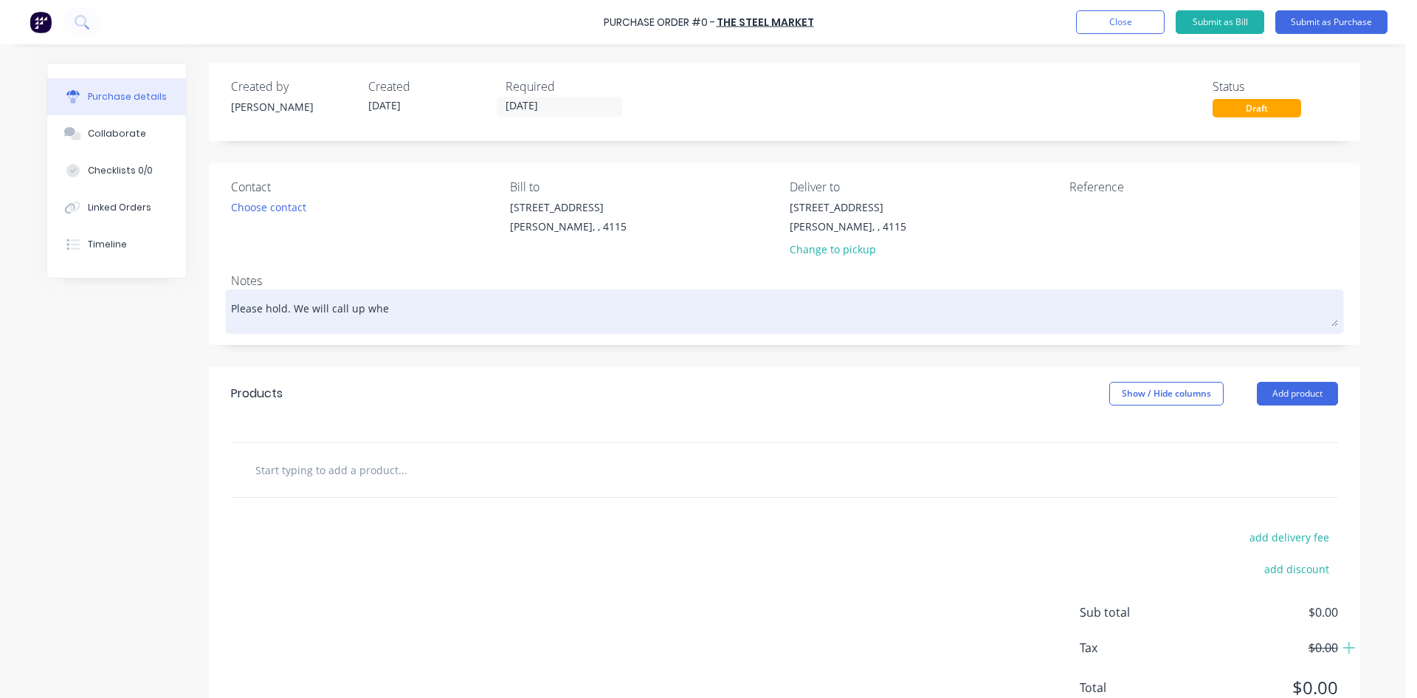
type textarea "Please hold. We will call up when"
type textarea "x"
type textarea "Please hold. We will call up when"
type textarea "x"
type textarea "Please hold. We will call up when m"
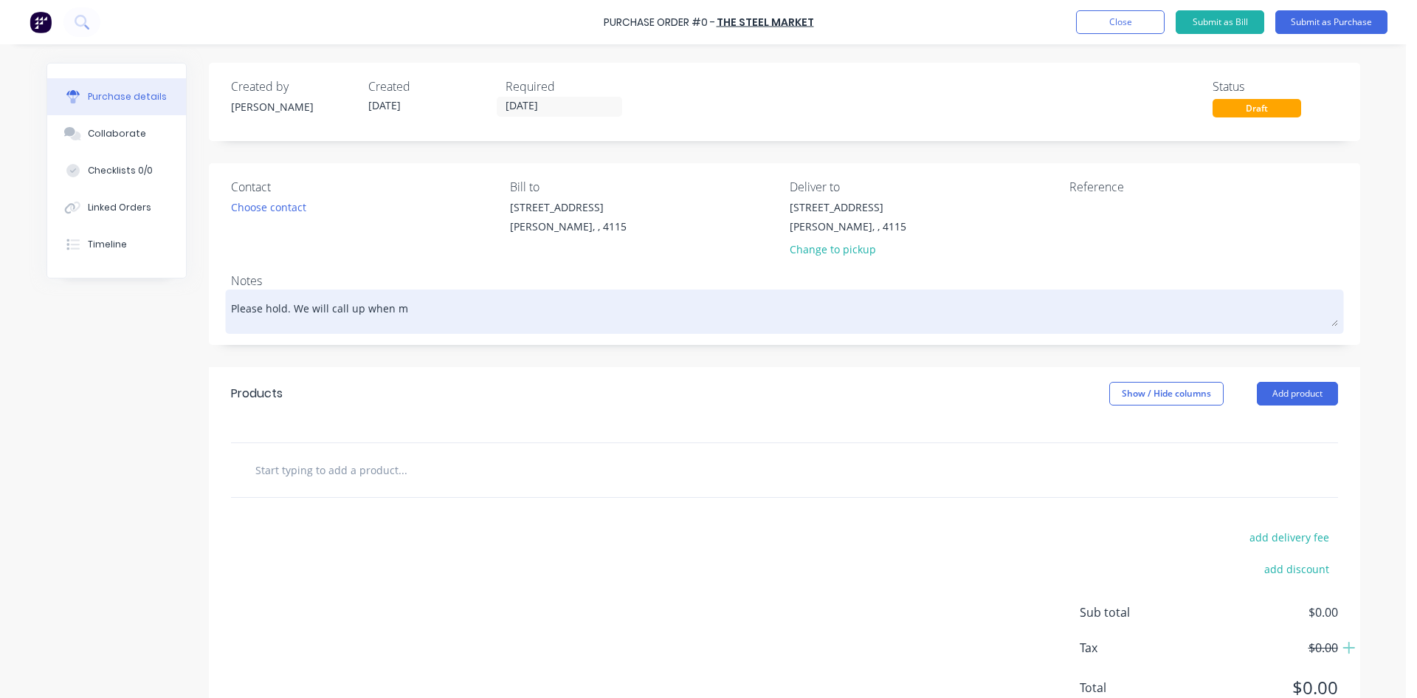
type textarea "x"
type textarea "Please hold. We will call up when ma"
type textarea "x"
type textarea "Please hold. We will call up when mate"
type textarea "x"
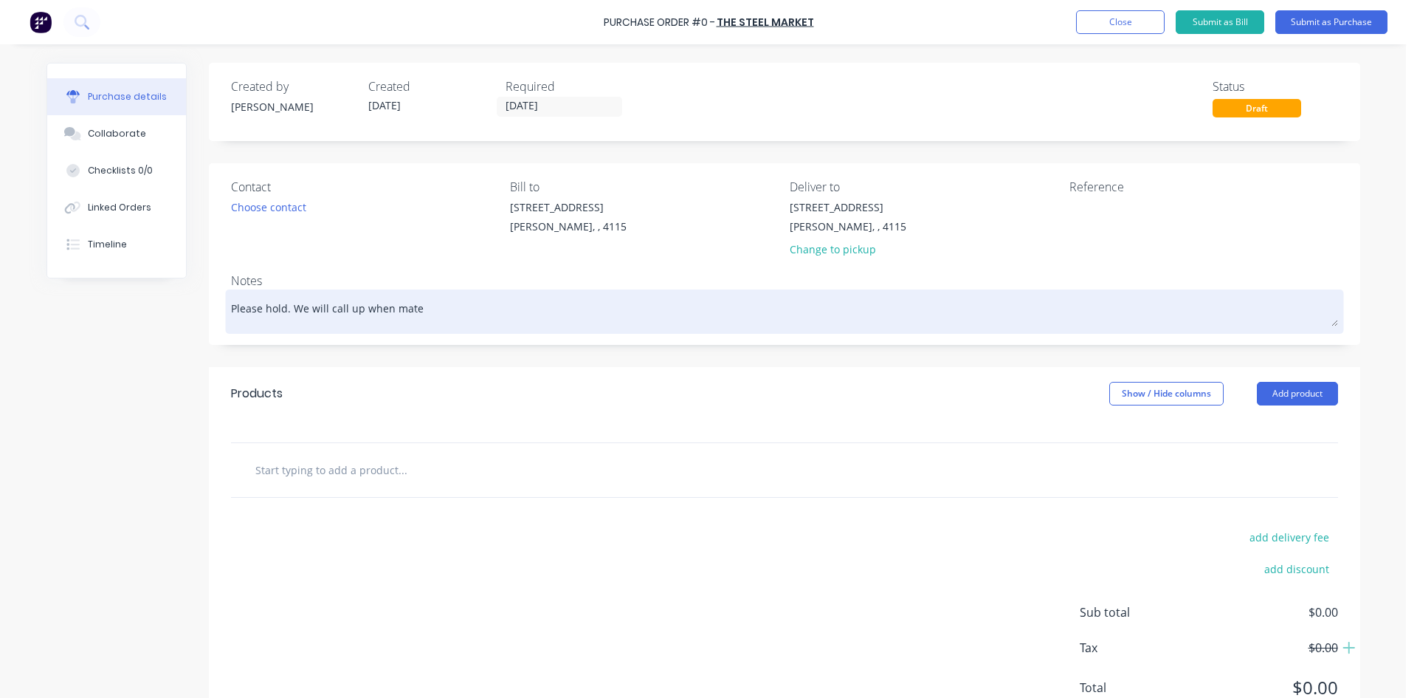
type textarea "Please hold. We will call up when mater"
type textarea "x"
type textarea "Please hold. We will call up when materi"
type textarea "x"
type textarea "Please hold. We will call up when materil"
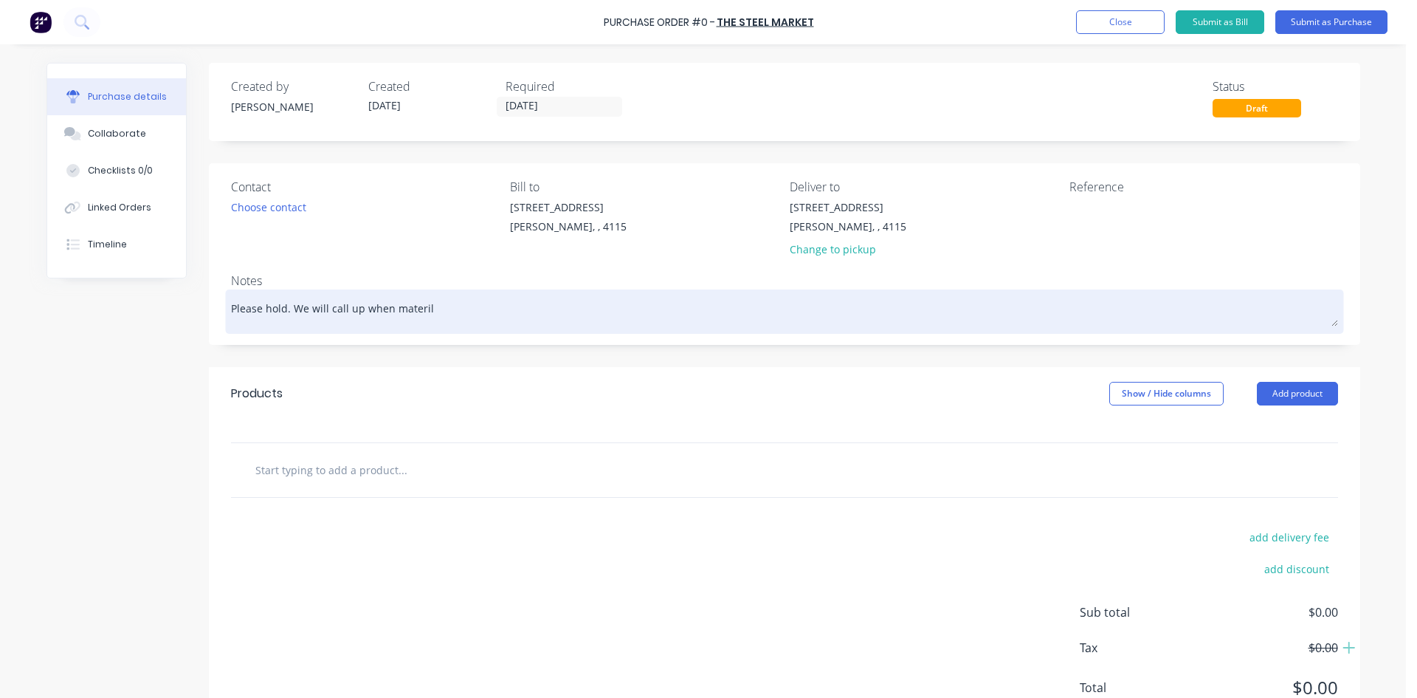
type textarea "x"
type textarea "Please hold. We will call up when materila"
type textarea "x"
type textarea "Please hold. We will call up when materil"
type textarea "x"
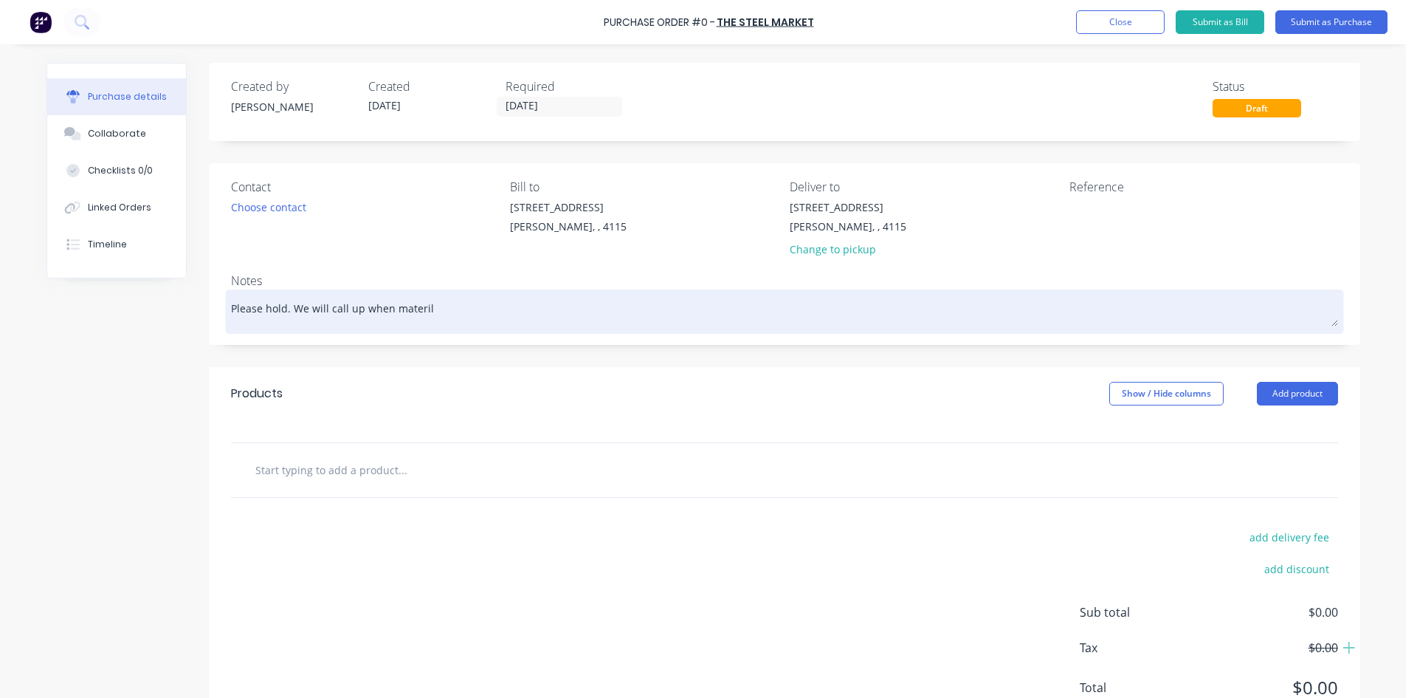
type textarea "Please hold. We will call up when materi"
type textarea "x"
type textarea "Please hold. We will call up when materia"
type textarea "x"
type textarea "Please hold. We will call up when material"
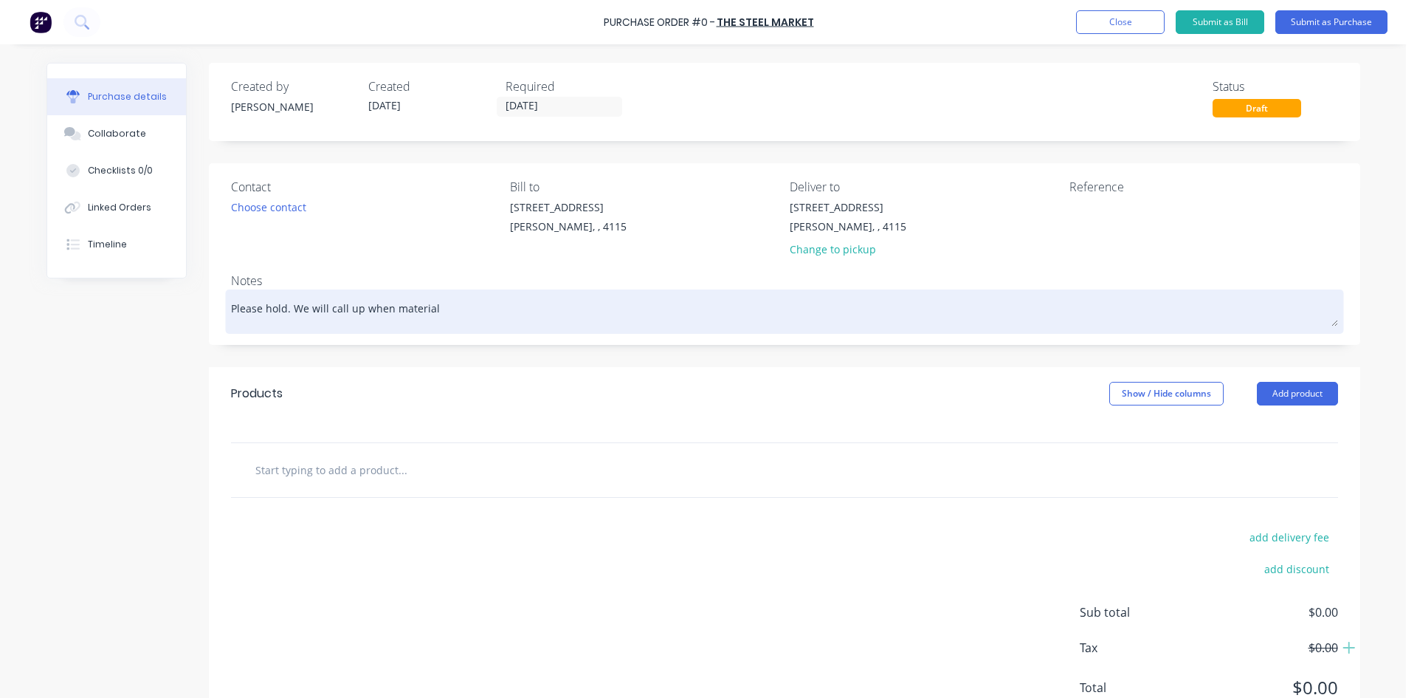
type textarea "x"
type textarea "Please hold. We will call up when material"
type textarea "x"
type textarea "Please hold. We will call up when material i"
type textarea "x"
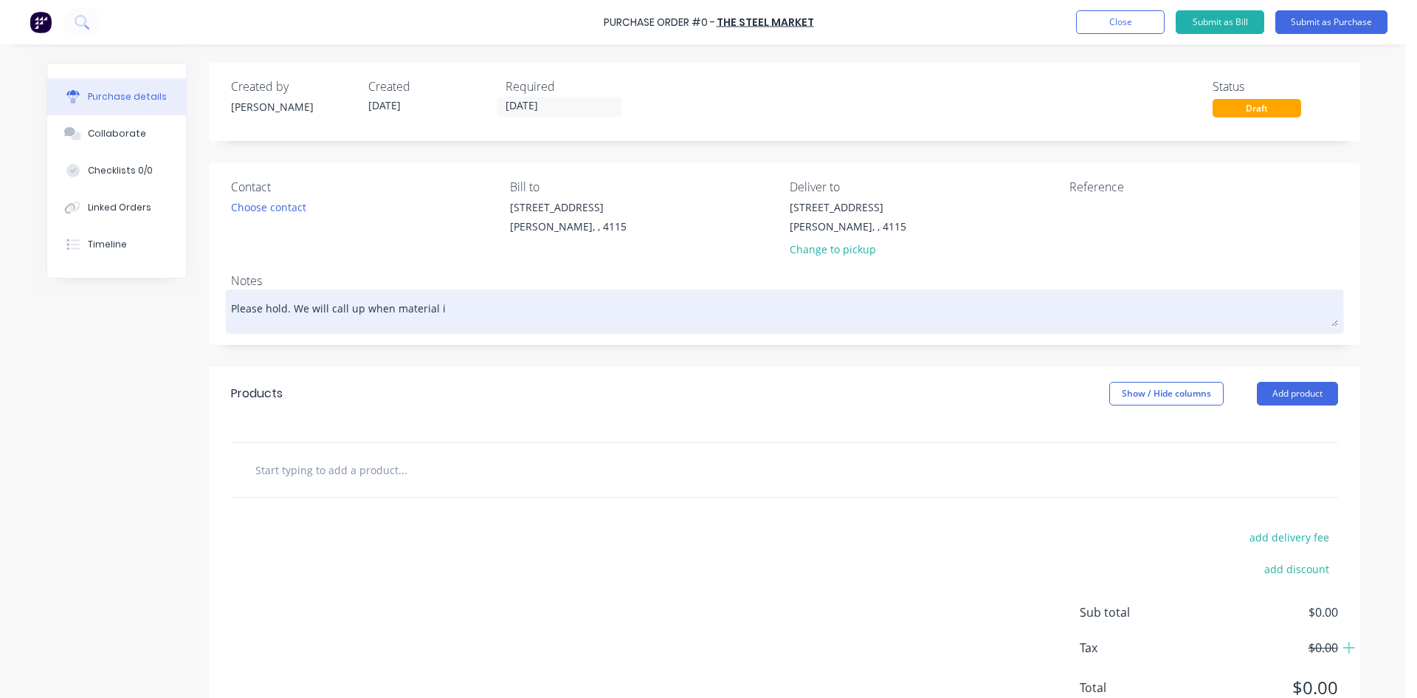
type textarea "Please hold. We will call up when material is"
type textarea "x"
type textarea "Please hold. We will call up when material is"
type textarea "x"
type textarea "Please hold. We will call up when material is n"
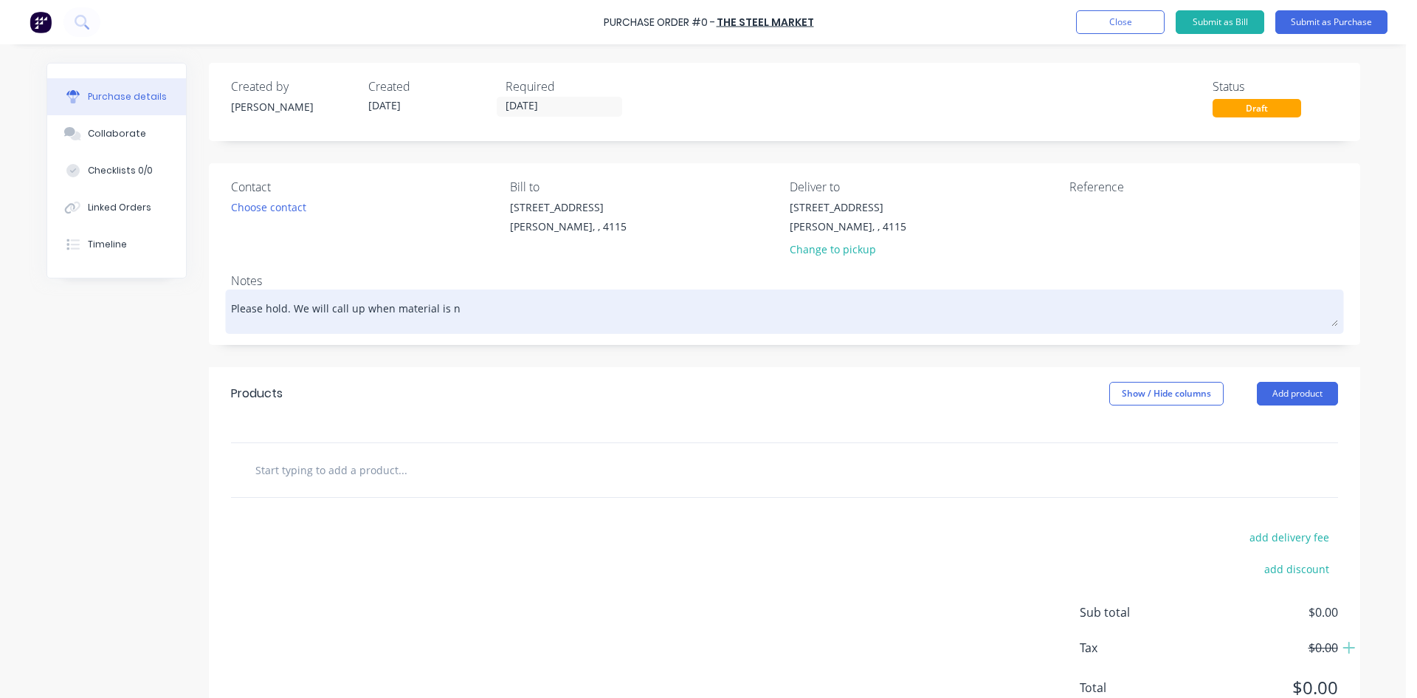
type textarea "x"
type textarea "Please hold. We will call up when material is ne"
type textarea "x"
type textarea "Please hold. We will call up when material is nee"
type textarea "x"
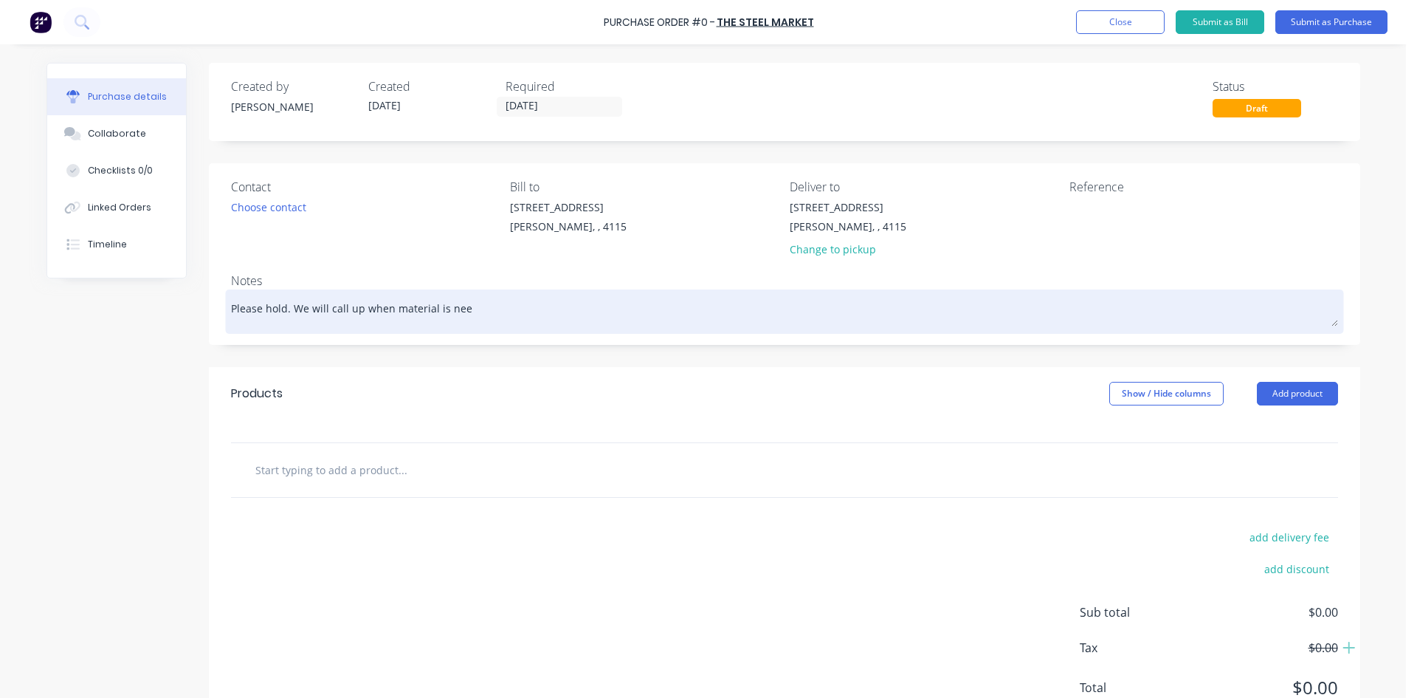
type textarea "Please hold. We will call up when material is need"
type textarea "x"
type textarea "Please hold. We will call up when material is neede"
type textarea "x"
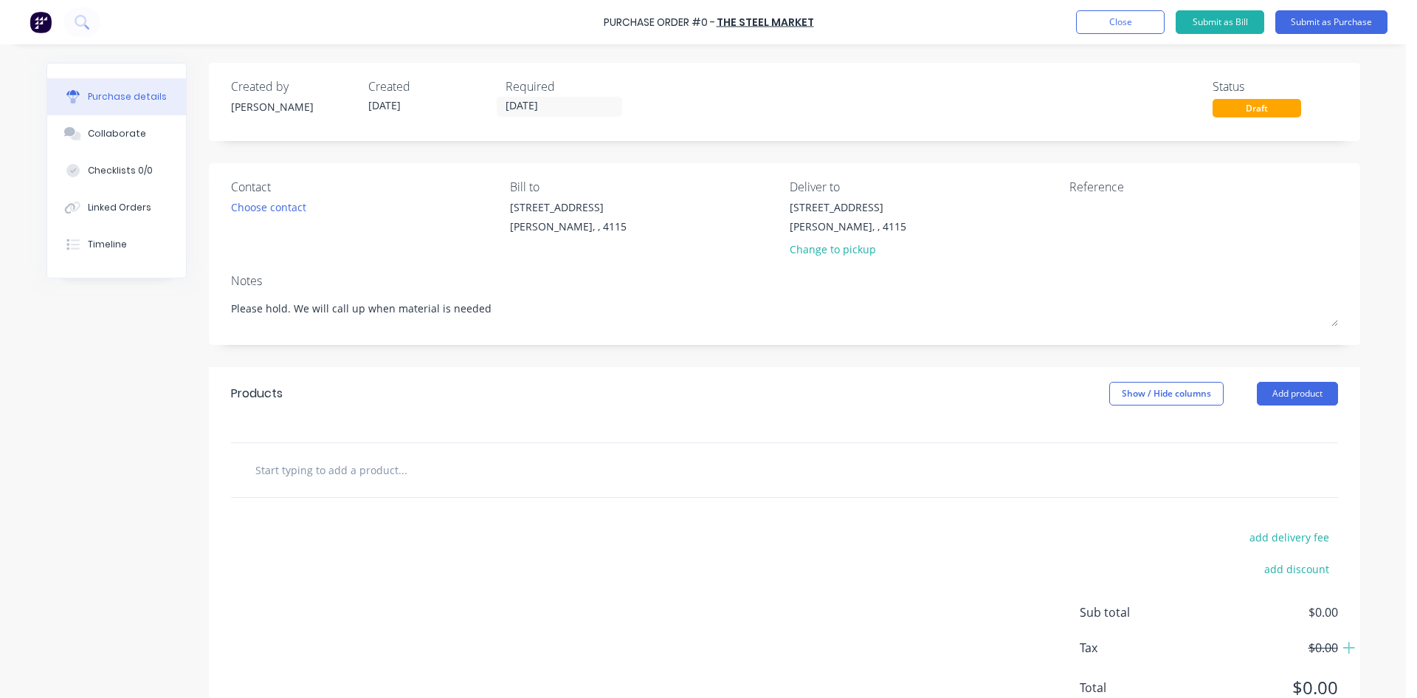
type textarea "Please hold. We will call up when material is needed"
type textarea "x"
type textarea "Please hold. We will call up when material is needed"
click at [647, 365] on div "Created by [PERSON_NAME] Created [DATE] Required [DATE] Status Draft Contact Ch…" at bounding box center [785, 402] width 1152 height 678
click at [1108, 223] on textarea at bounding box center [1162, 215] width 185 height 33
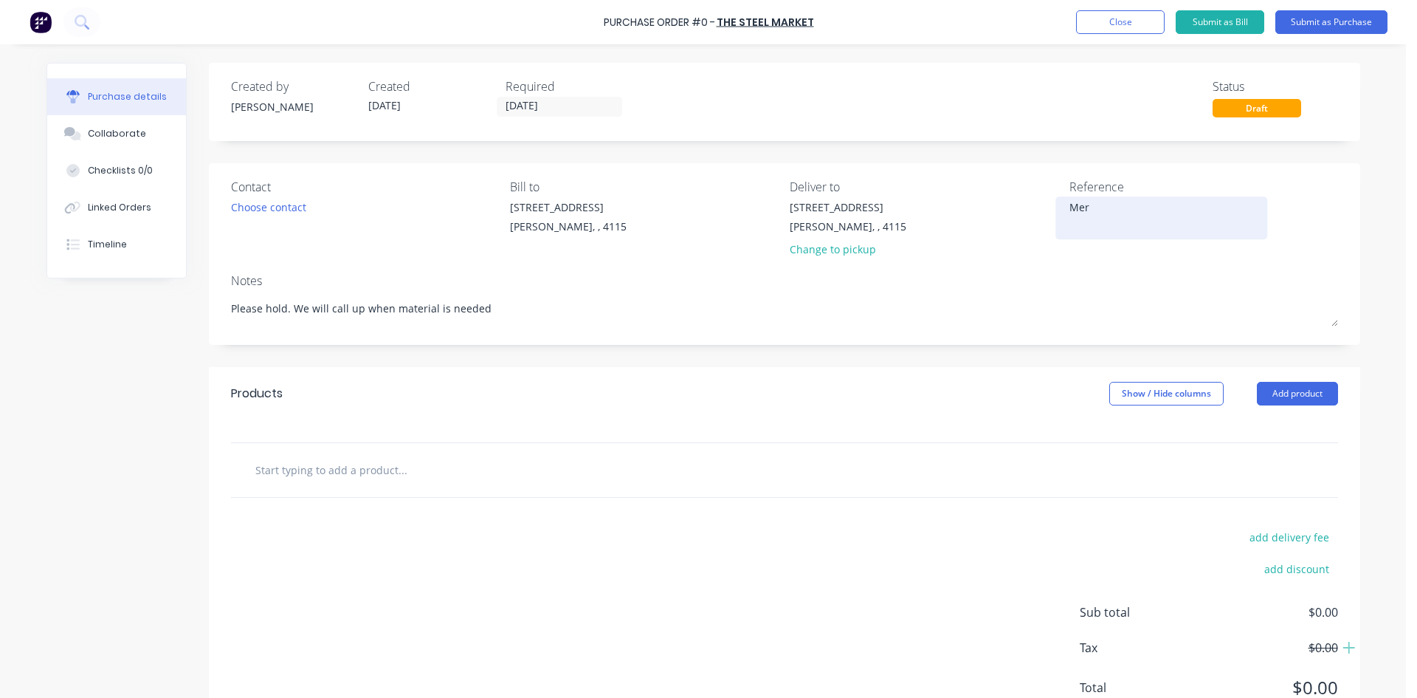
type textarea "Meri"
type textarea "x"
type textarea "Merim"
type textarea "x"
type textarea "Merima"
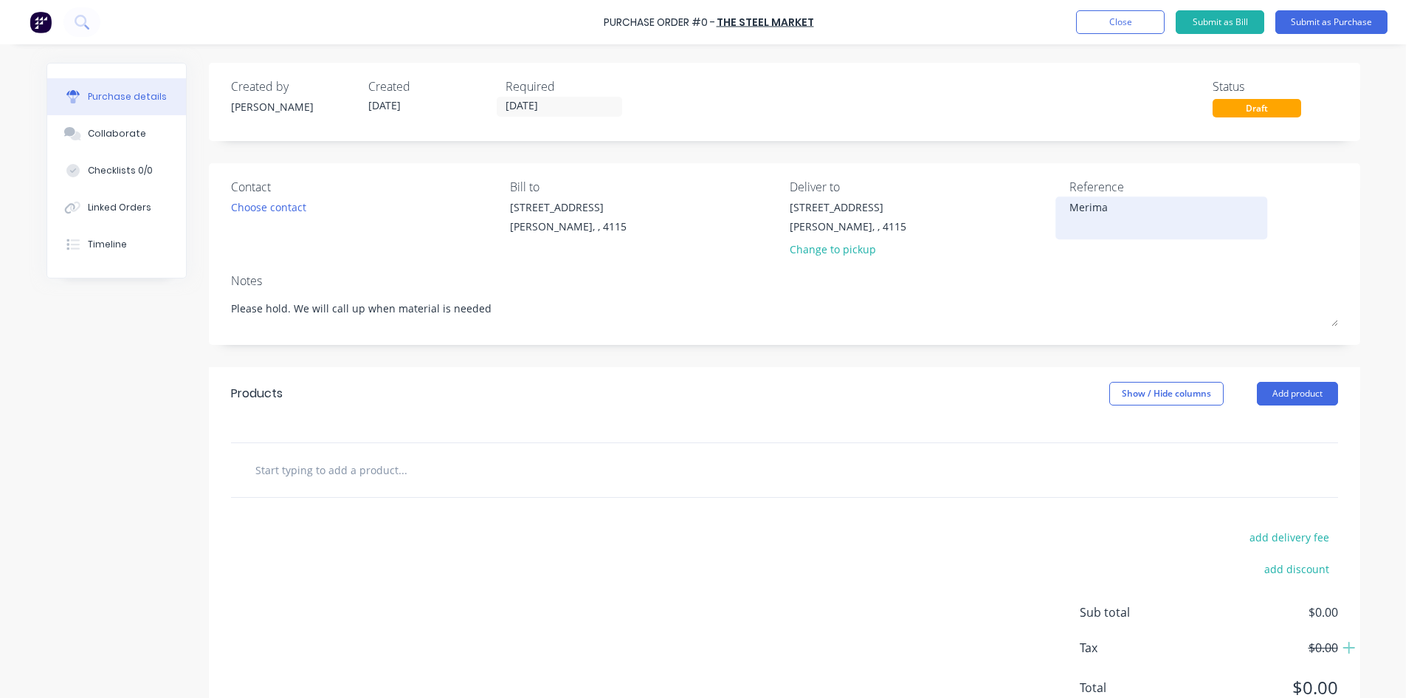
type textarea "x"
type textarea "Merimac"
type textarea "x"
type textarea "Merimac"
click at [918, 399] on div "Products Show / Hide columns Add product" at bounding box center [785, 393] width 1152 height 53
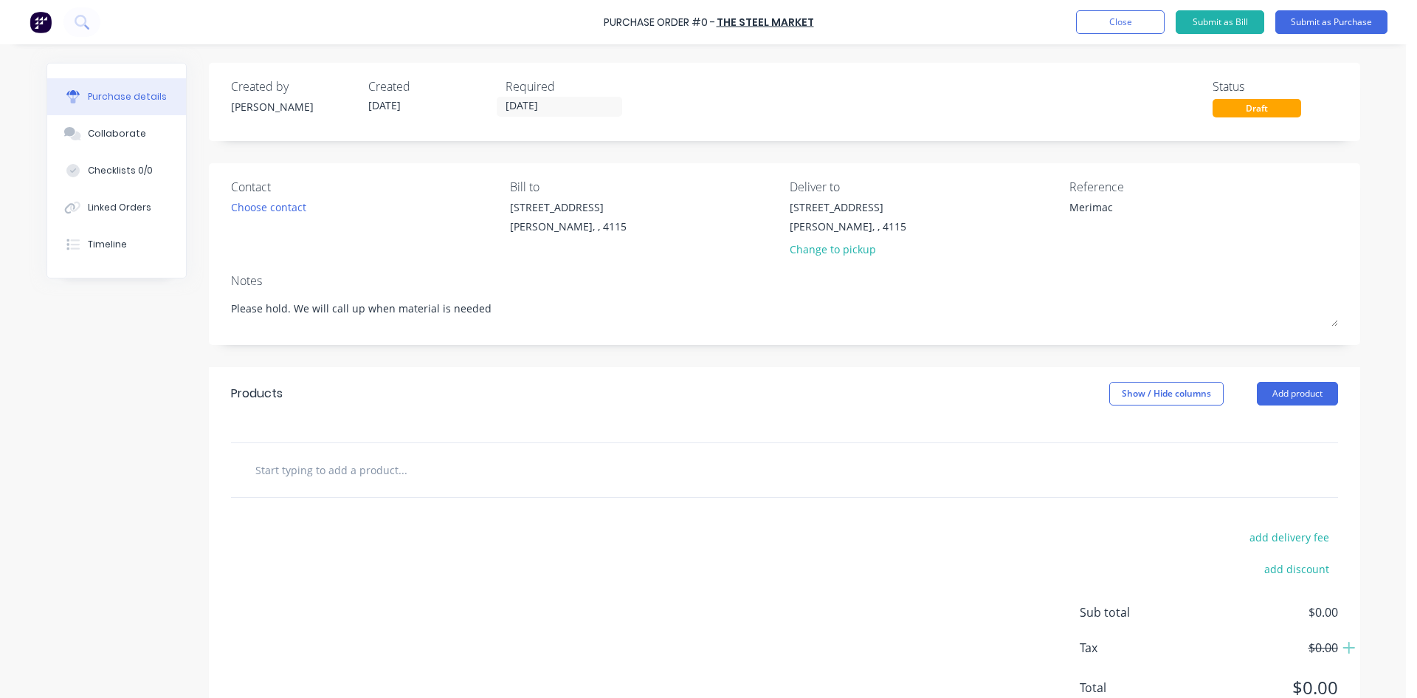
click at [361, 475] on input "text" at bounding box center [402, 470] width 295 height 30
type textarea "x"
type input "1"
type textarea "x"
type input "1."
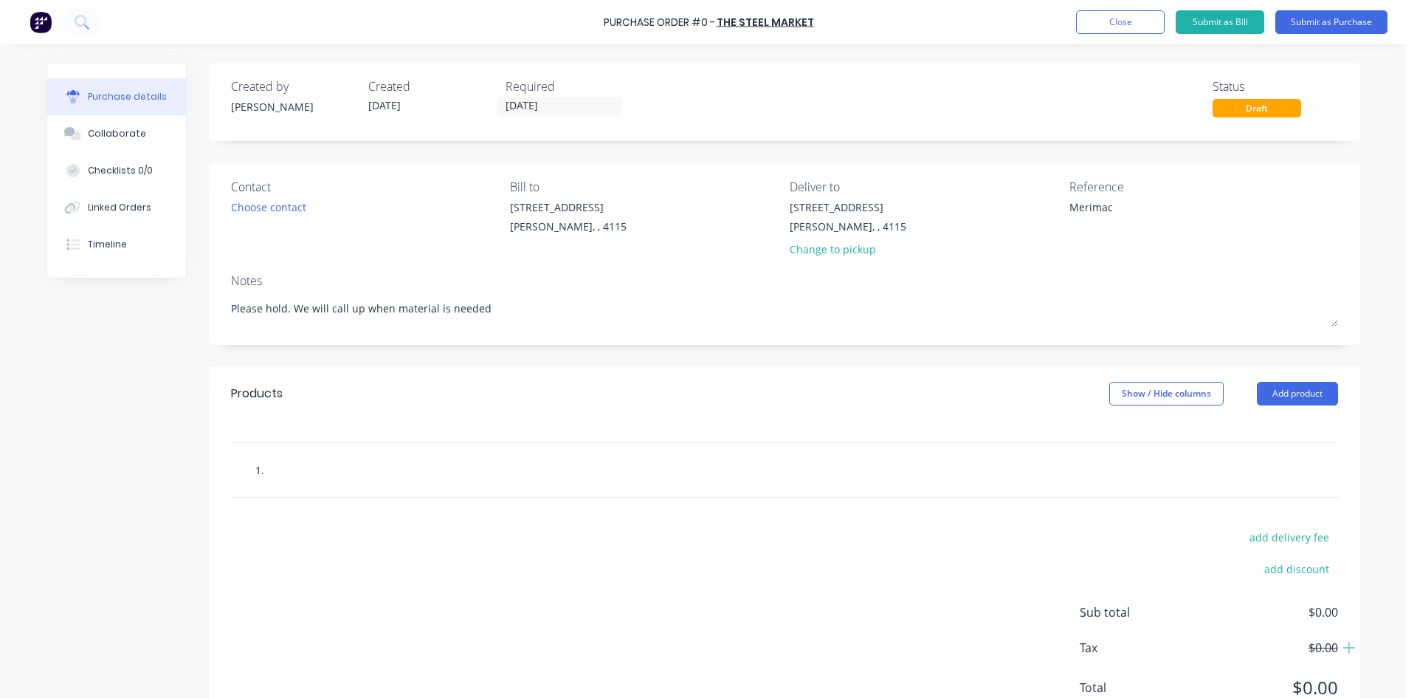
type textarea "x"
type input "1.5"
type textarea "x"
type input "1.5m"
type textarea "x"
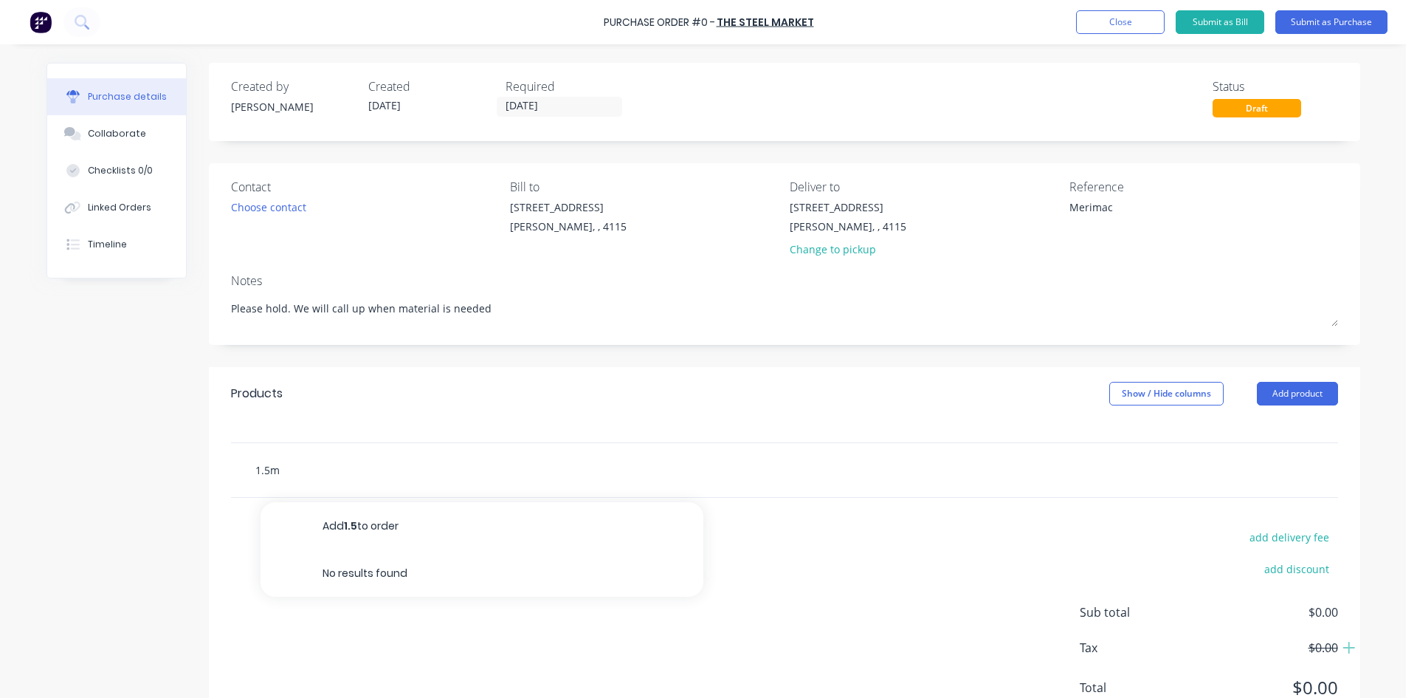
type input "1.5mm"
type textarea "x"
type input "1.5mmx"
type textarea "x"
type input "1.5mm"
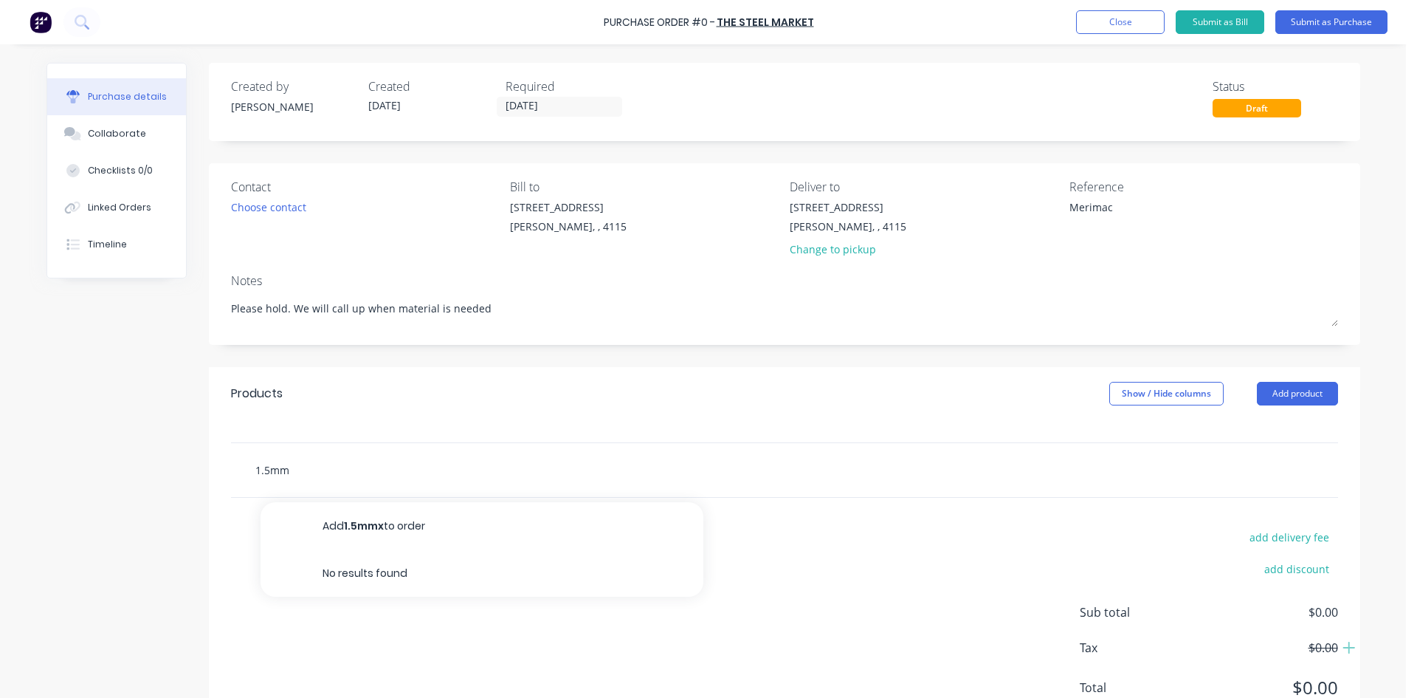
type textarea "x"
type input "1.5mm"
type textarea "x"
type input "1.5mm x"
type textarea "x"
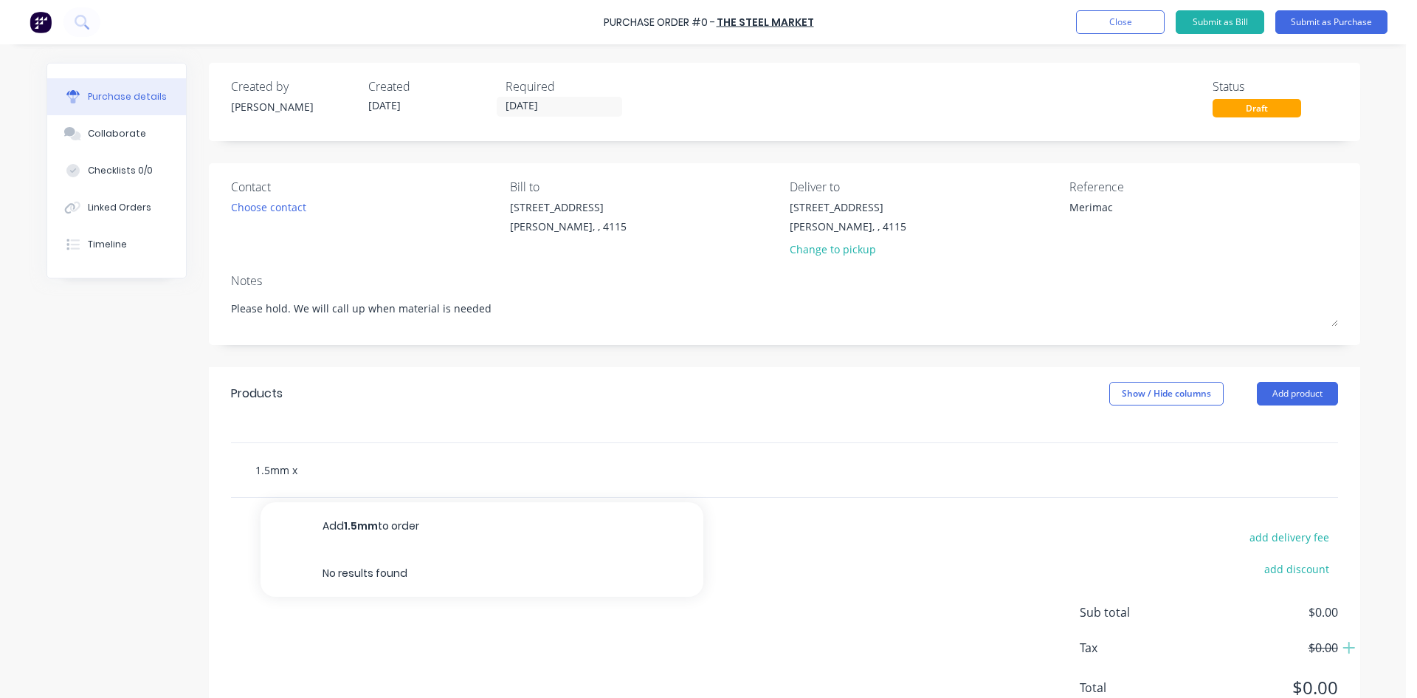
type input "1.5mm x"
type textarea "x"
type input "1.5mm x 1"
type textarea "x"
type input "1.5mm x 12"
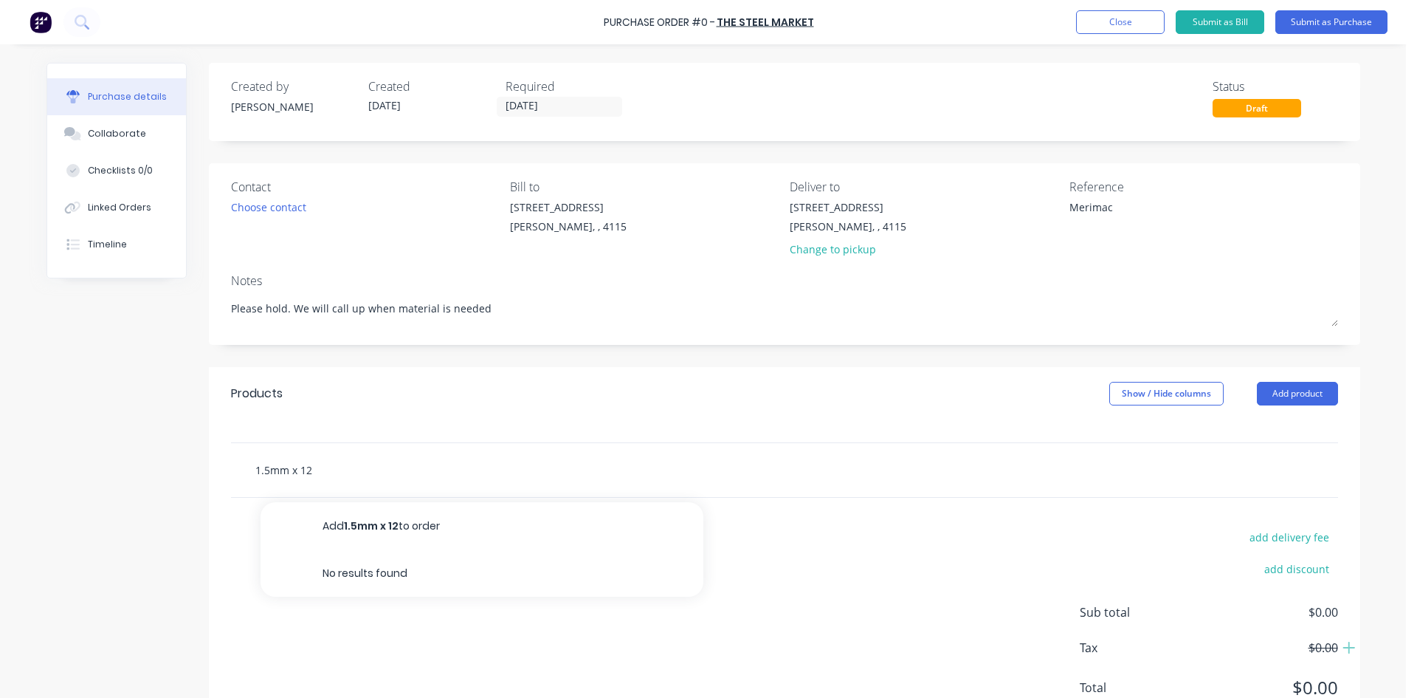
type textarea "x"
type input "1.5mm x 1219"
type textarea "x"
type input "1.5mm x 1219m"
type textarea "x"
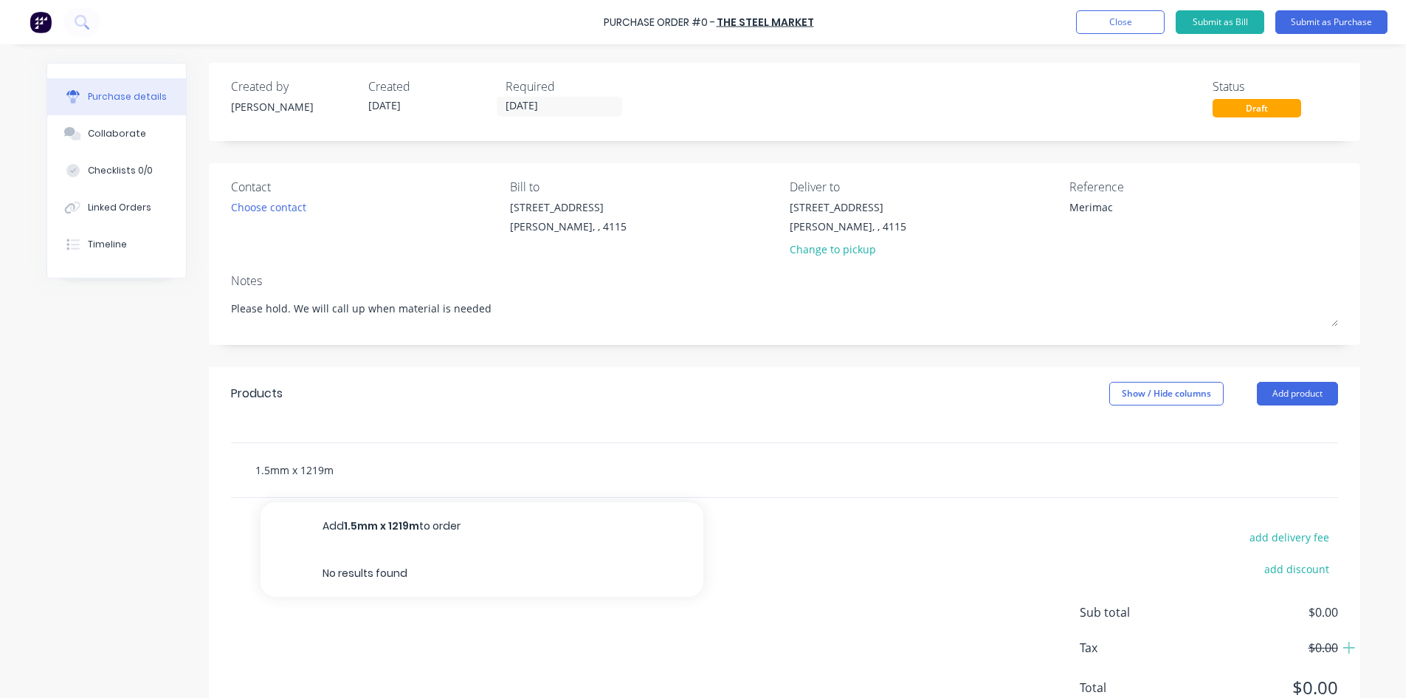
type input "1.5mm x 1219mm"
type textarea "x"
type input "1.5mm x 1219mm 3"
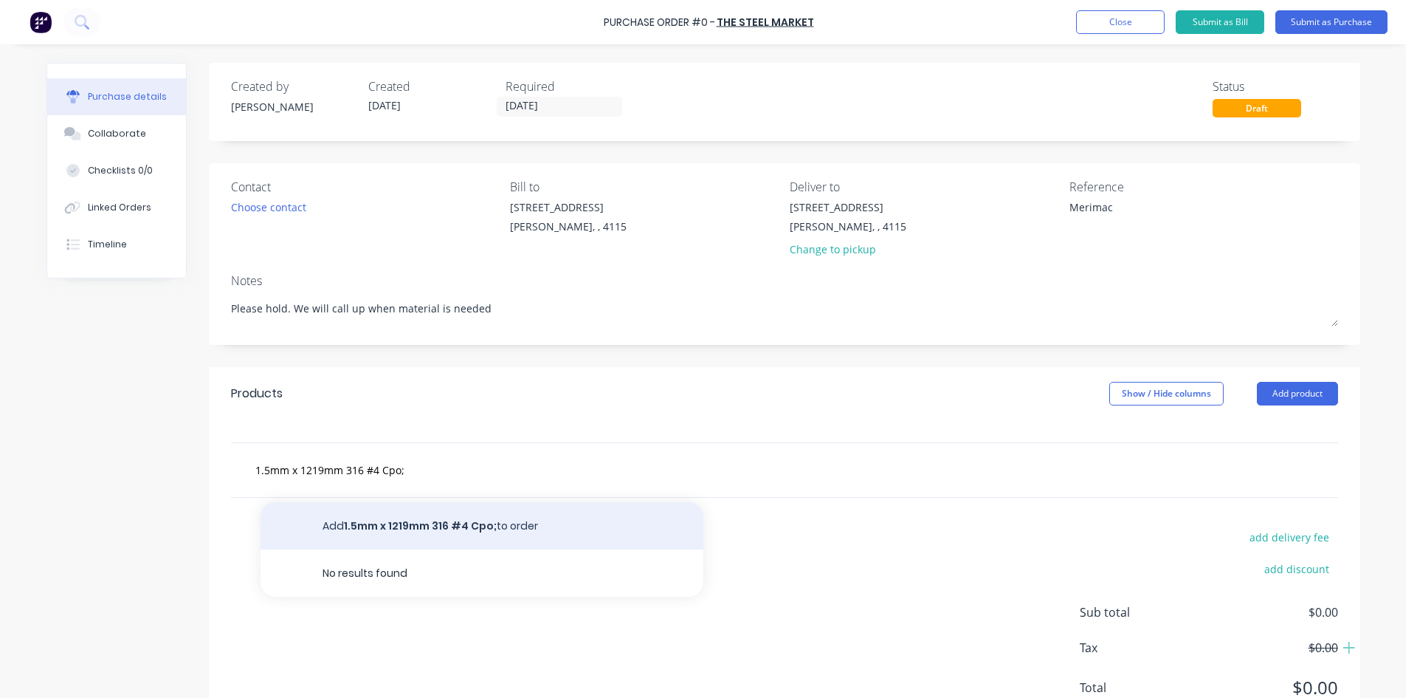
click at [461, 528] on button "Add 1.5mm x 1219mm 316 #4 Cpo; to order" at bounding box center [482, 525] width 443 height 47
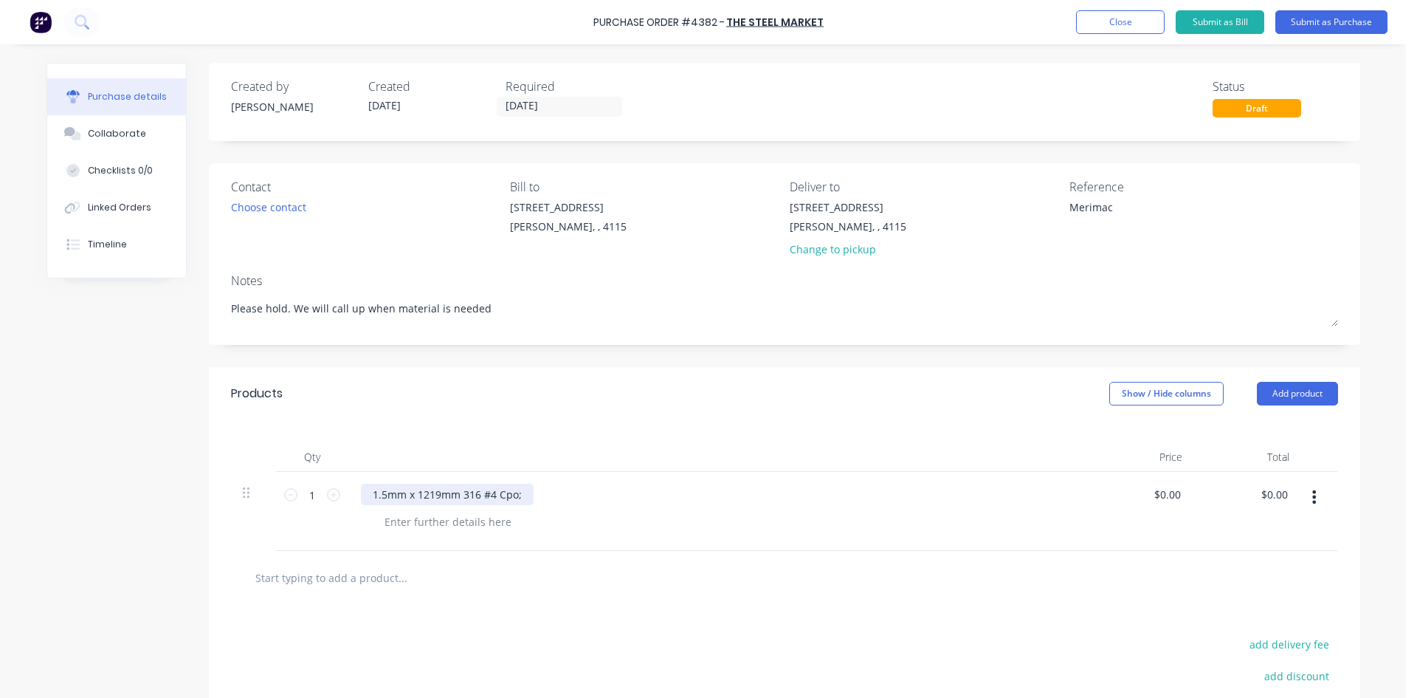
drag, startPoint x: 498, startPoint y: 493, endPoint x: 561, endPoint y: 498, distance: 63.0
click at [561, 498] on div "1.5mm x 1219mm 316 #4 Cpo;" at bounding box center [718, 494] width 715 height 21
click at [557, 500] on div "1.5mm x 1219mm 316 #4 Coil" at bounding box center [718, 494] width 715 height 21
click at [435, 517] on div at bounding box center [448, 521] width 151 height 21
click at [331, 489] on icon at bounding box center [333, 494] width 13 height 13
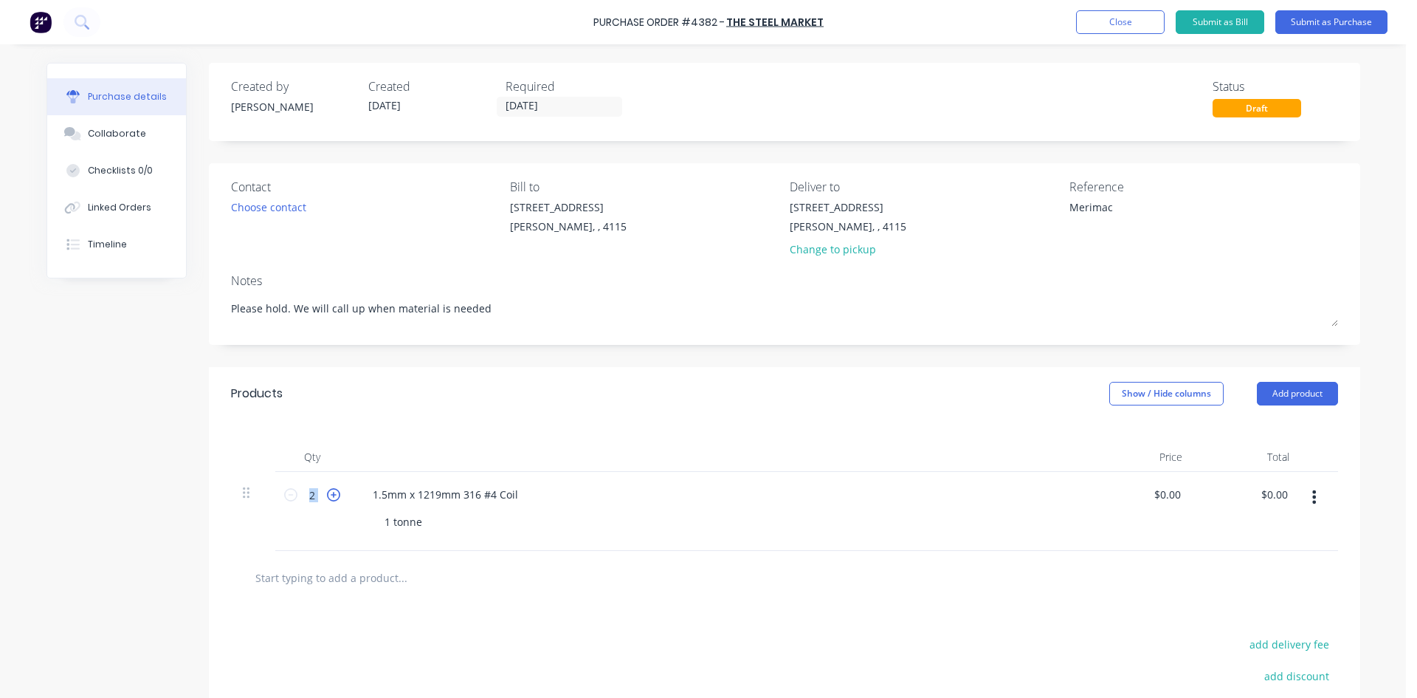
click at [331, 489] on icon at bounding box center [333, 494] width 13 height 13
click at [502, 439] on div "Qty Price Total 3 3 1.5mm x 1219mm 316 #4 Coil 1 tonne $0.00 $0.00 $0.00 $0.00" at bounding box center [785, 485] width 1152 height 131
click at [611, 429] on div "Qty Price Total 3 3 1.5mm x 1219mm 316 #4 Coil 1 tonne $0.00 $0.00 $0.00 $0.00" at bounding box center [785, 485] width 1152 height 131
click at [492, 491] on div "1.5mm x 1219mm 316 #4 Coil" at bounding box center [445, 494] width 169 height 21
click at [610, 444] on div at bounding box center [718, 457] width 738 height 30
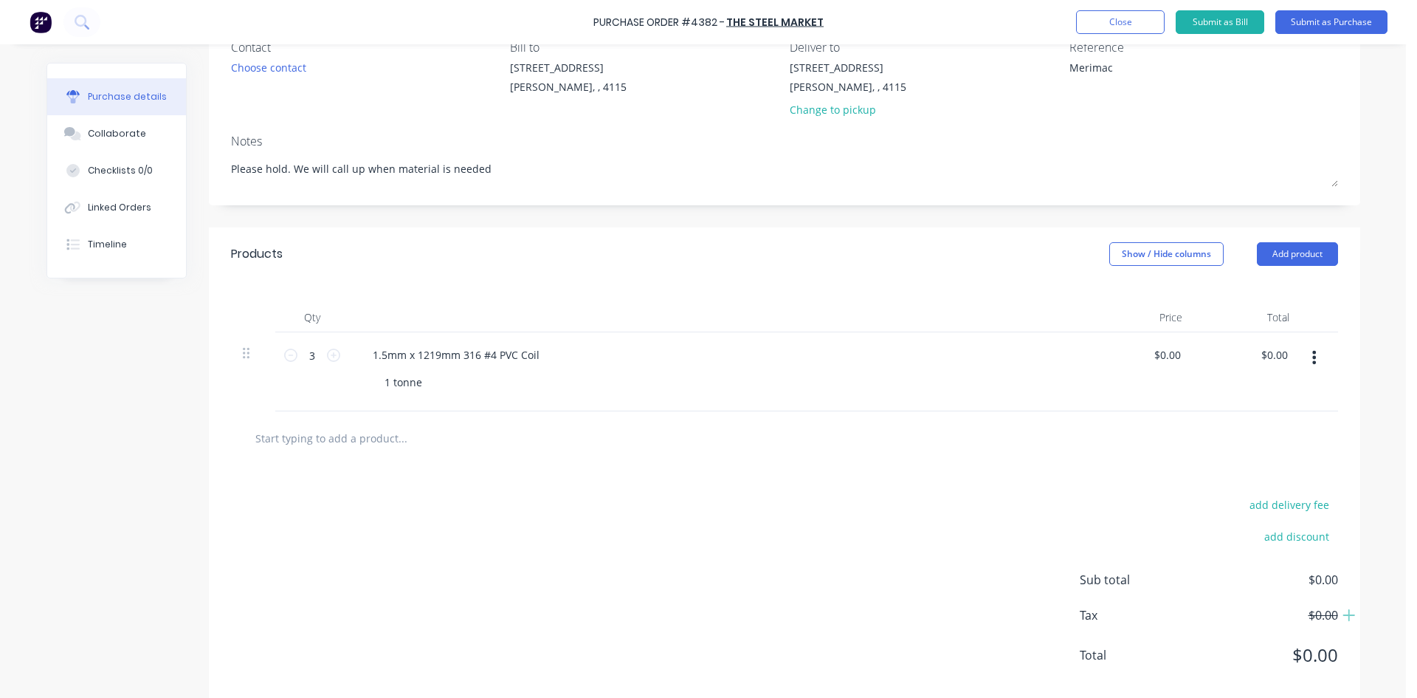
scroll to position [165, 0]
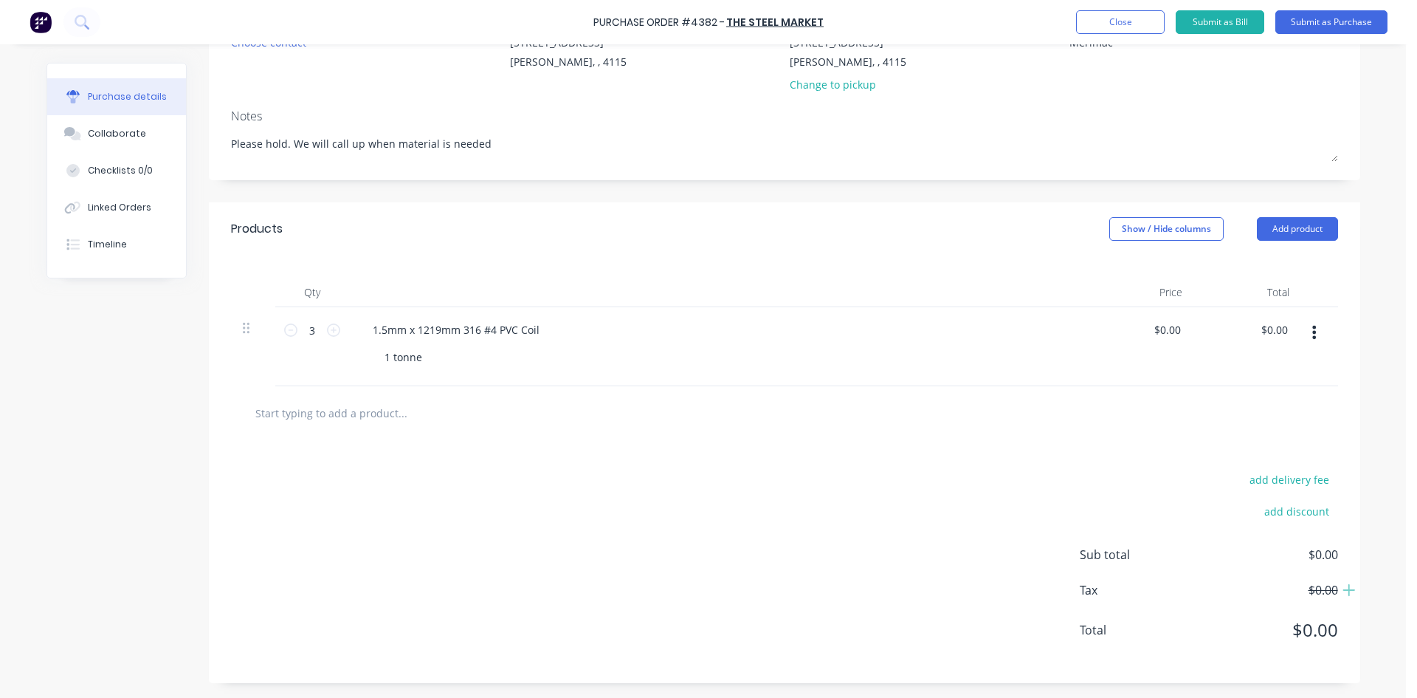
click at [1302, 336] on button "button" at bounding box center [1314, 332] width 35 height 27
click at [1259, 396] on button "Duplicate" at bounding box center [1269, 401] width 125 height 30
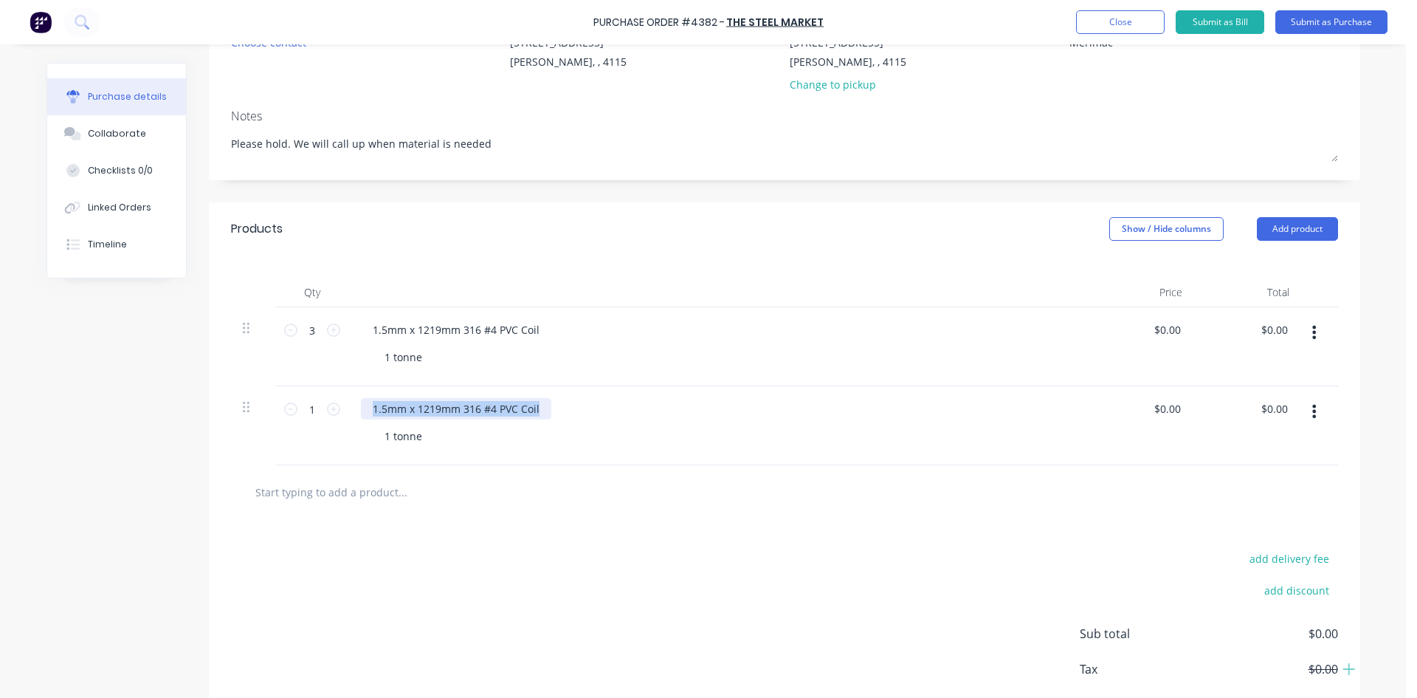
drag, startPoint x: 369, startPoint y: 410, endPoint x: 895, endPoint y: 427, distance: 525.9
click at [895, 427] on div "1.5mm x 1219mm 316 #4 PVC Coil 1 tonne" at bounding box center [718, 425] width 738 height 79
click at [397, 442] on div "1 tonne" at bounding box center [403, 435] width 61 height 21
drag, startPoint x: 424, startPoint y: 438, endPoint x: 123, endPoint y: 467, distance: 301.8
click at [131, 465] on div "Created by [PERSON_NAME] Created [DATE] Required [DATE] Status Draft Contact Ch…" at bounding box center [704, 330] width 1314 height 864
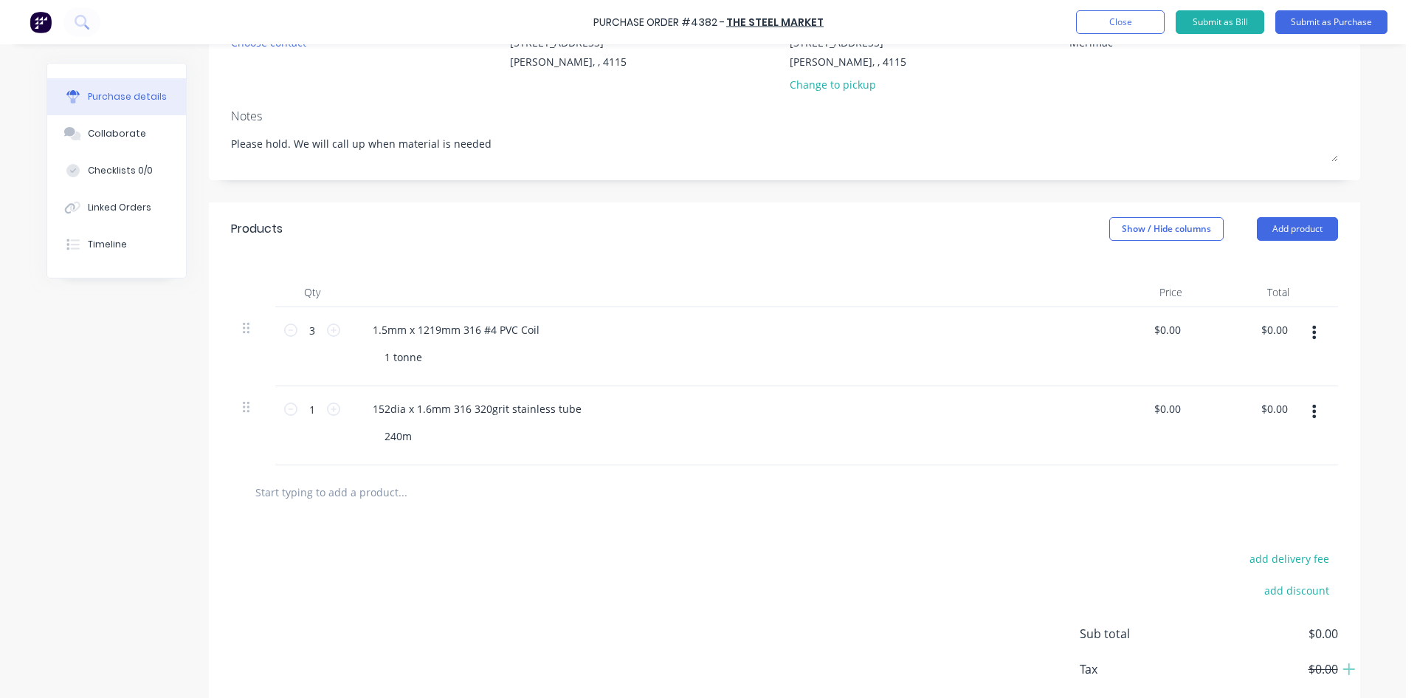
click at [617, 492] on div at bounding box center [464, 492] width 443 height 30
click at [1324, 225] on button "Add product" at bounding box center [1297, 229] width 81 height 24
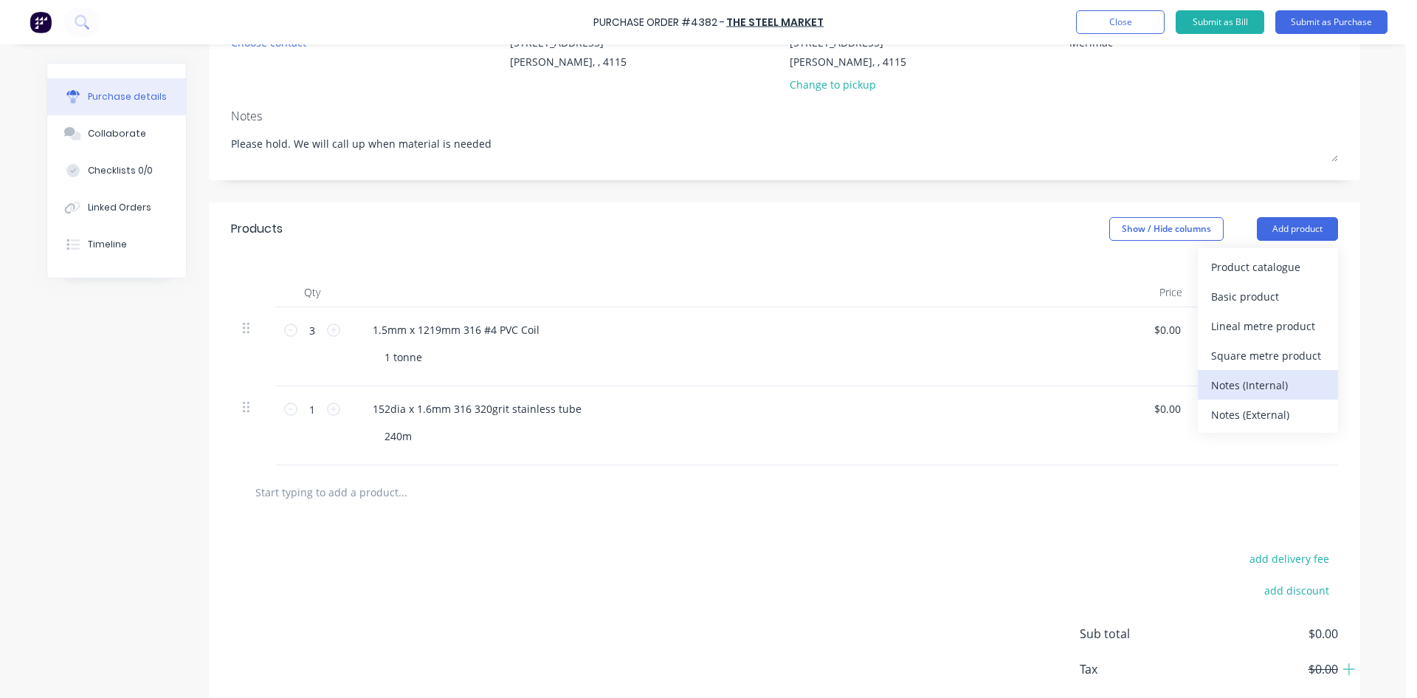
click at [1285, 390] on div "Notes (Internal)" at bounding box center [1268, 384] width 114 height 21
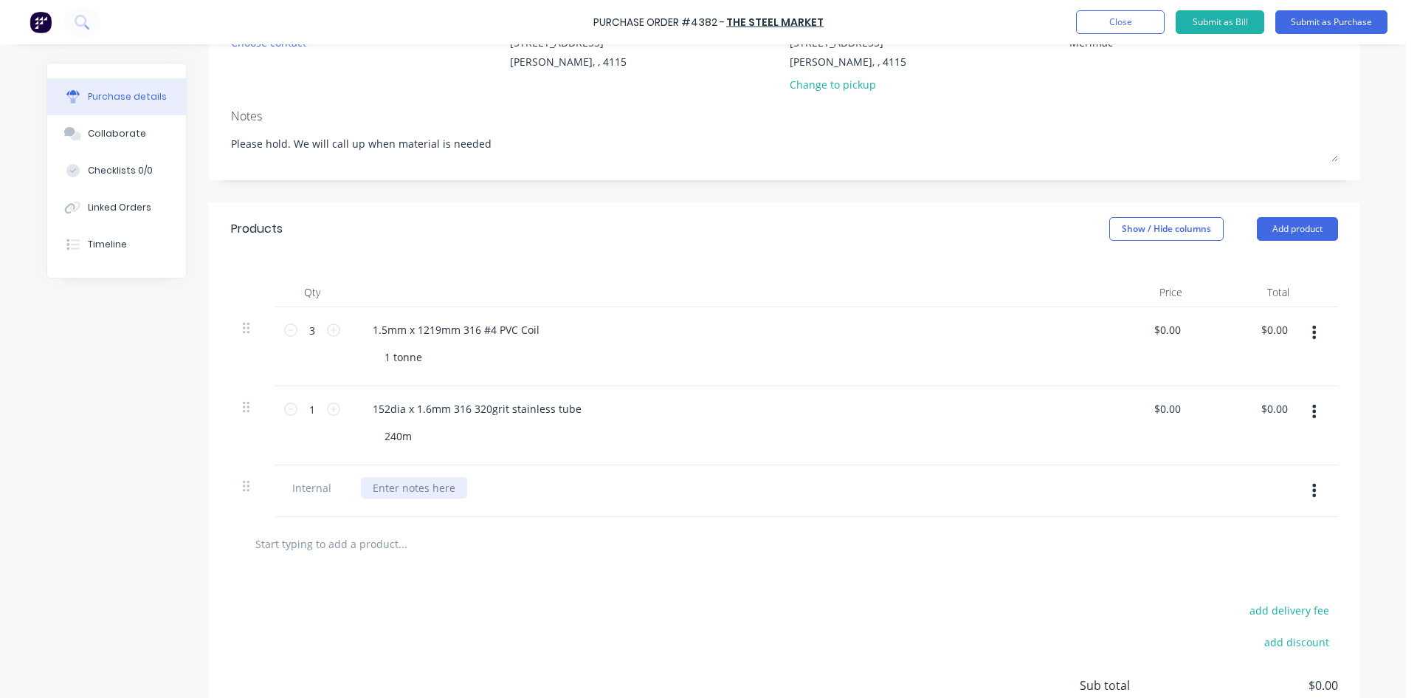
click at [382, 488] on div at bounding box center [414, 487] width 106 height 21
click at [599, 523] on div at bounding box center [784, 544] width 1107 height 54
click at [1304, 491] on button "button" at bounding box center [1314, 490] width 35 height 27
click at [1255, 533] on button "Duplicate" at bounding box center [1269, 530] width 125 height 30
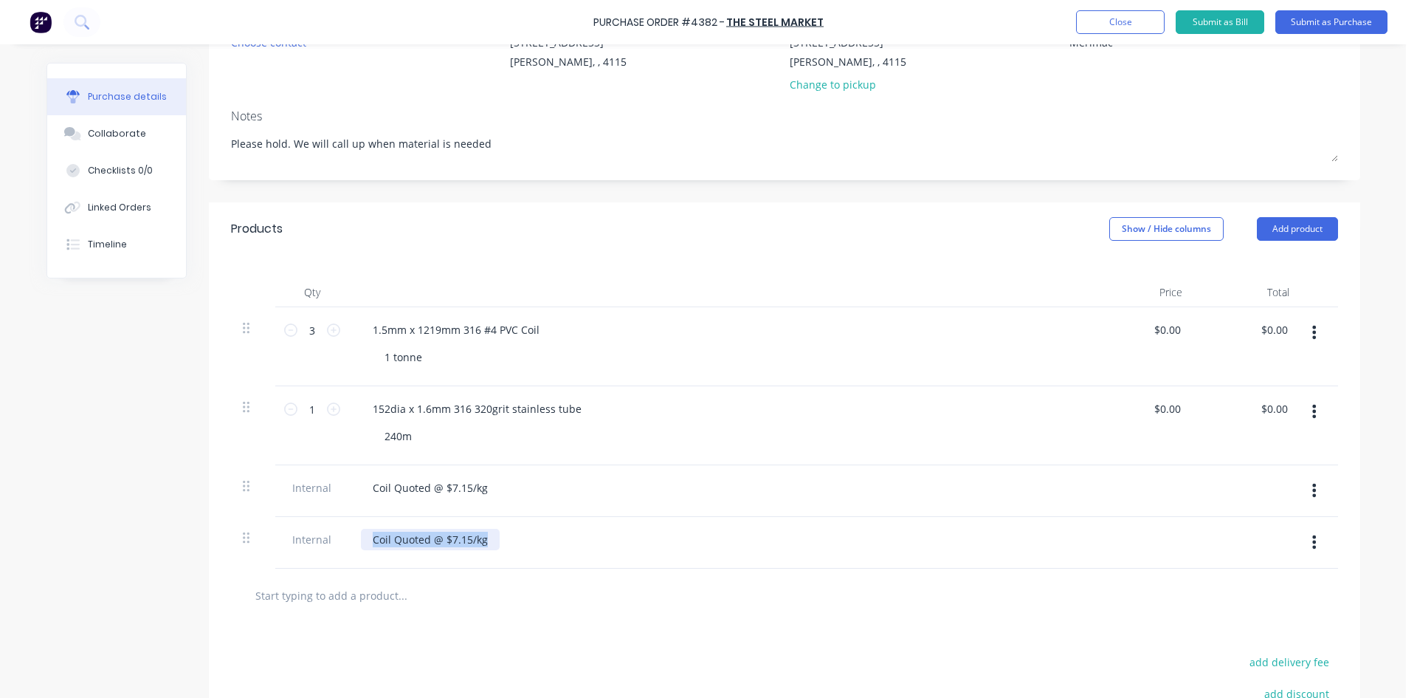
drag, startPoint x: 485, startPoint y: 540, endPoint x: 0, endPoint y: 591, distance: 487.7
click at [0, 588] on div "Purchase Order #4382 - The Steel Market Add product Close Submit as Bill Submit…" at bounding box center [703, 349] width 1406 height 698
click at [439, 593] on input "text" at bounding box center [402, 595] width 295 height 30
click at [300, 401] on input "1" at bounding box center [312, 409] width 30 height 22
click at [650, 458] on div "152dia x 1.6mm 316 320grit stainless tube 240m" at bounding box center [718, 425] width 738 height 79
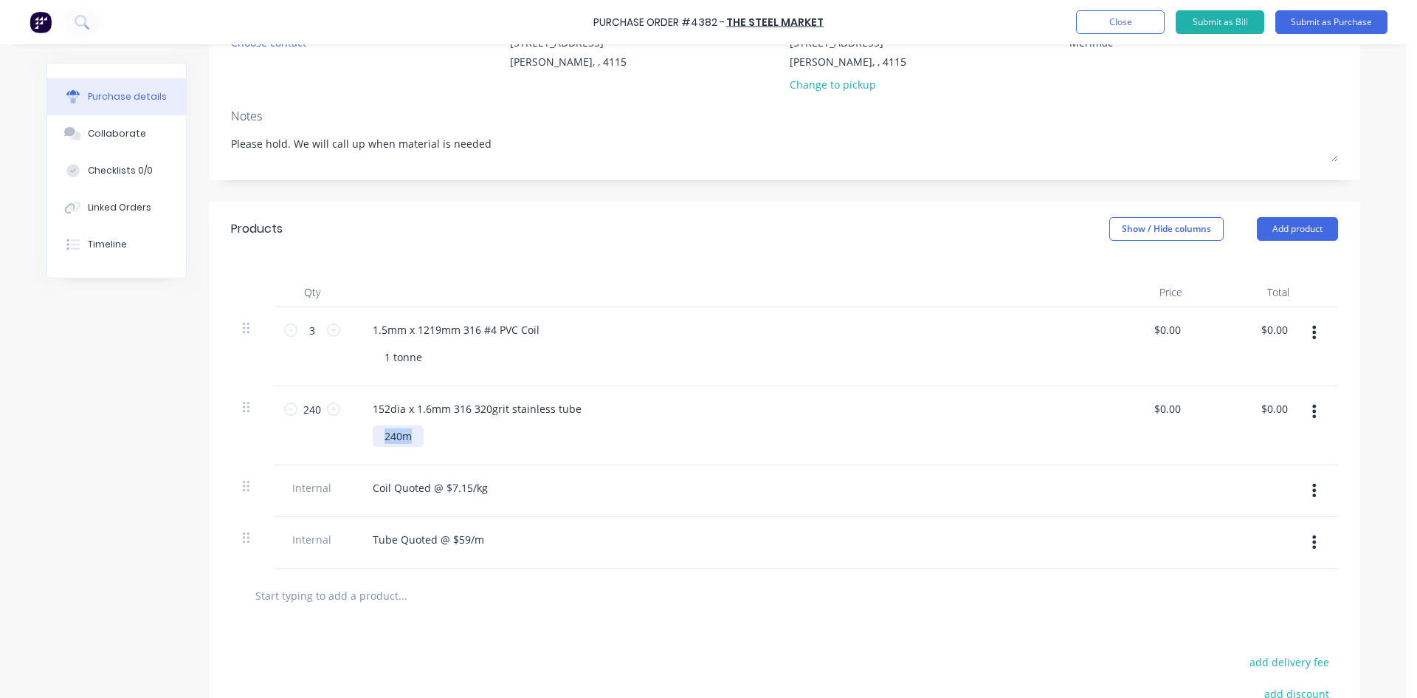
drag, startPoint x: 408, startPoint y: 442, endPoint x: 276, endPoint y: 445, distance: 132.2
click at [283, 444] on div "240 240 152dia x 1.6mm 316 320grit stainless tube 240m $0.00 $0.00 $0.00 $0.00" at bounding box center [784, 425] width 1107 height 79
click at [120, 420] on div "Created by [PERSON_NAME] Created [DATE] Required [DATE] Status Draft Contact Ch…" at bounding box center [704, 381] width 1314 height 967
click at [808, 244] on div "Products Show / Hide columns Add product" at bounding box center [785, 228] width 1152 height 53
click at [307, 407] on input "240" at bounding box center [312, 409] width 30 height 22
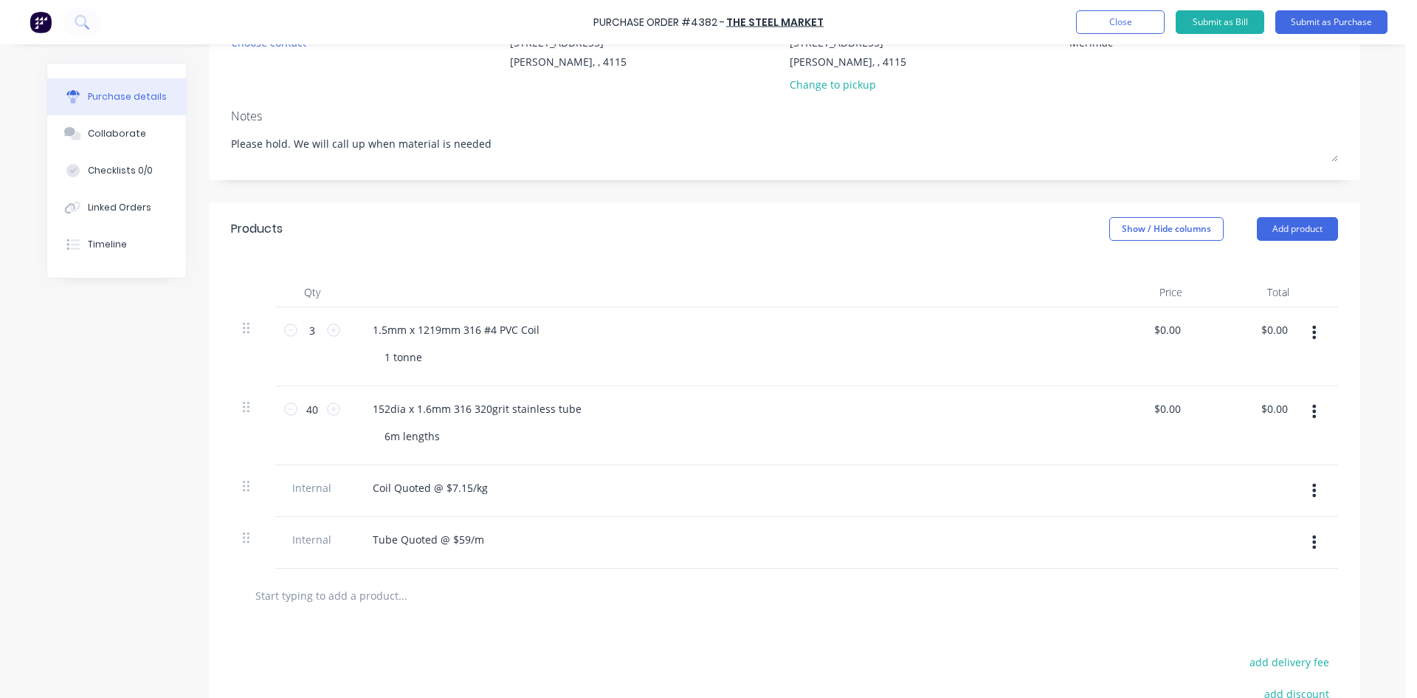
click at [135, 402] on div "Created by [PERSON_NAME] Created [DATE] Required [DATE] Status Draft Contact Ch…" at bounding box center [704, 381] width 1314 height 967
click at [1321, 23] on button "Submit as Purchase" at bounding box center [1332, 22] width 112 height 24
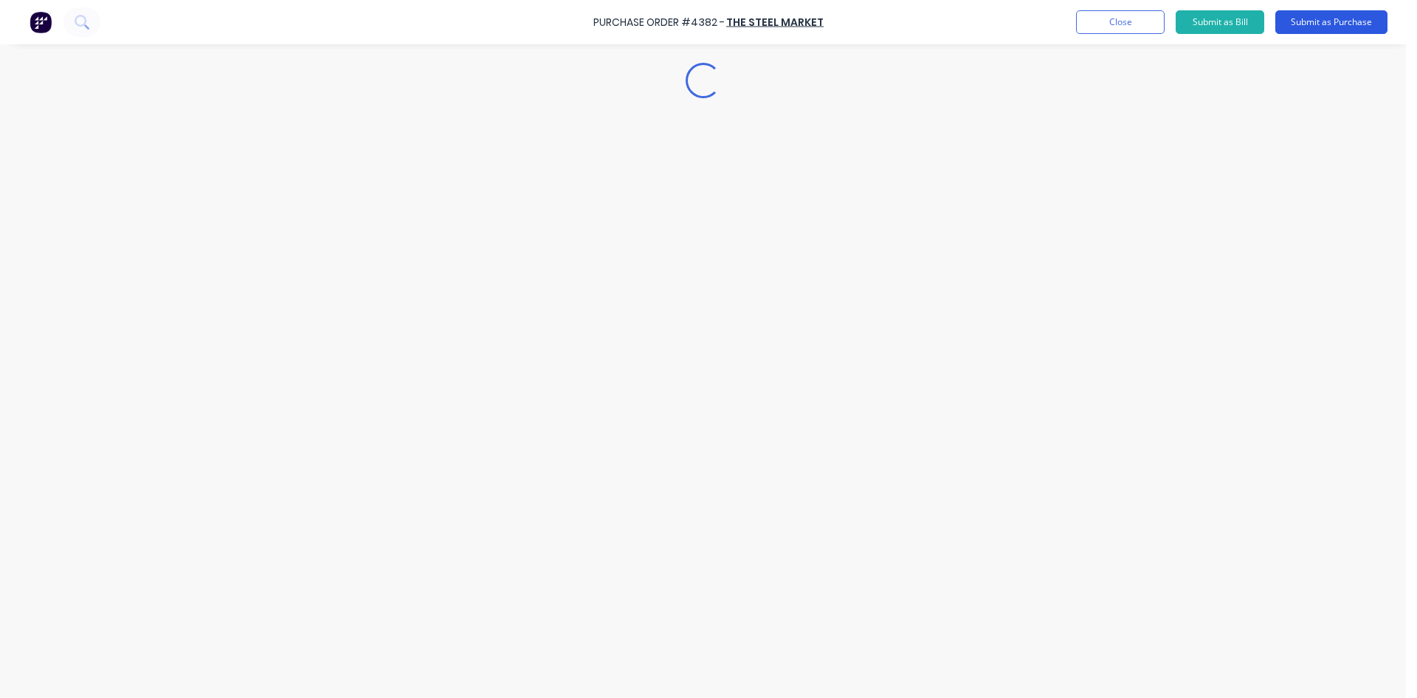
scroll to position [0, 0]
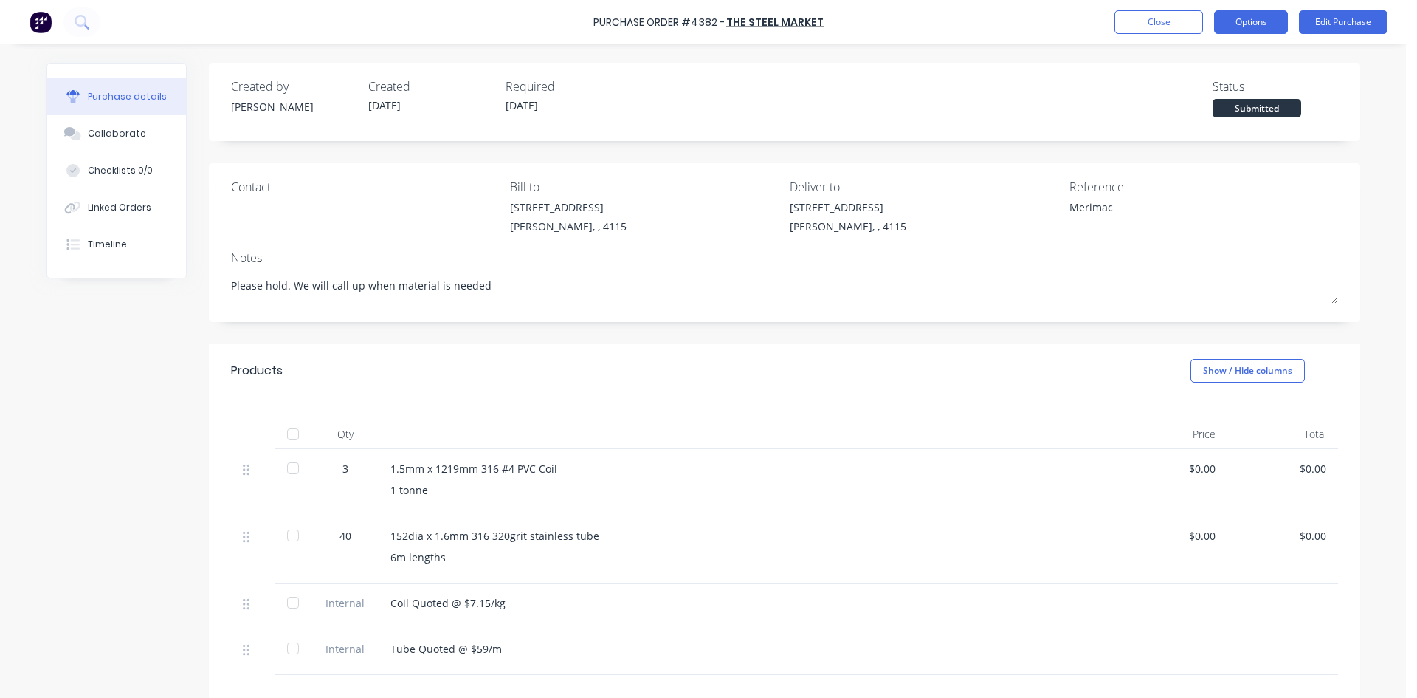
click at [1235, 23] on button "Options" at bounding box center [1251, 22] width 74 height 24
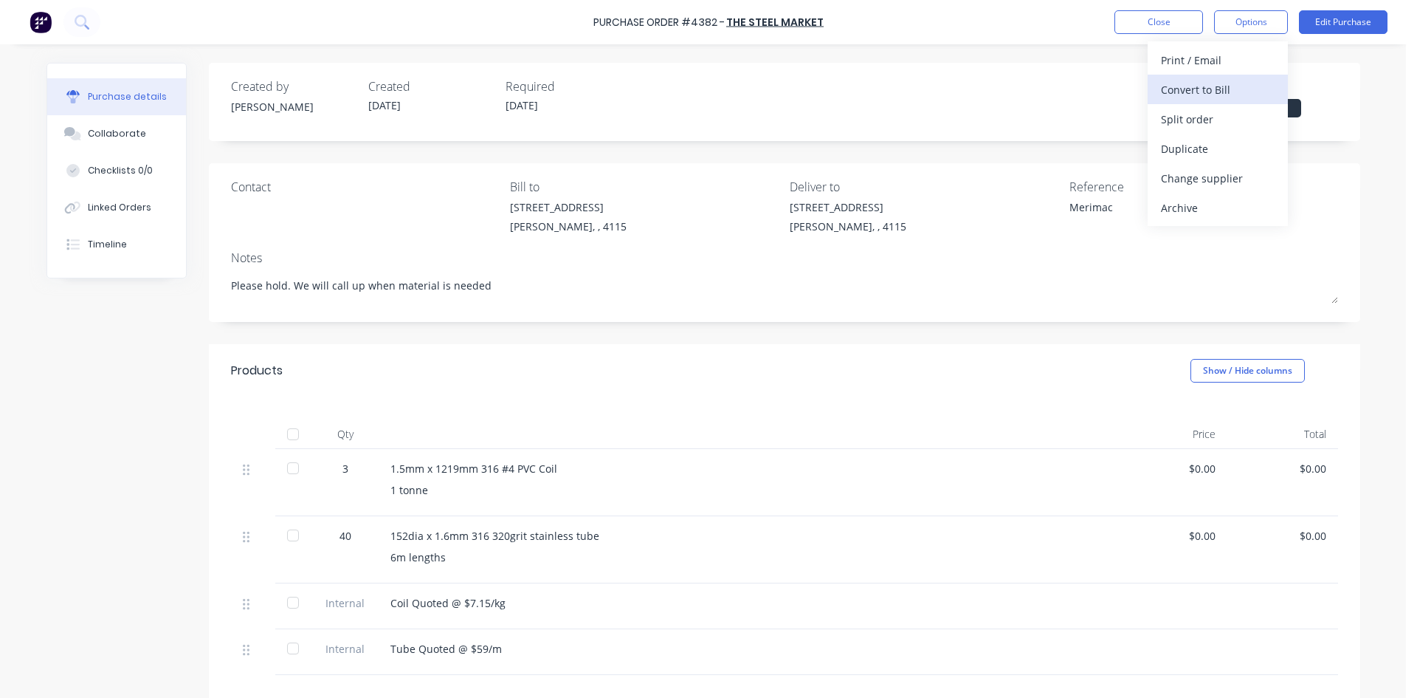
click at [1216, 79] on div "Convert to Bill" at bounding box center [1218, 89] width 114 height 21
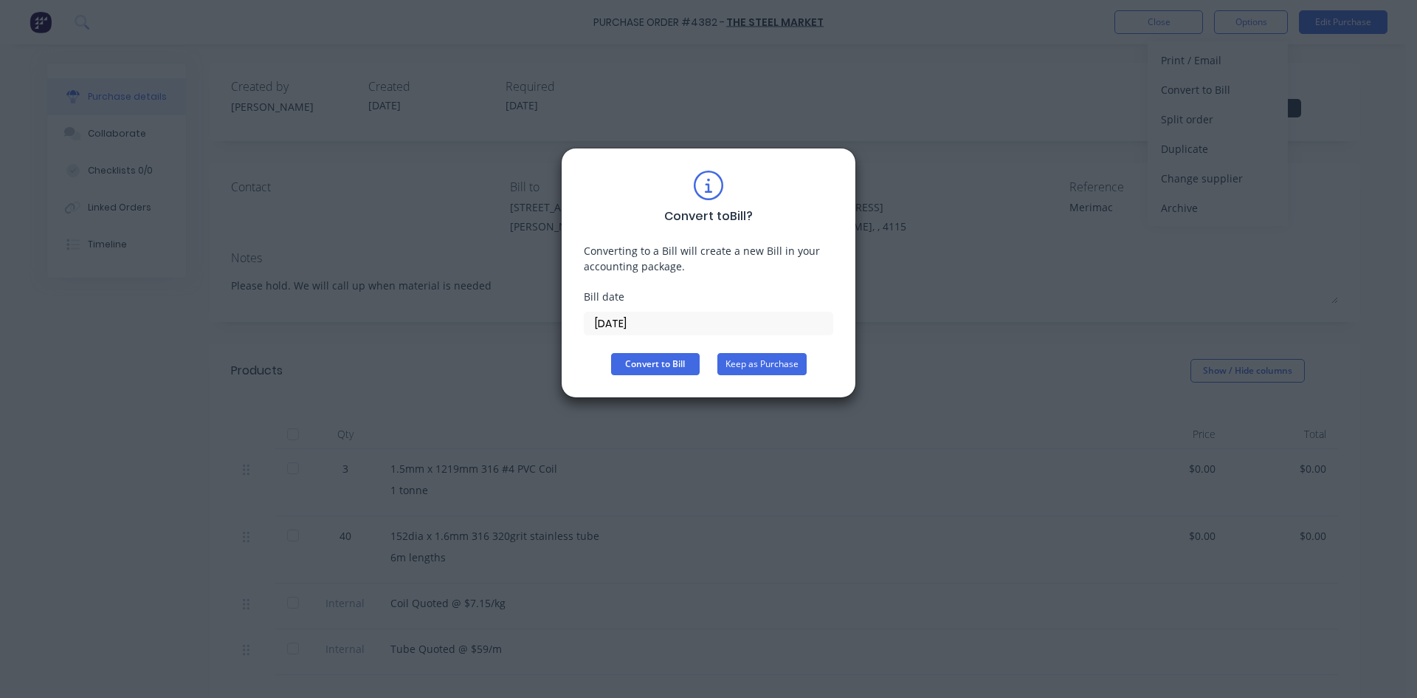
click at [746, 361] on button "Keep as Purchase" at bounding box center [762, 364] width 89 height 22
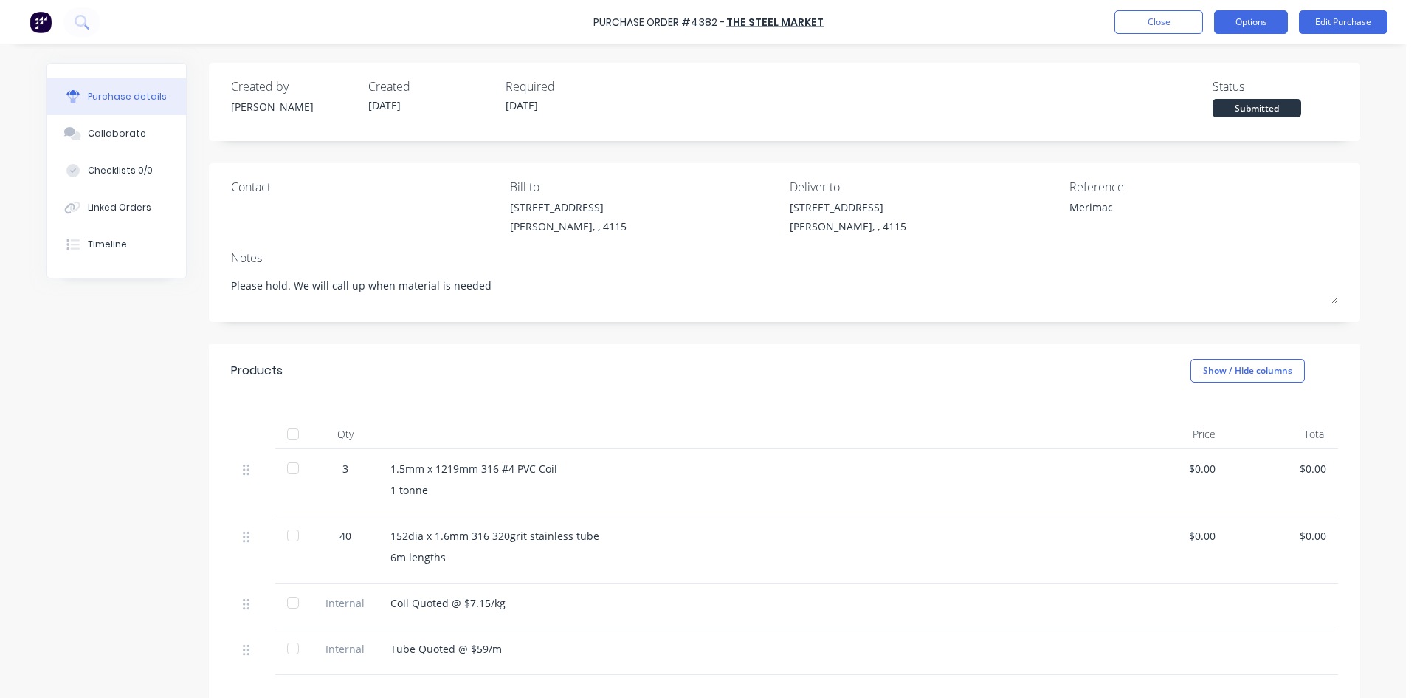
drag, startPoint x: 1283, startPoint y: 6, endPoint x: 1273, endPoint y: 18, distance: 15.7
click at [1283, 9] on div "Purchase Order #4382 - The Steel Market Close Options Edit Purchase" at bounding box center [708, 22] width 1417 height 44
click at [1270, 21] on button "Options" at bounding box center [1251, 22] width 74 height 24
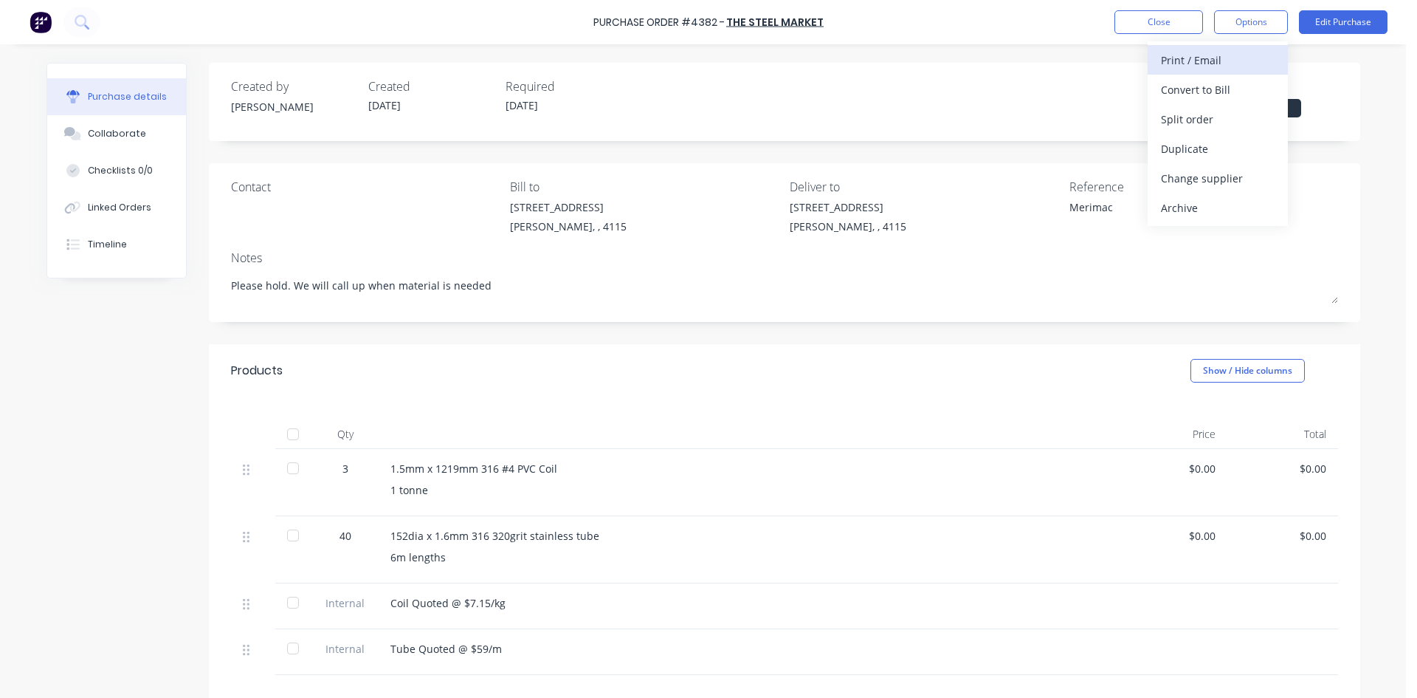
click at [1250, 61] on div "Print / Email" at bounding box center [1218, 59] width 114 height 21
click at [1218, 115] on div "Without pricing" at bounding box center [1218, 119] width 114 height 21
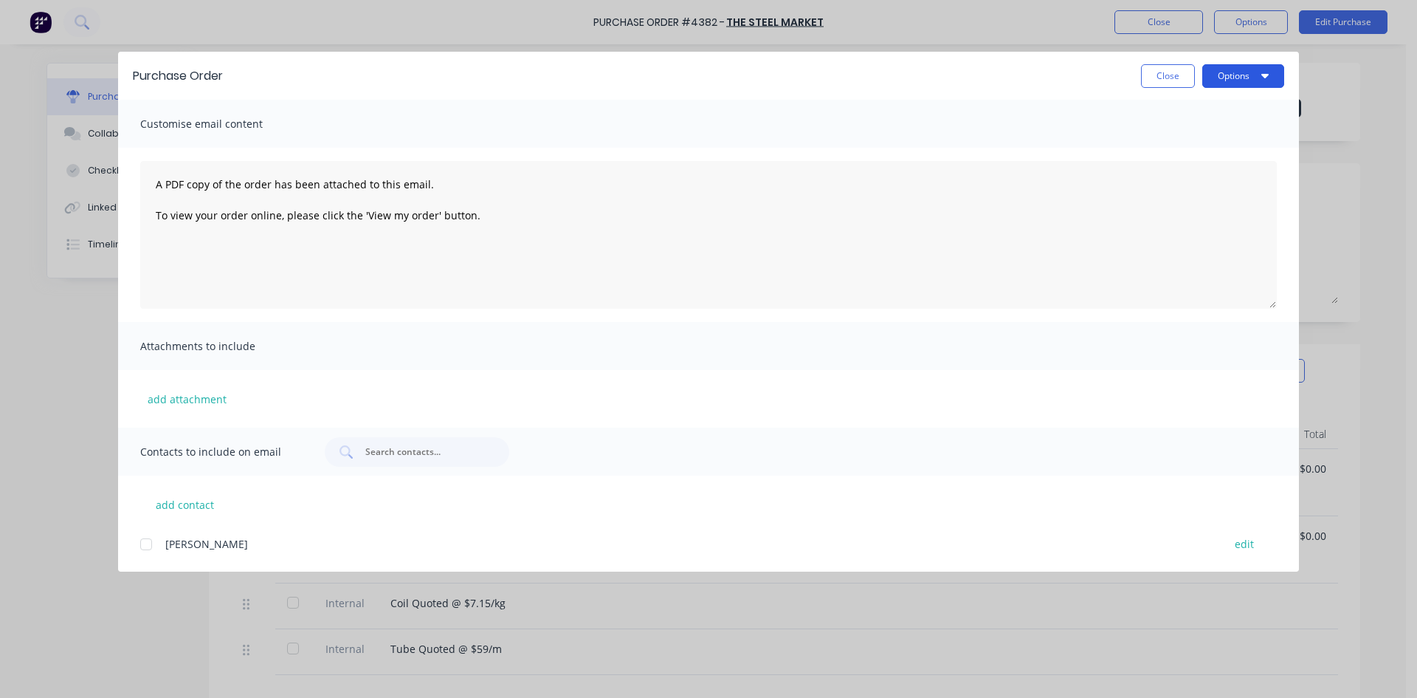
click at [1232, 75] on button "Options" at bounding box center [1244, 76] width 82 height 24
click at [1235, 110] on div "Preview" at bounding box center [1215, 113] width 114 height 21
click at [926, 92] on div "Purchase Order Close Options" at bounding box center [708, 76] width 1181 height 48
click at [1145, 71] on button "Close" at bounding box center [1168, 76] width 54 height 24
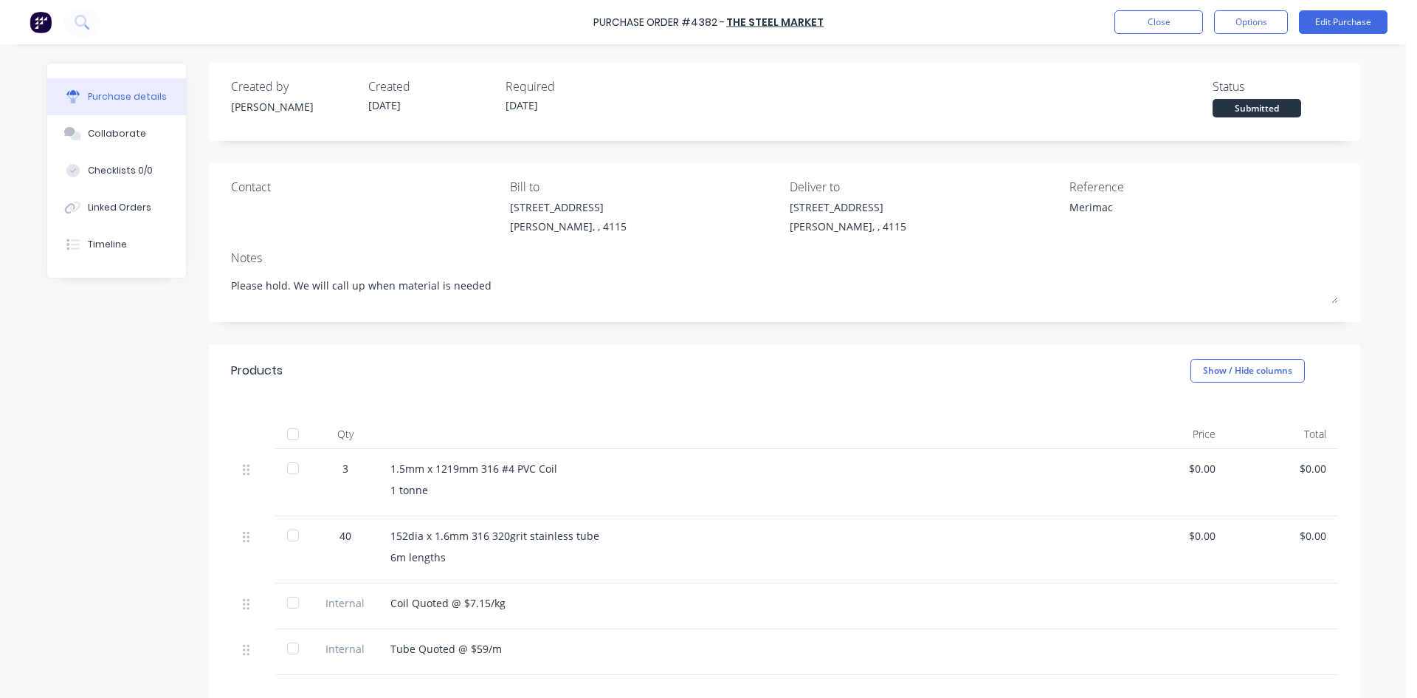
click at [48, 15] on img at bounding box center [41, 22] width 22 height 22
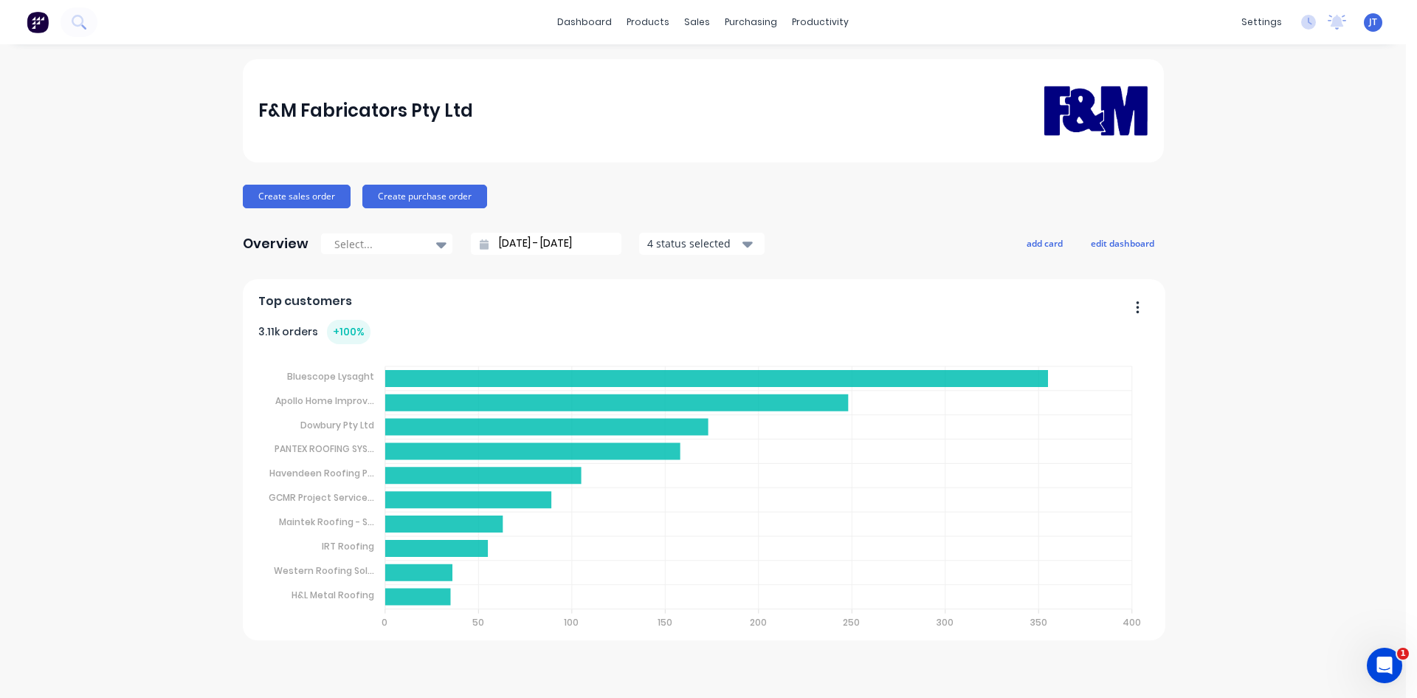
click at [1279, 425] on div "F&M Fabricators Pty Ltd Create sales order Create purchase order Overview Selec…" at bounding box center [703, 371] width 1406 height 624
click at [66, 24] on button at bounding box center [79, 22] width 37 height 30
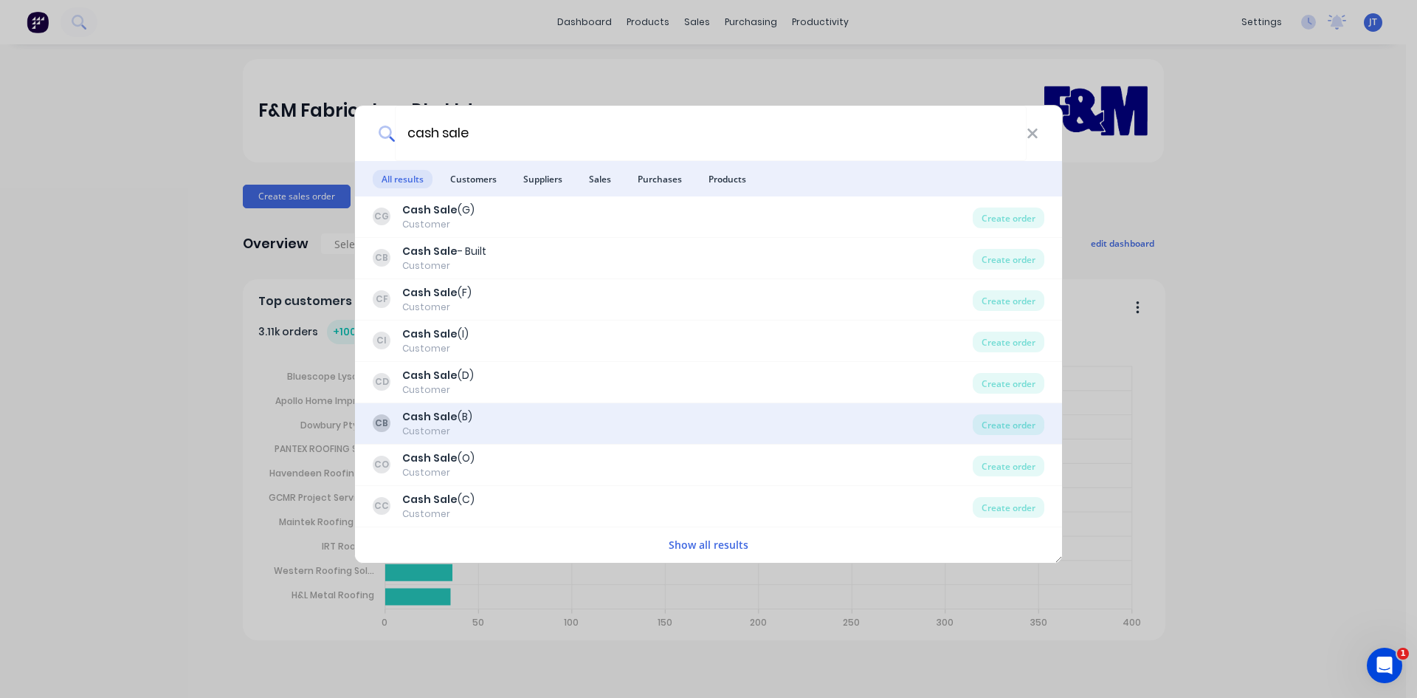
click at [527, 416] on div "CB Cash Sale (B) Customer" at bounding box center [673, 423] width 600 height 29
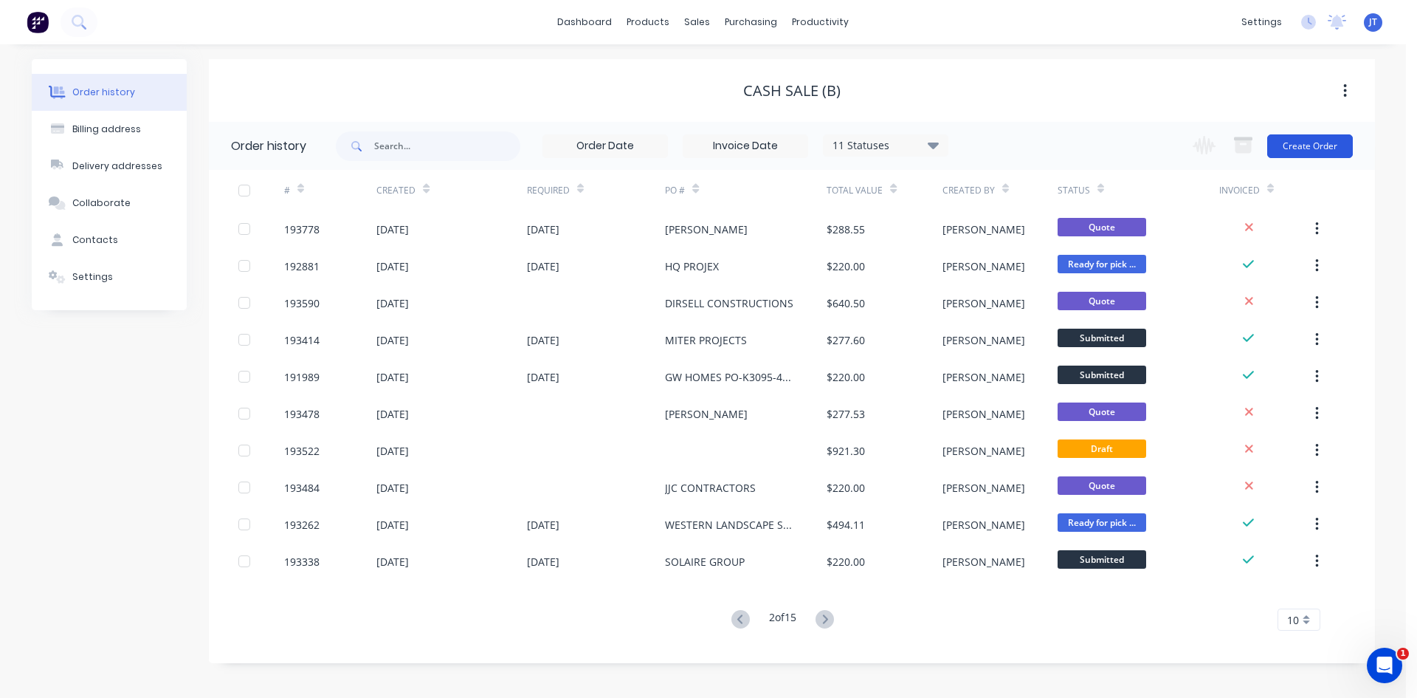
click at [1311, 137] on button "Create Order" at bounding box center [1310, 146] width 86 height 24
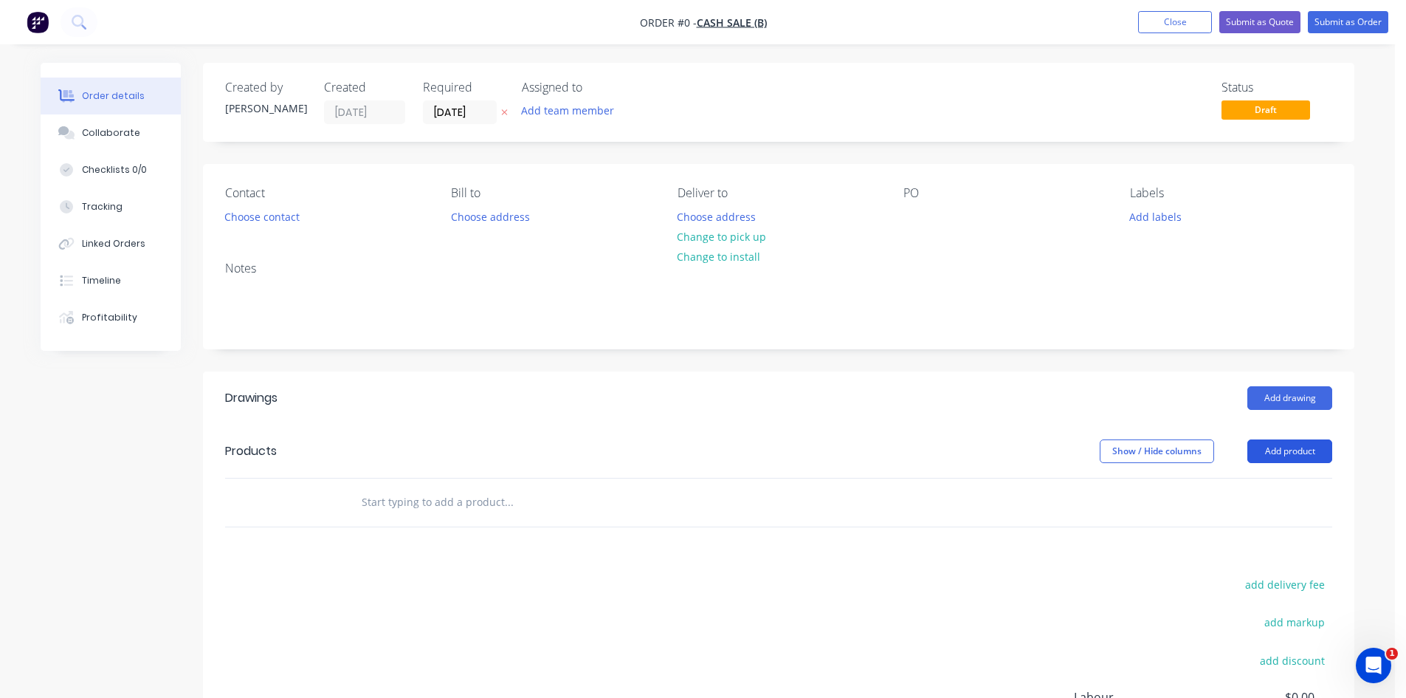
click at [1291, 455] on button "Add product" at bounding box center [1290, 451] width 85 height 24
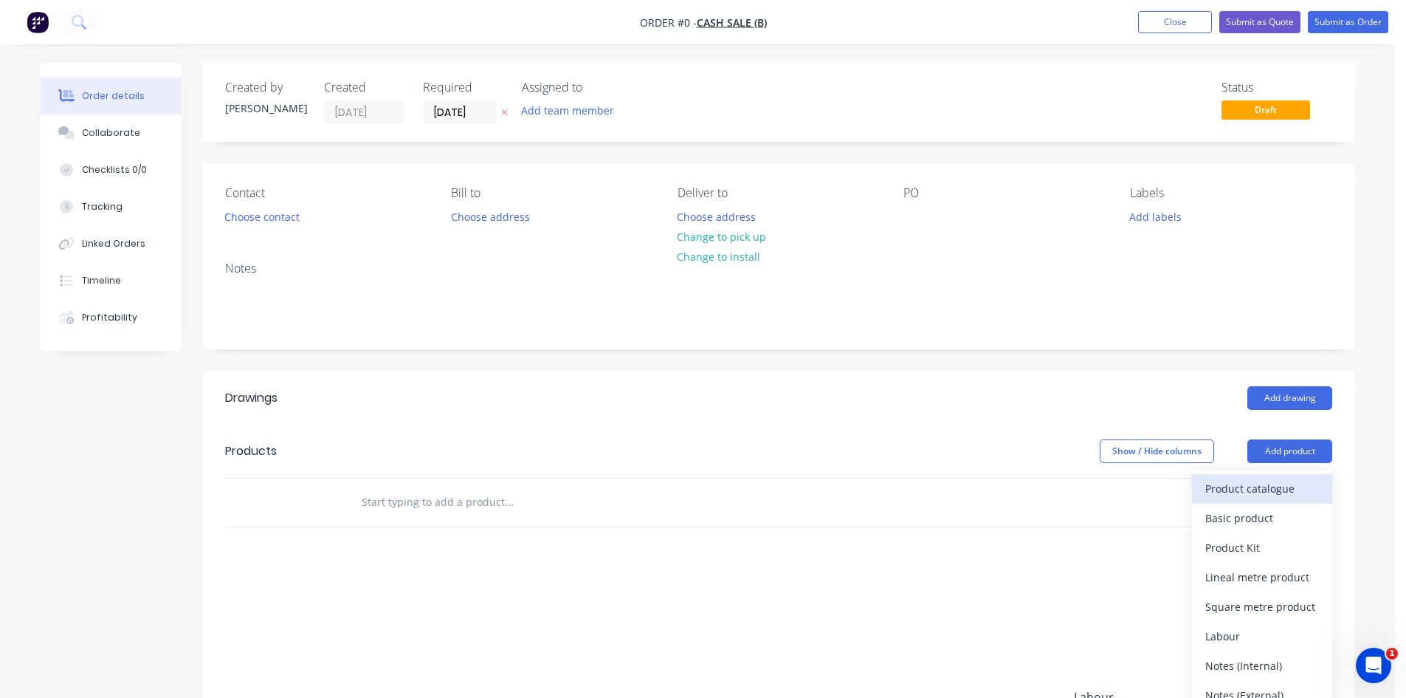
click at [1290, 478] on div "Product catalogue" at bounding box center [1262, 488] width 114 height 21
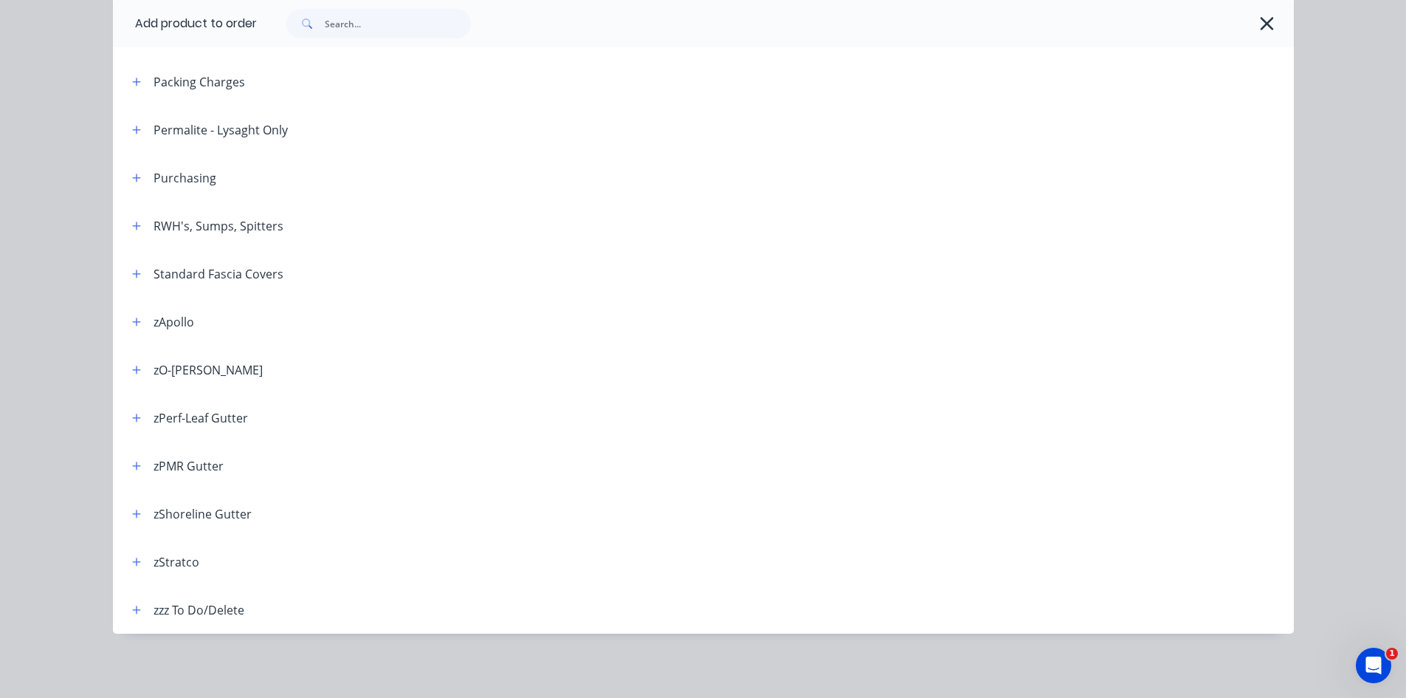
scroll to position [489, 0]
click at [136, 221] on button "button" at bounding box center [137, 225] width 18 height 18
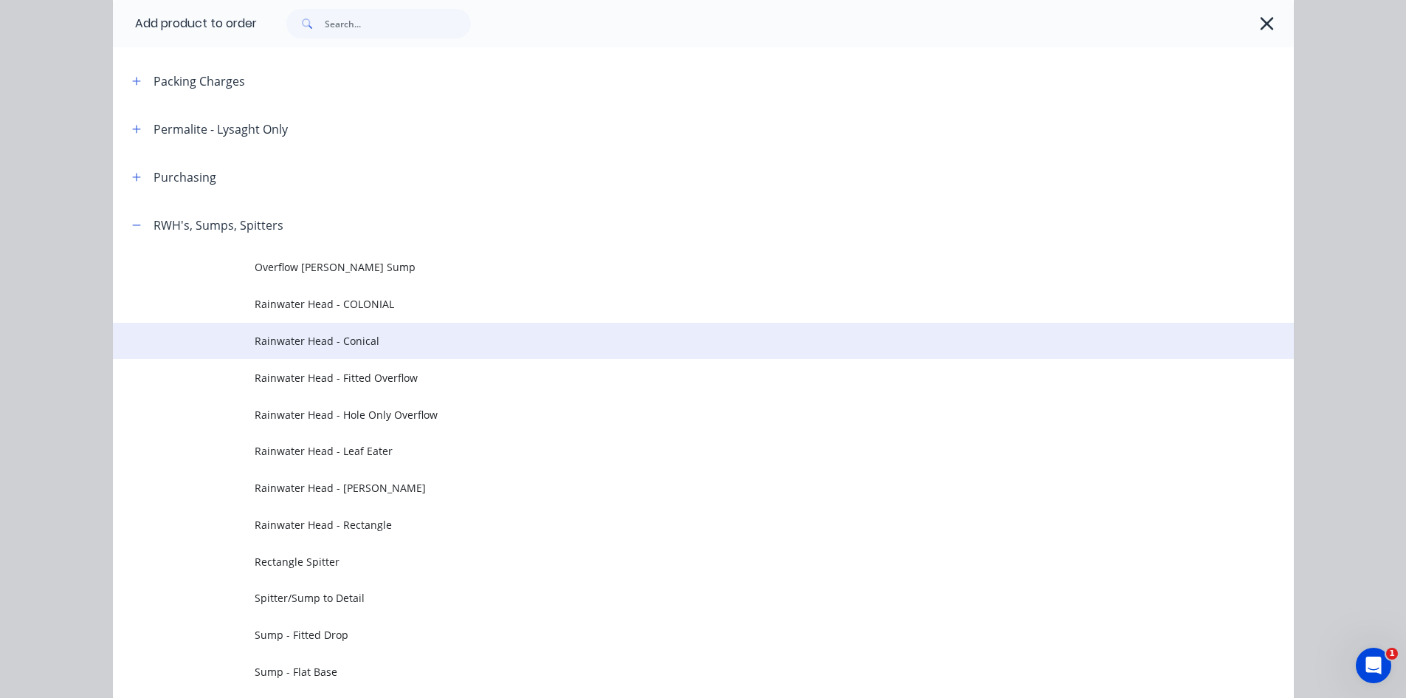
click at [414, 343] on span "Rainwater Head - Conical" at bounding box center [670, 341] width 831 height 16
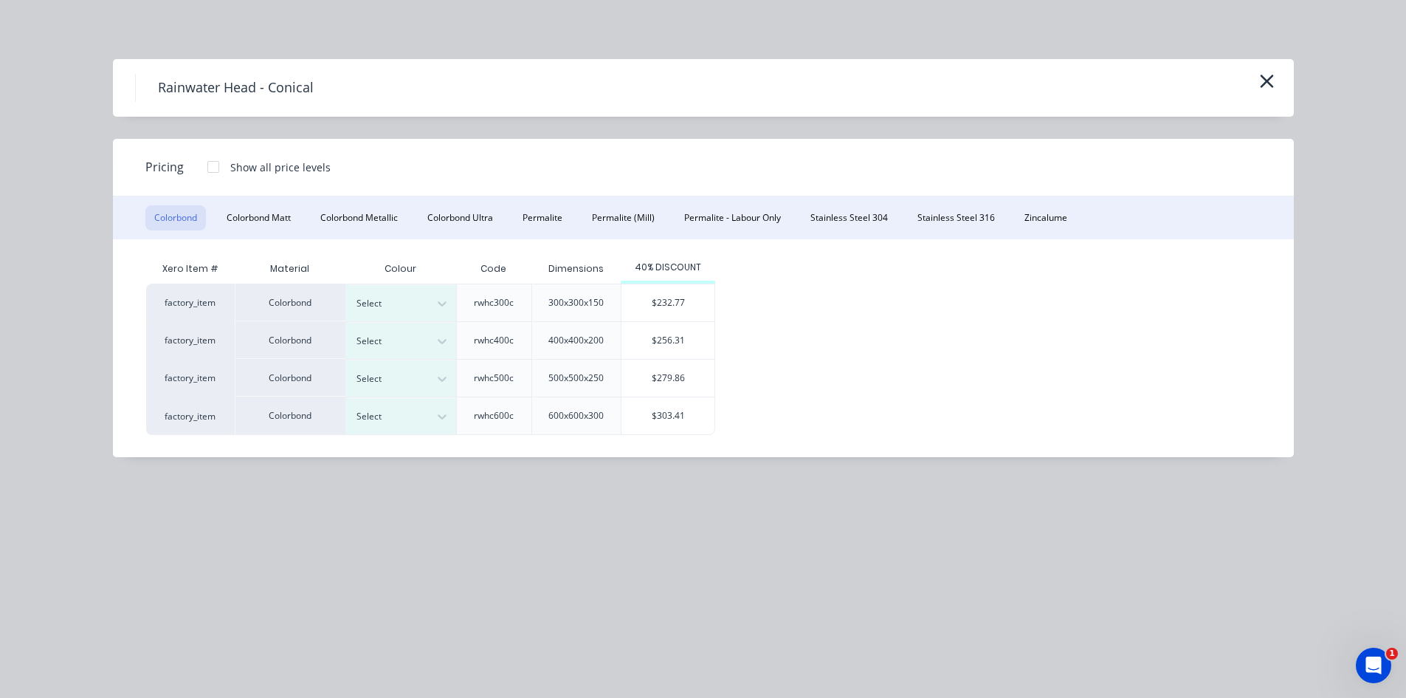
click at [1266, 95] on div "Rainwater Head - Conical" at bounding box center [703, 88] width 1137 height 28
click at [1254, 86] on div "Rainwater Head - Conical" at bounding box center [703, 88] width 1137 height 28
click at [1257, 86] on button "button" at bounding box center [1267, 82] width 24 height 24
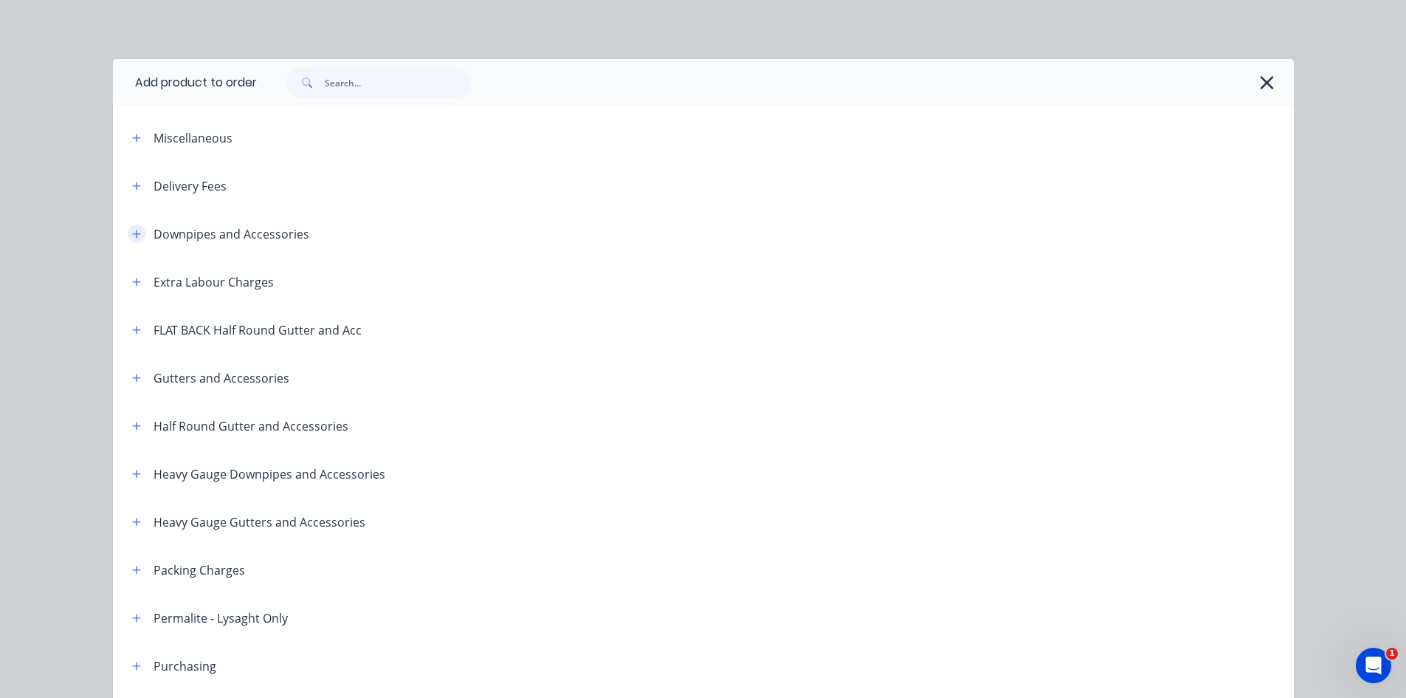
click at [132, 236] on icon "button" at bounding box center [136, 234] width 9 height 10
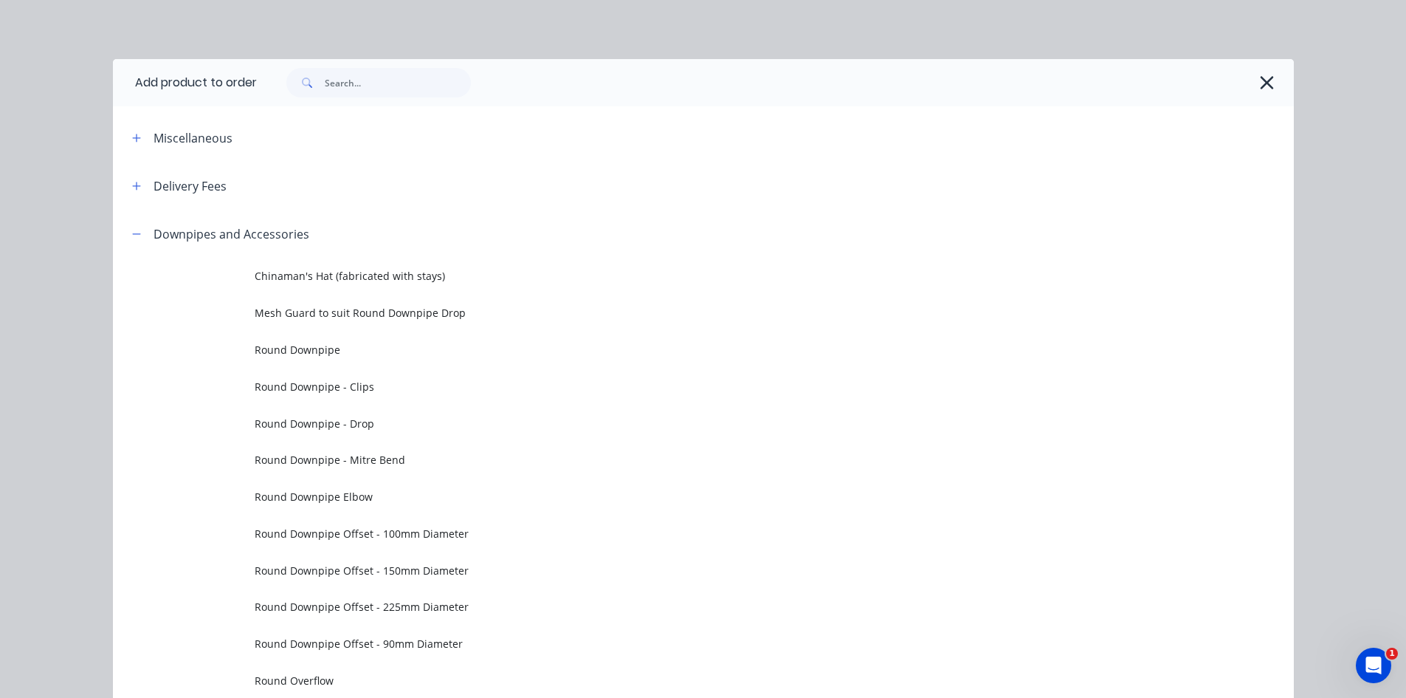
scroll to position [246, 0]
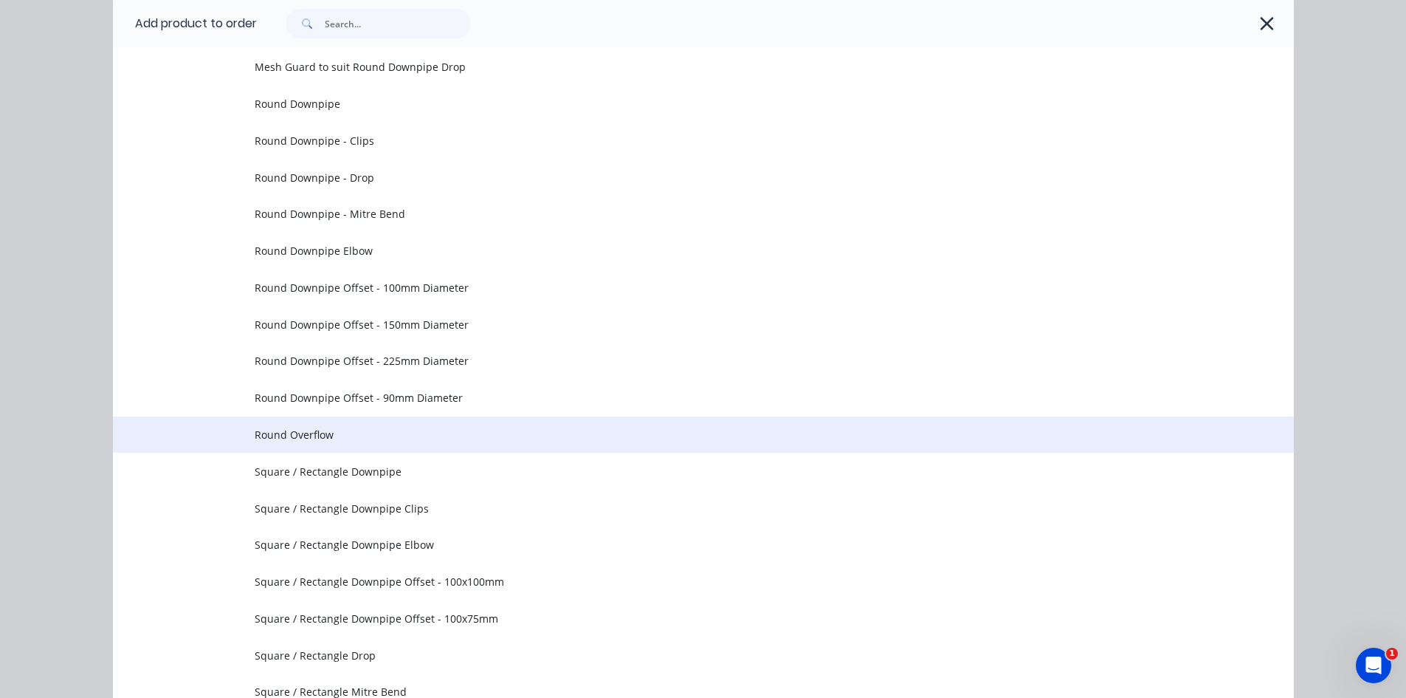
click at [349, 444] on td "Round Overflow" at bounding box center [774, 434] width 1039 height 37
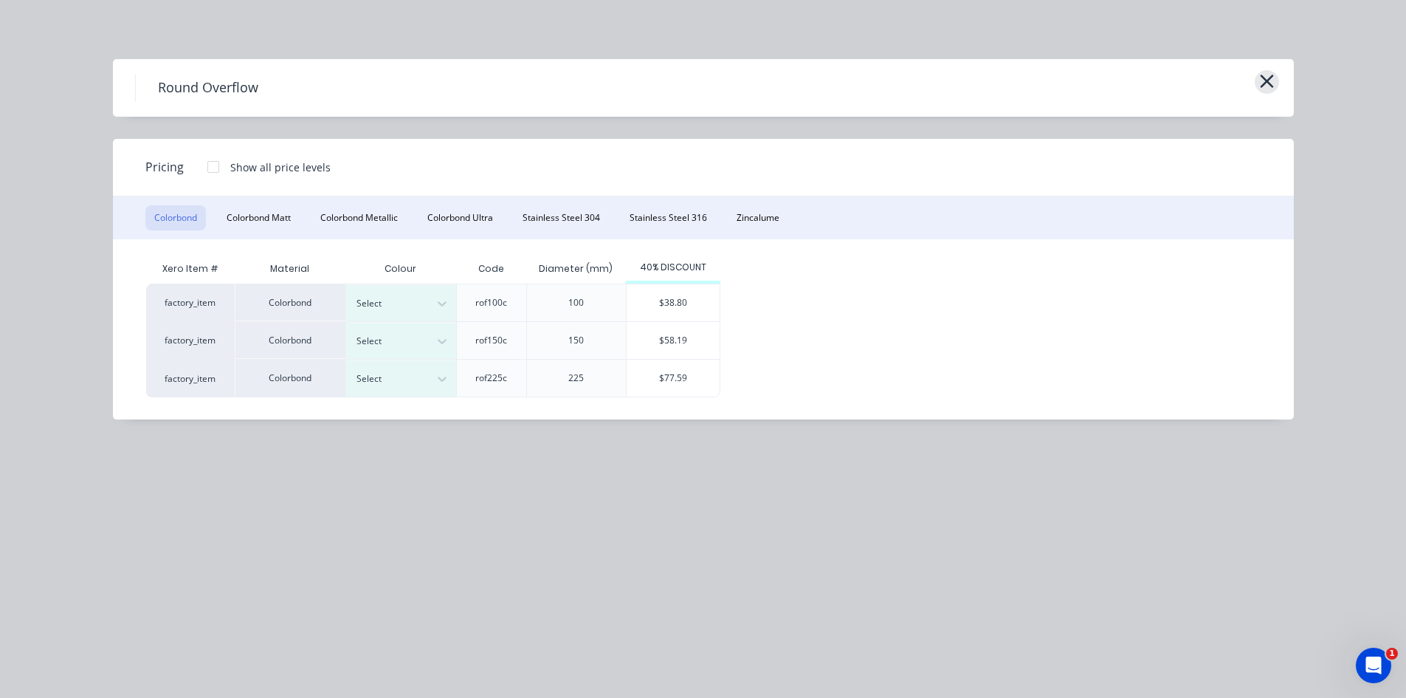
click at [1271, 80] on icon "button" at bounding box center [1267, 81] width 16 height 21
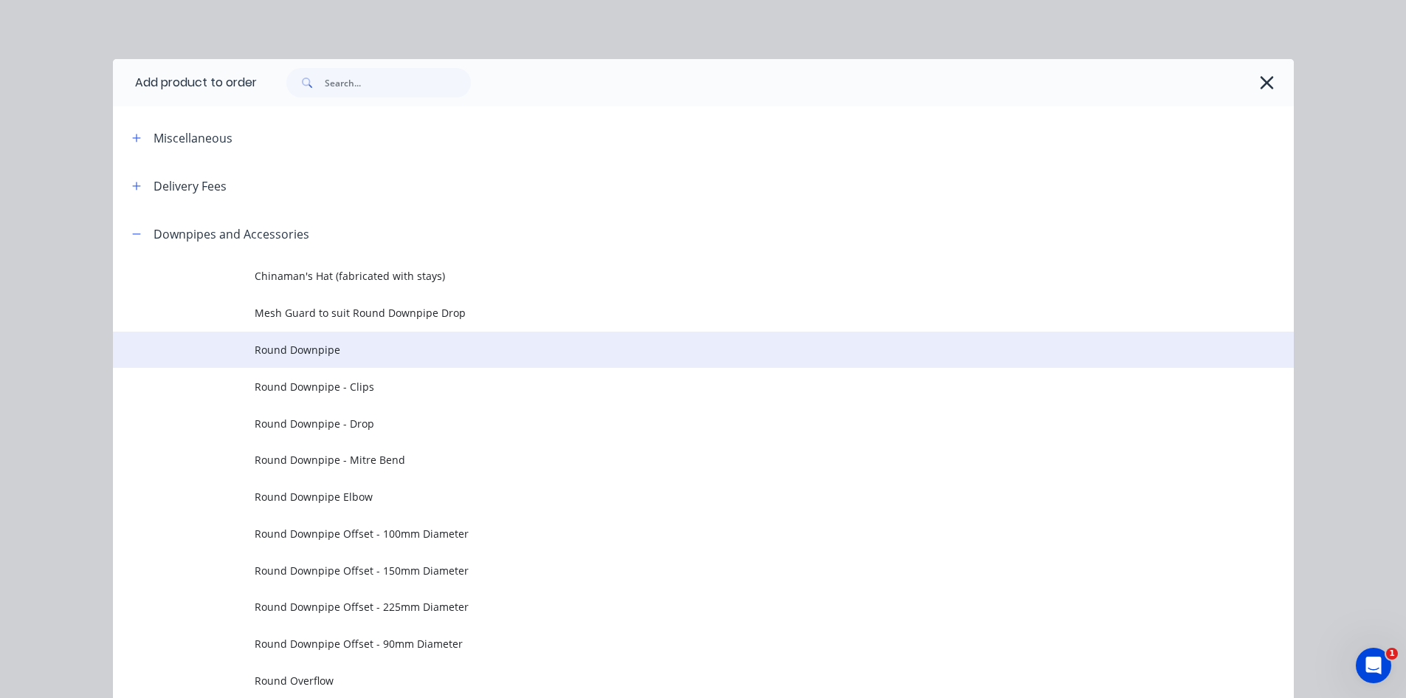
scroll to position [210, 0]
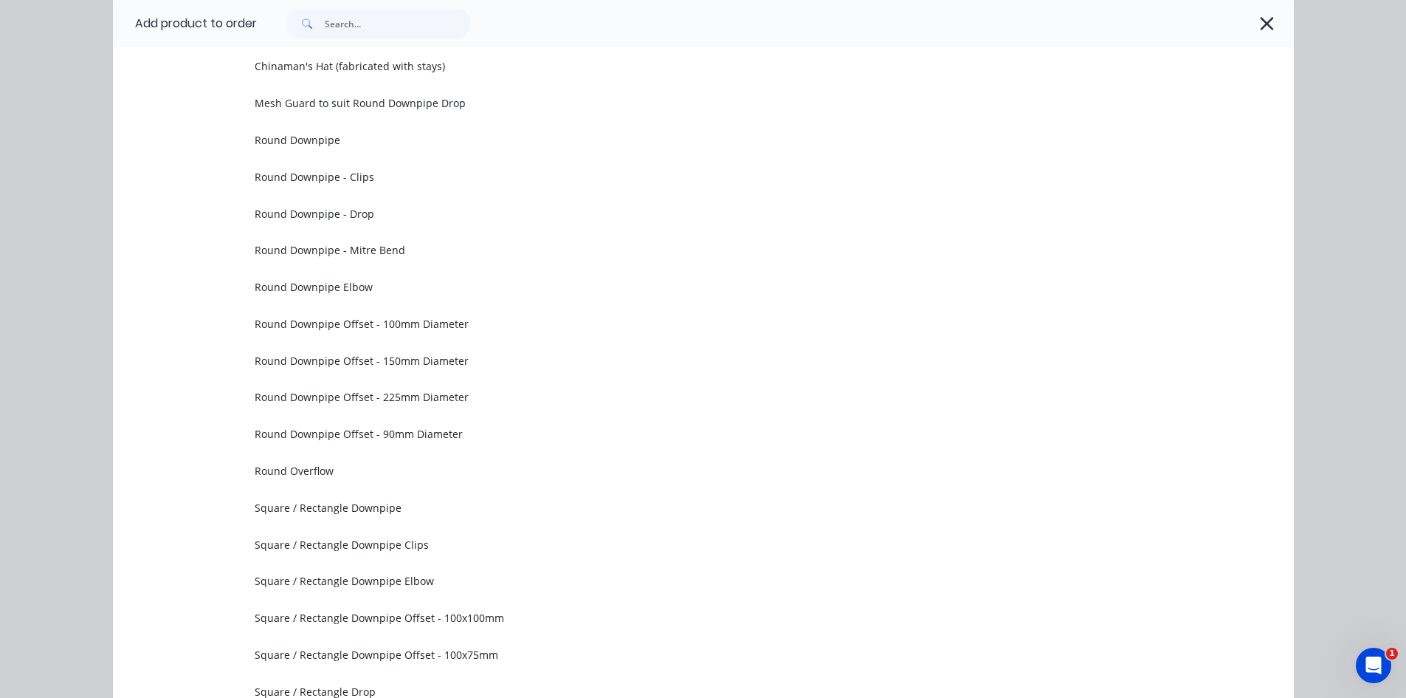
click at [1256, 35] on div at bounding box center [768, 24] width 1022 height 30
click at [1264, 27] on icon "button" at bounding box center [1267, 23] width 16 height 21
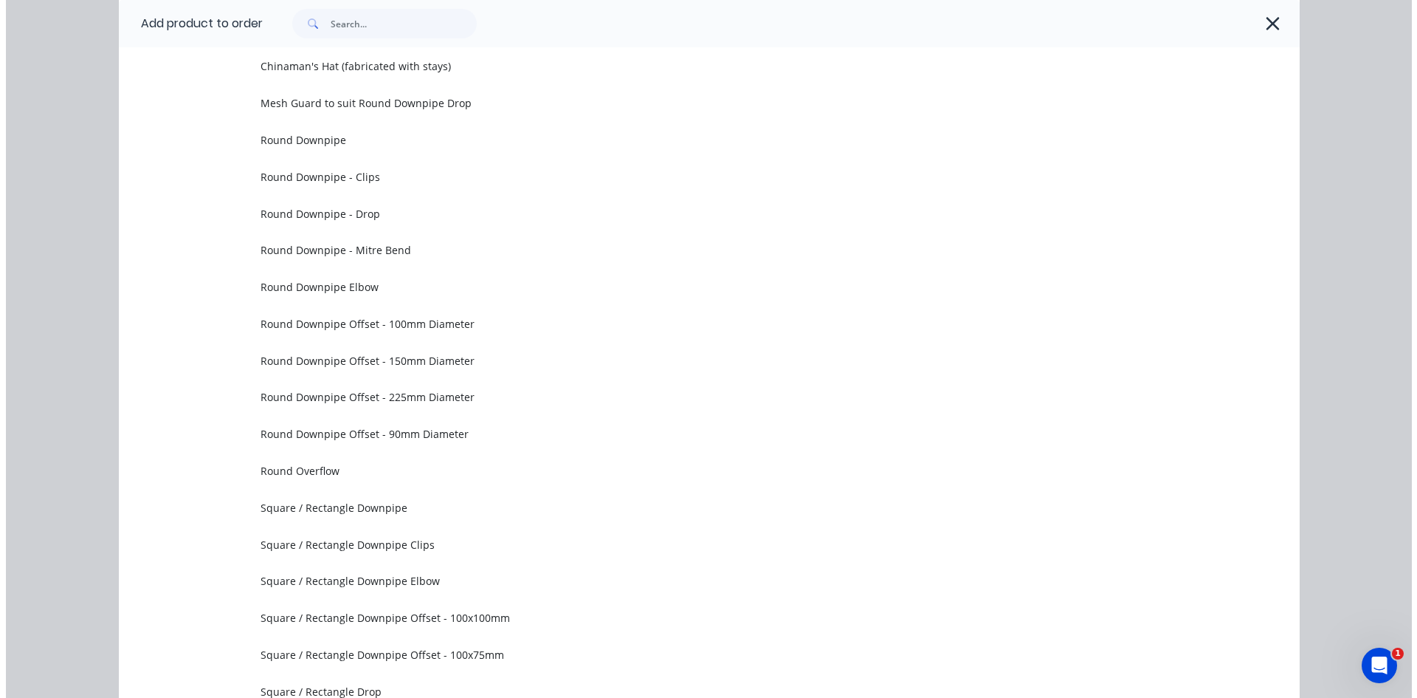
scroll to position [0, 0]
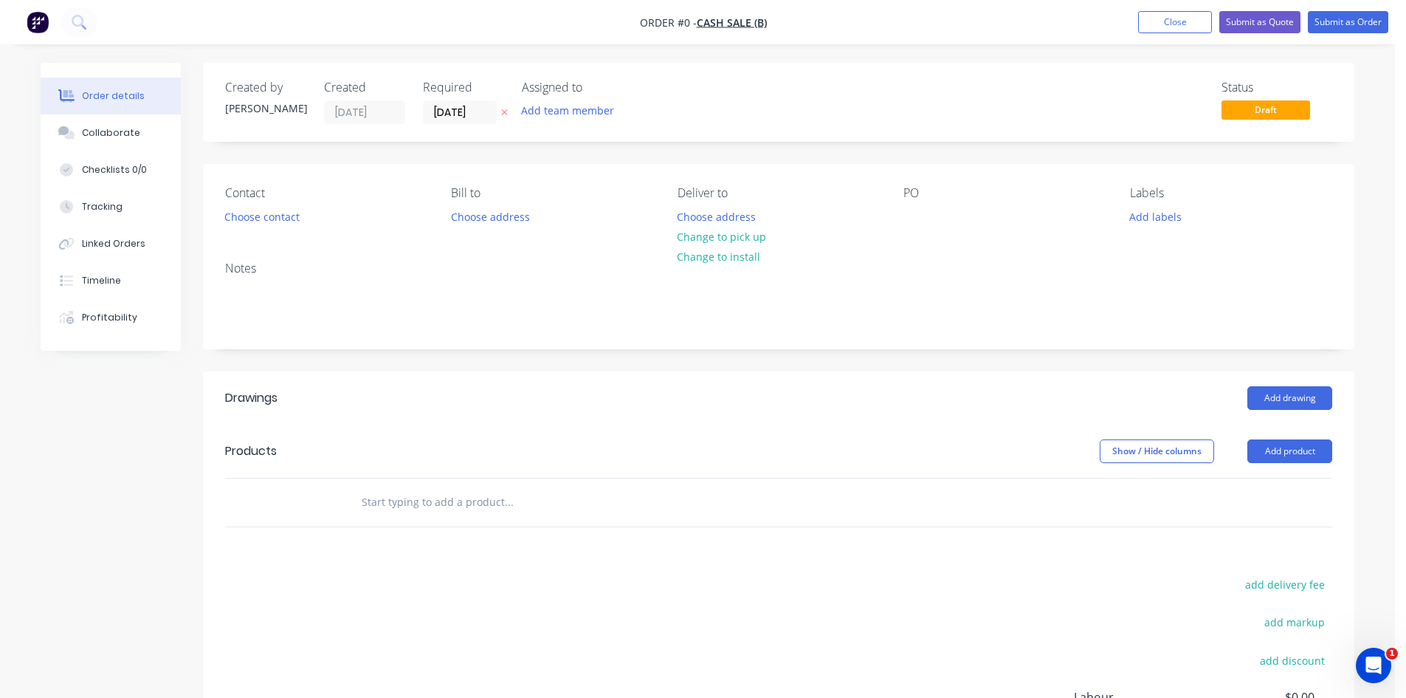
click at [449, 505] on input "text" at bounding box center [508, 502] width 295 height 30
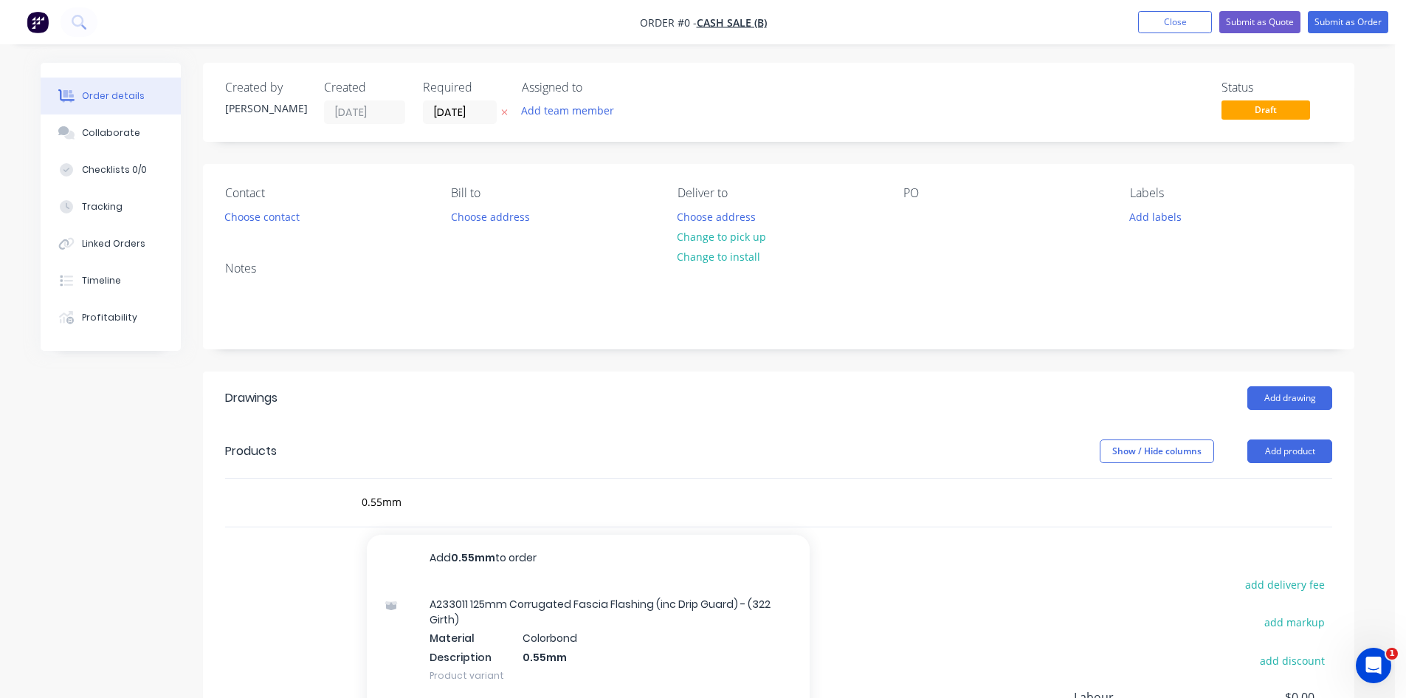
click at [499, 554] on button "Add 0.55mm to order" at bounding box center [588, 557] width 443 height 47
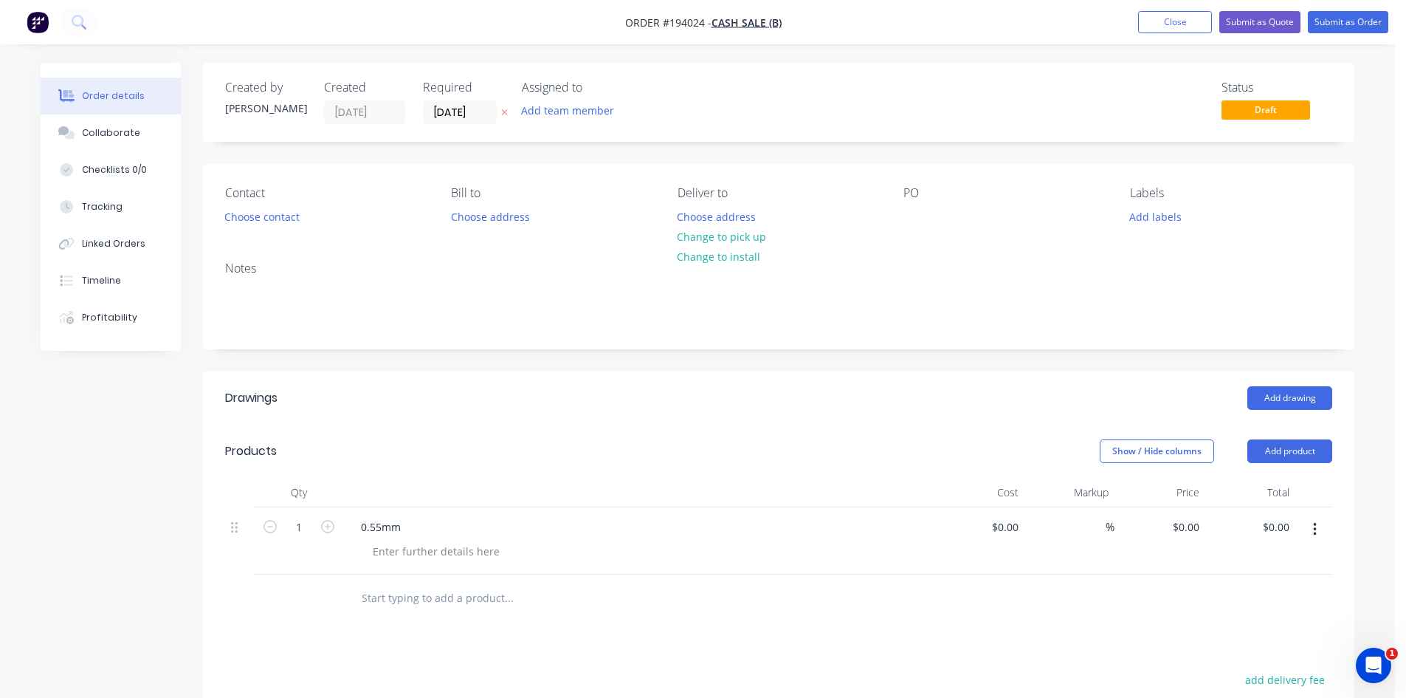
click at [419, 524] on div "0.55mm" at bounding box center [638, 526] width 579 height 21
click at [406, 526] on div "0.55mm" at bounding box center [380, 526] width 63 height 21
click at [407, 532] on div "0.55mm" at bounding box center [380, 526] width 63 height 21
click at [757, 362] on div "Created by [PERSON_NAME] Created [DATE] Required [DATE] Assigned to Add team me…" at bounding box center [779, 520] width 1152 height 914
click at [1191, 526] on input "0" at bounding box center [1189, 526] width 34 height 21
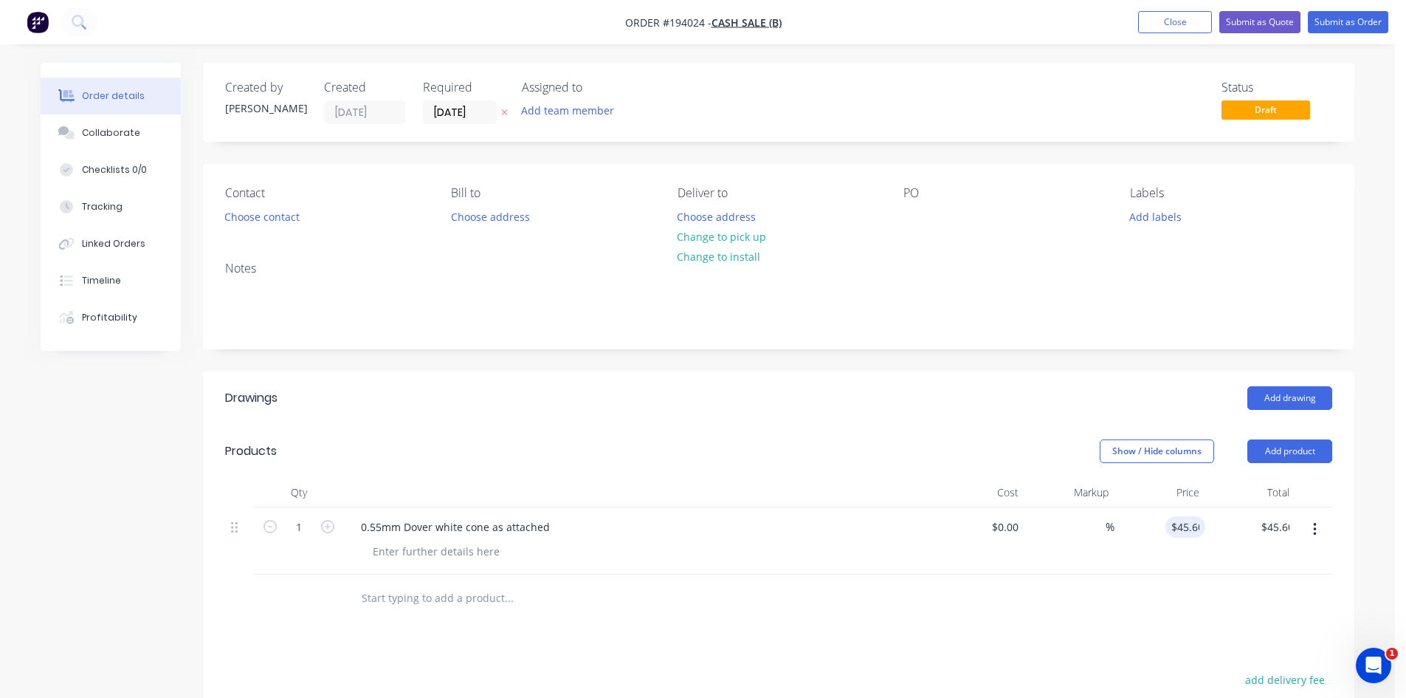
click at [1064, 396] on div "Add drawing" at bounding box center [897, 398] width 872 height 24
click at [915, 211] on div at bounding box center [916, 216] width 24 height 21
click at [986, 261] on div "Notes" at bounding box center [779, 299] width 1152 height 99
click at [745, 232] on button "Change to pick up" at bounding box center [722, 237] width 105 height 20
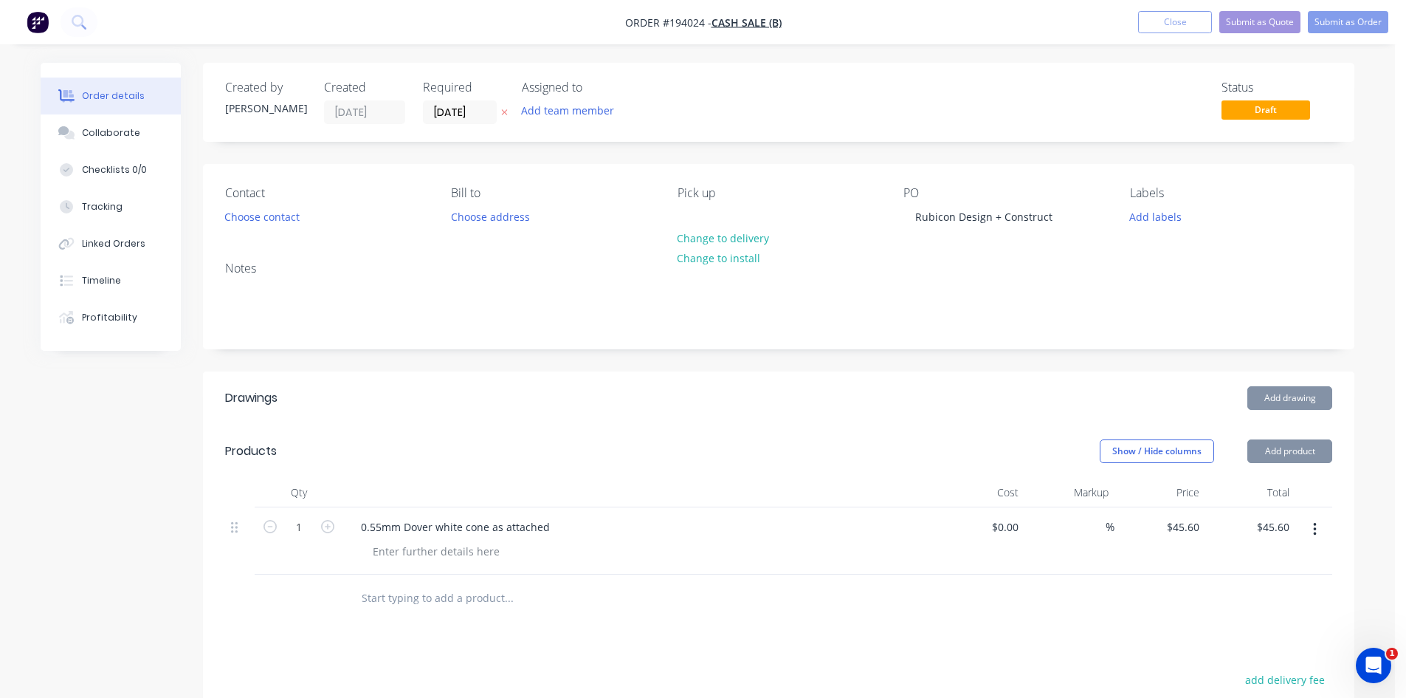
click at [837, 157] on div "Created by [PERSON_NAME] Created [DATE] Required [DATE] Assigned to Add team me…" at bounding box center [779, 520] width 1152 height 914
click at [266, 219] on button "Choose contact" at bounding box center [262, 216] width 91 height 20
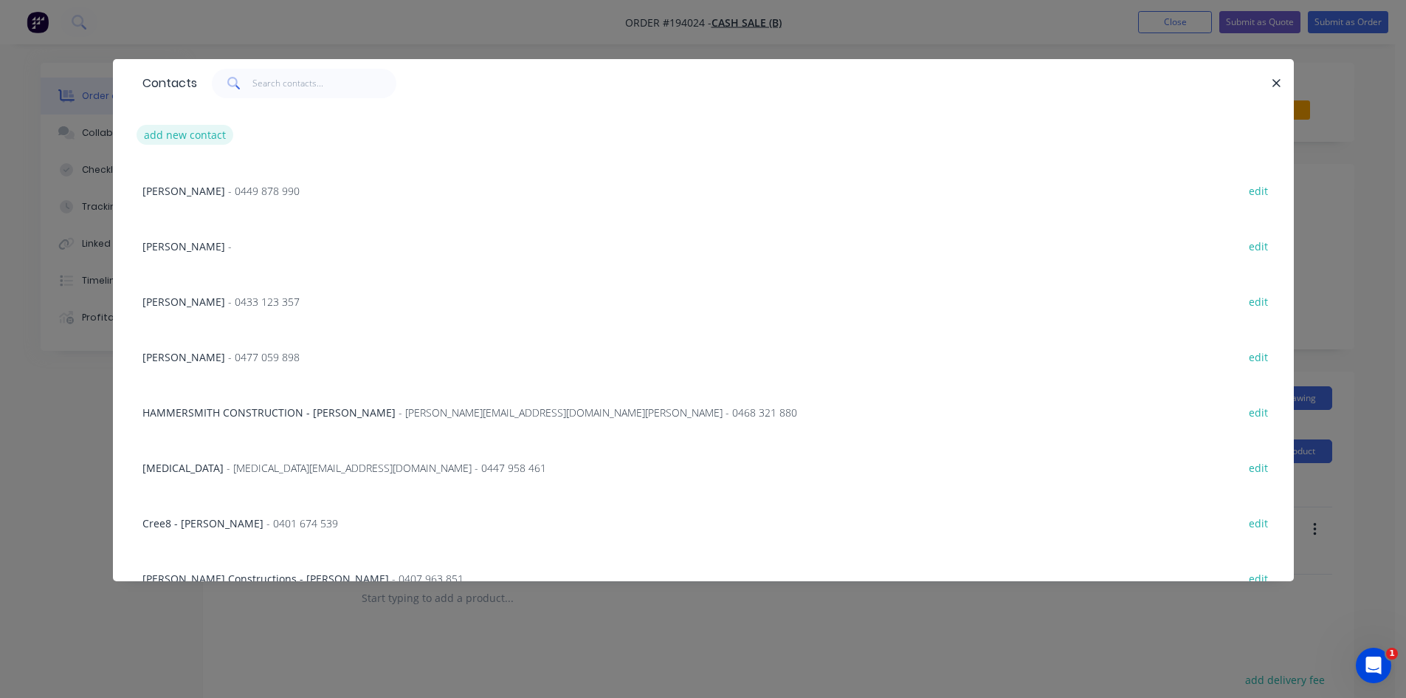
click at [191, 129] on button "add new contact" at bounding box center [185, 135] width 97 height 20
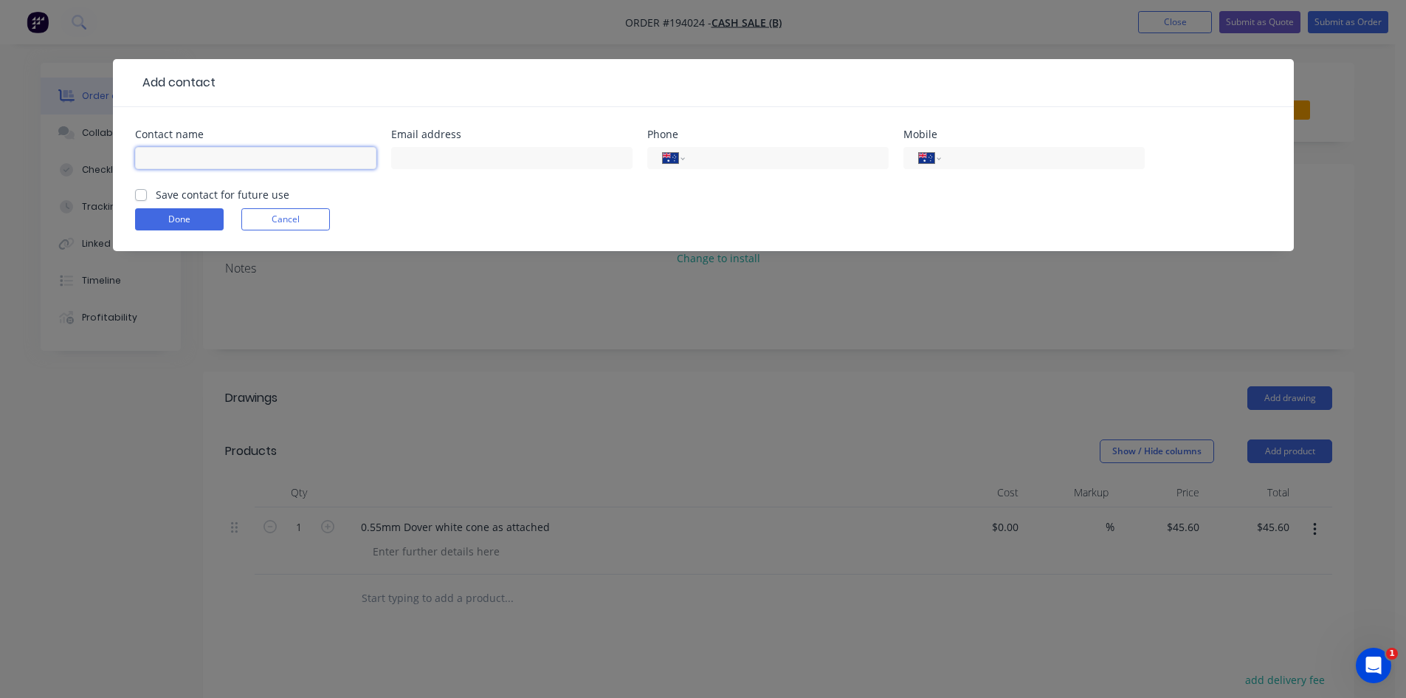
click at [211, 148] on input "text" at bounding box center [255, 158] width 241 height 22
click button "Done" at bounding box center [179, 219] width 89 height 22
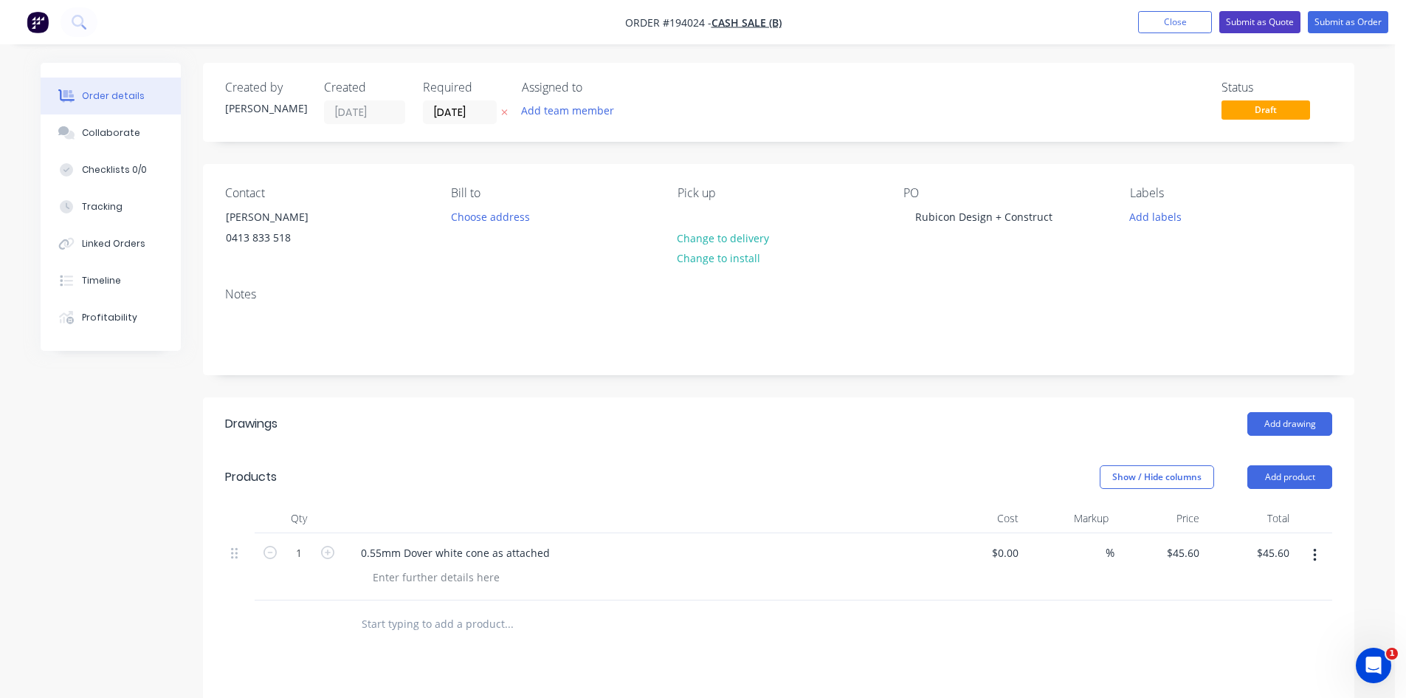
click at [1264, 26] on button "Submit as Quote" at bounding box center [1260, 22] width 81 height 22
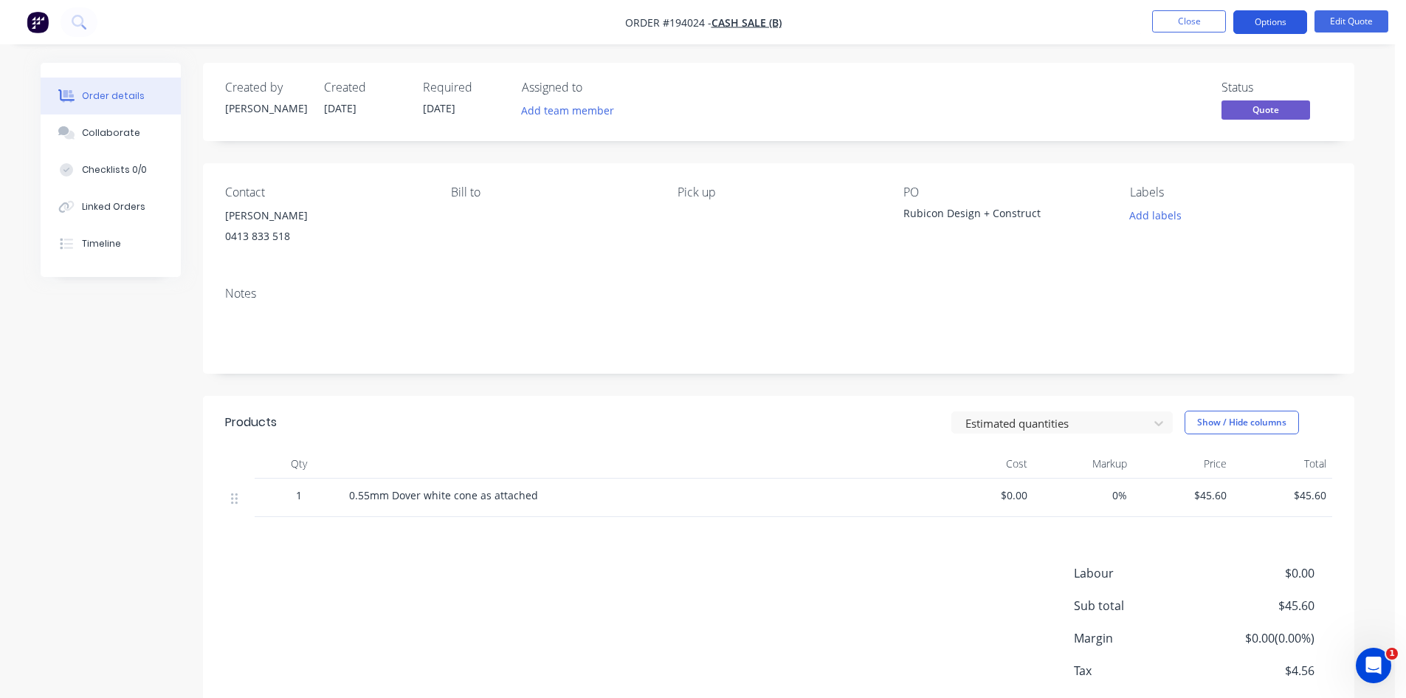
click at [1263, 17] on button "Options" at bounding box center [1271, 22] width 74 height 24
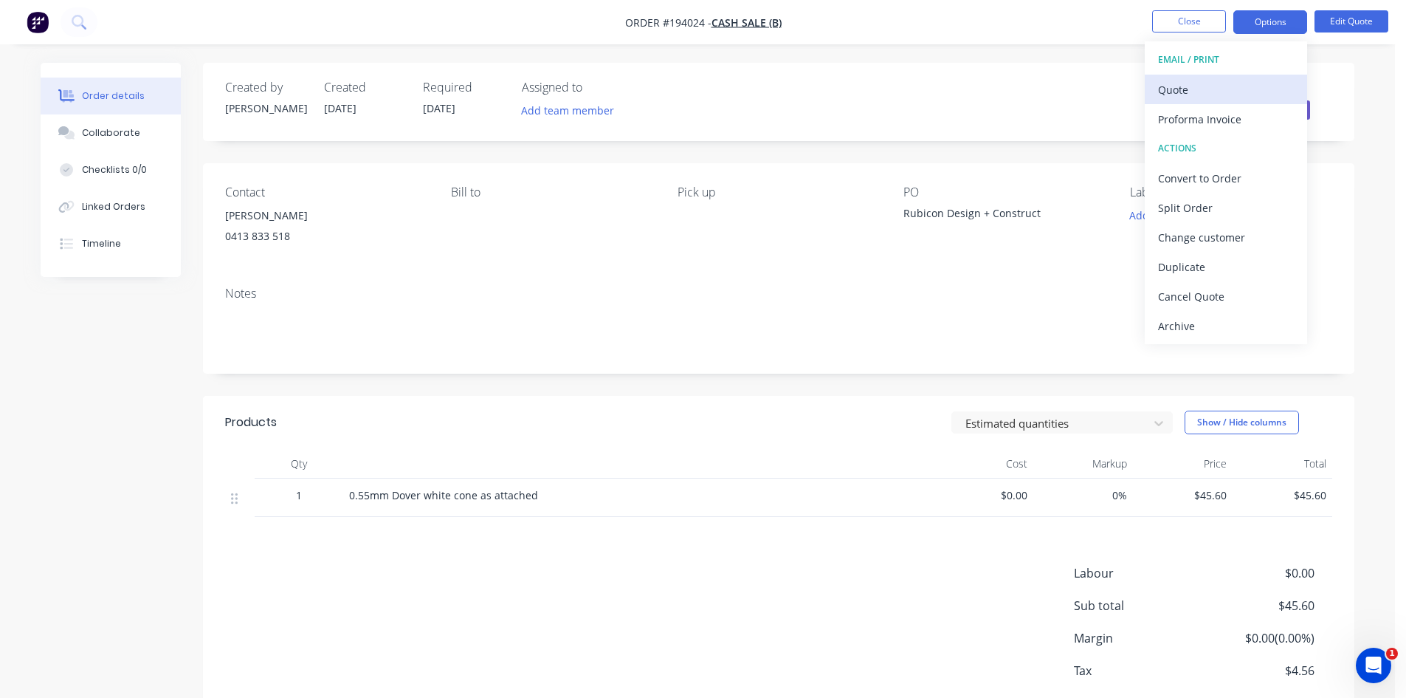
click at [1236, 80] on div "Quote" at bounding box center [1226, 89] width 136 height 21
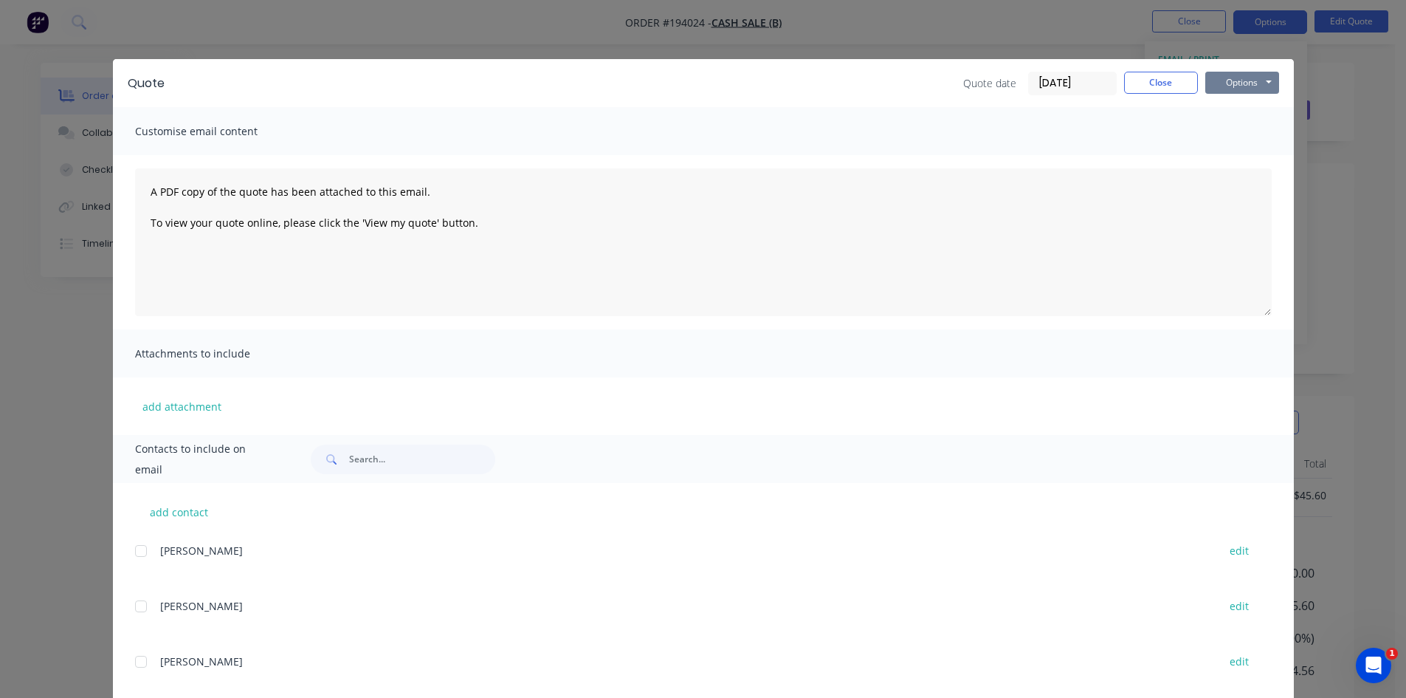
click at [1248, 74] on div "Quote Quote date [DATE] Close Options Preview Print Email" at bounding box center [703, 83] width 1181 height 48
click at [1248, 79] on button "Options" at bounding box center [1242, 83] width 74 height 22
click at [1247, 116] on button "Preview" at bounding box center [1252, 109] width 94 height 24
click at [1144, 81] on button "Close" at bounding box center [1161, 83] width 74 height 22
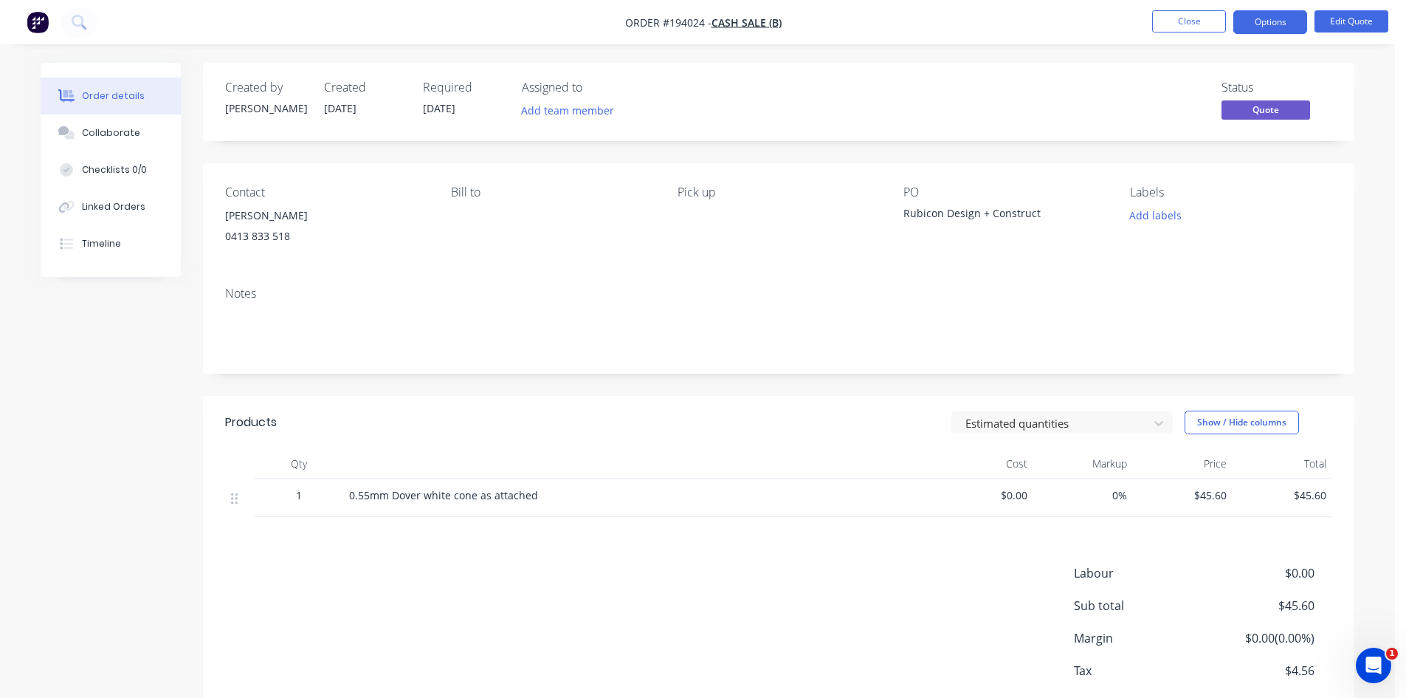
click at [32, 29] on img "button" at bounding box center [38, 22] width 22 height 22
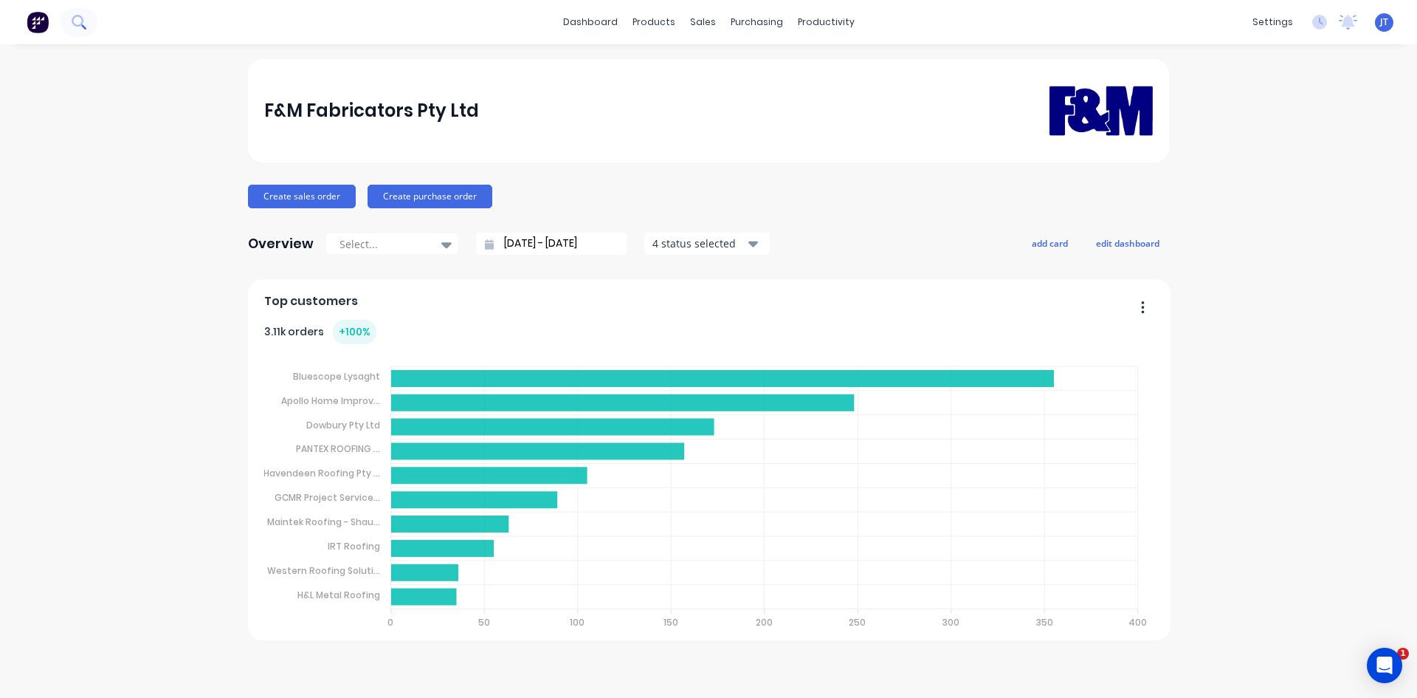
click at [69, 21] on button at bounding box center [79, 22] width 37 height 30
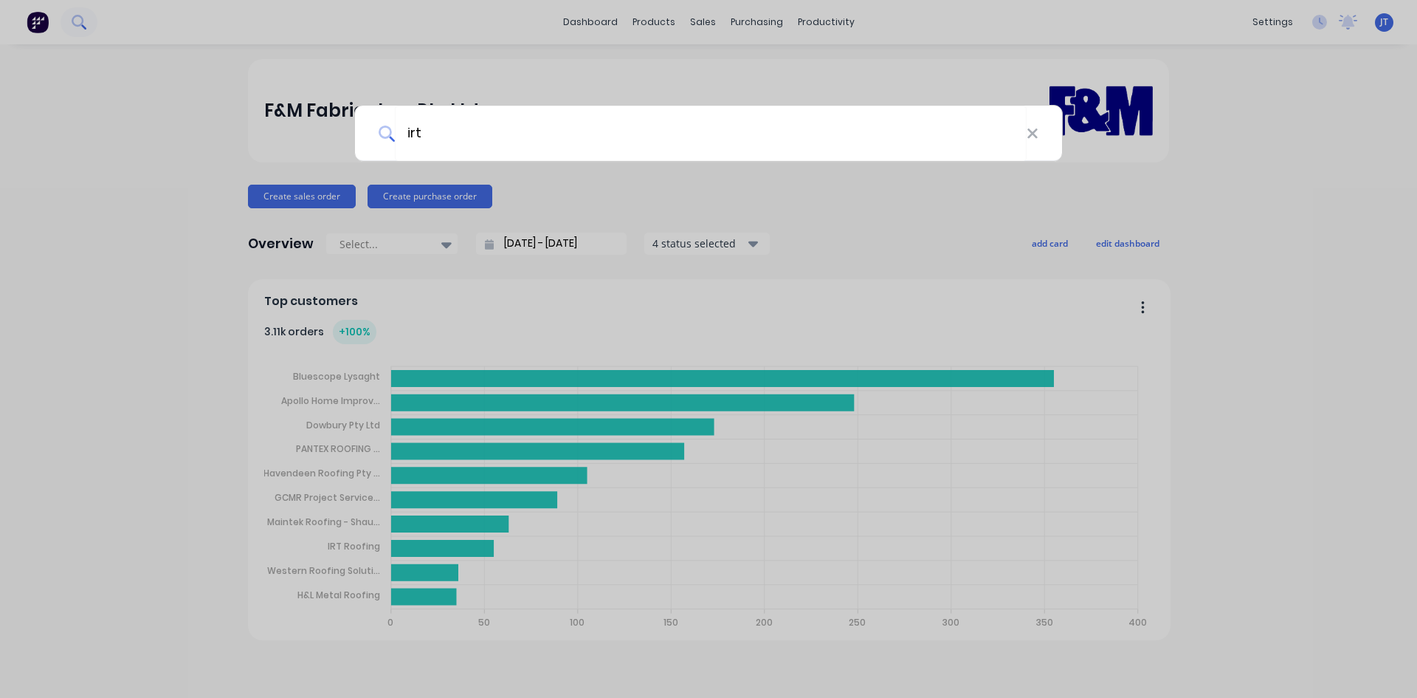
type input "irt"
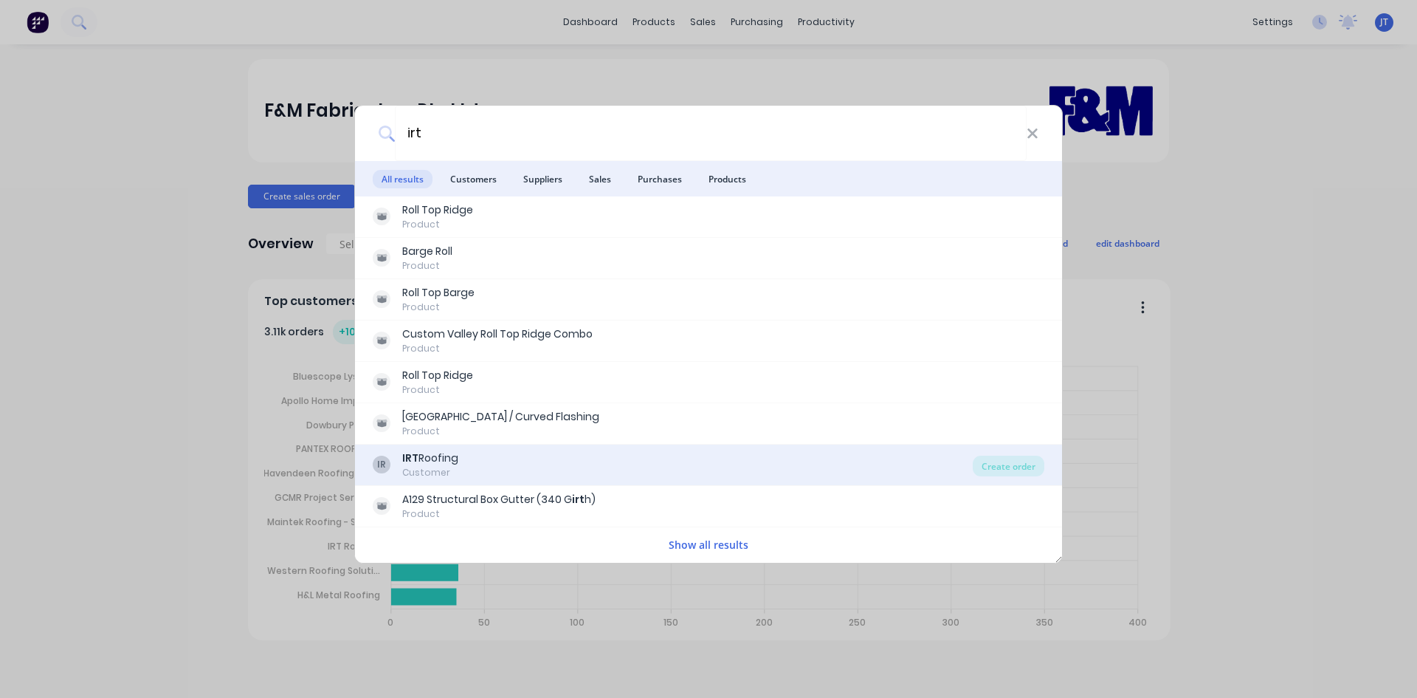
click at [641, 468] on div "IR IRT Roofing Customer" at bounding box center [673, 464] width 600 height 29
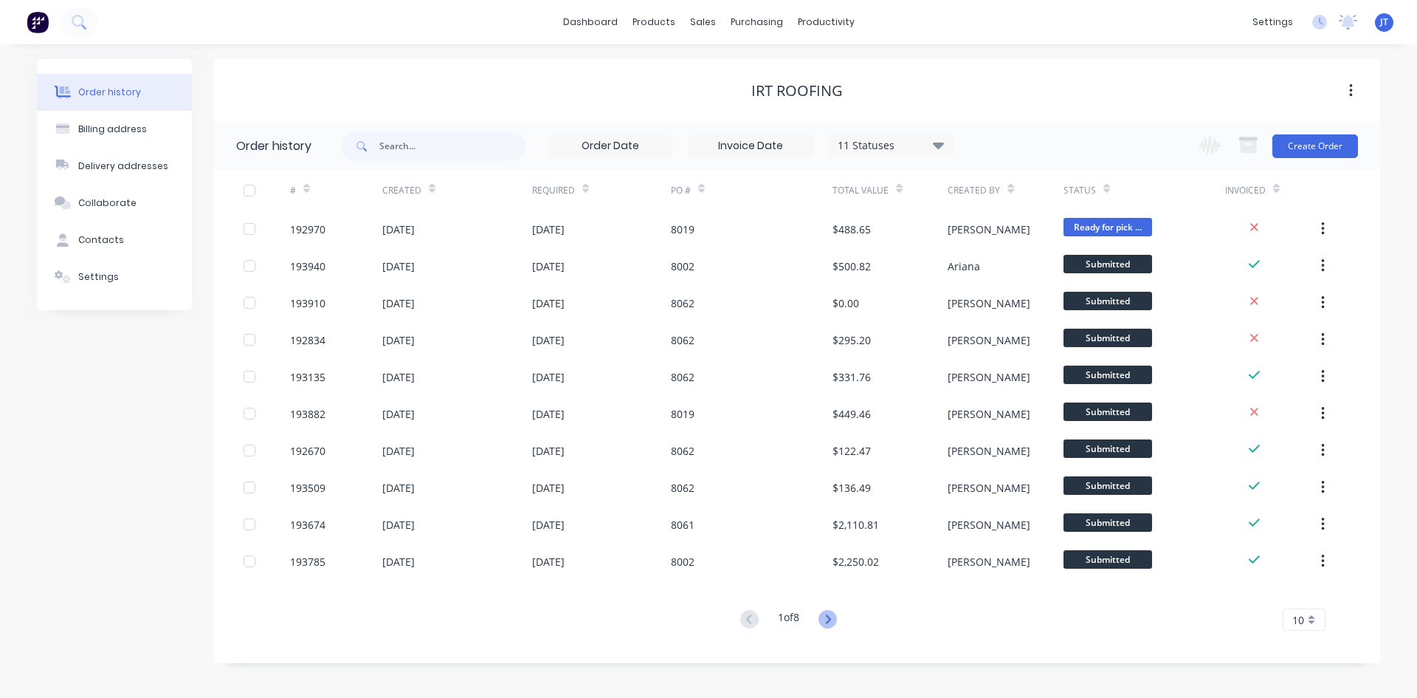
drag, startPoint x: 822, startPoint y: 614, endPoint x: 830, endPoint y: 616, distance: 7.7
click at [823, 615] on icon at bounding box center [828, 619] width 18 height 18
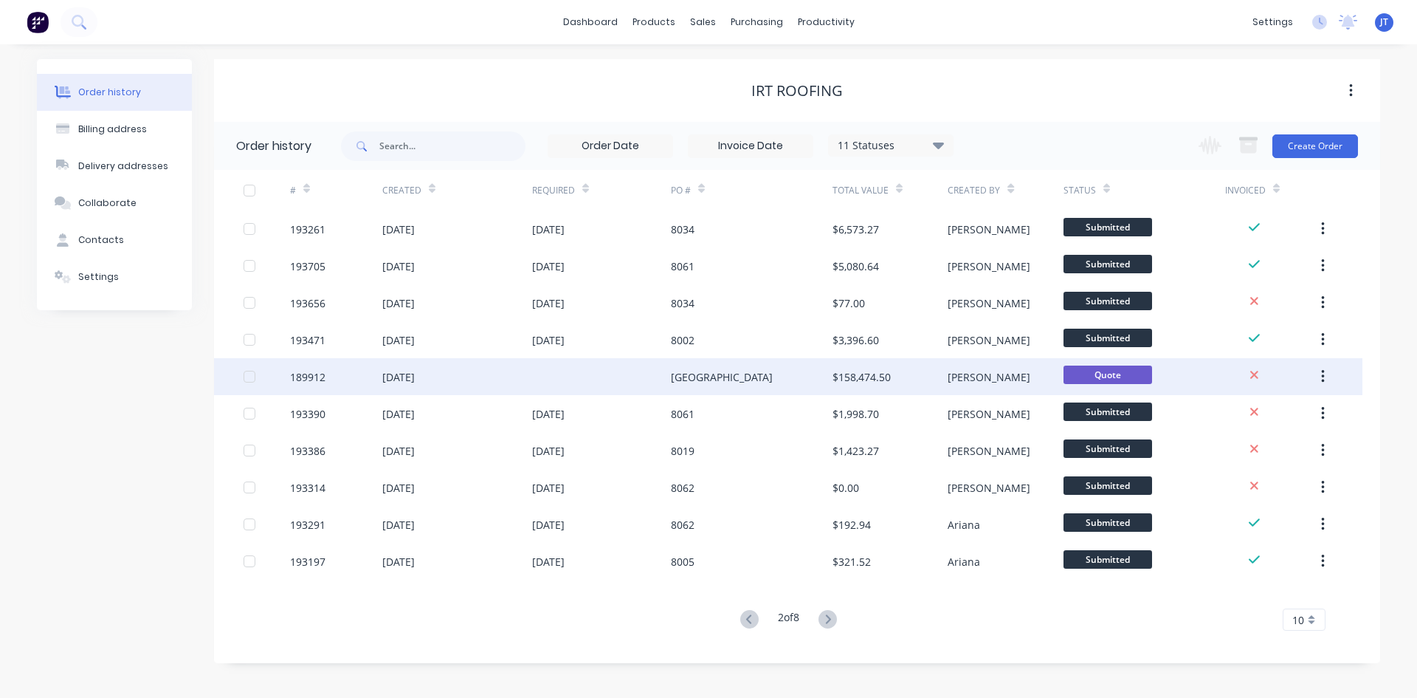
click at [863, 371] on div "$158,474.50" at bounding box center [862, 377] width 58 height 16
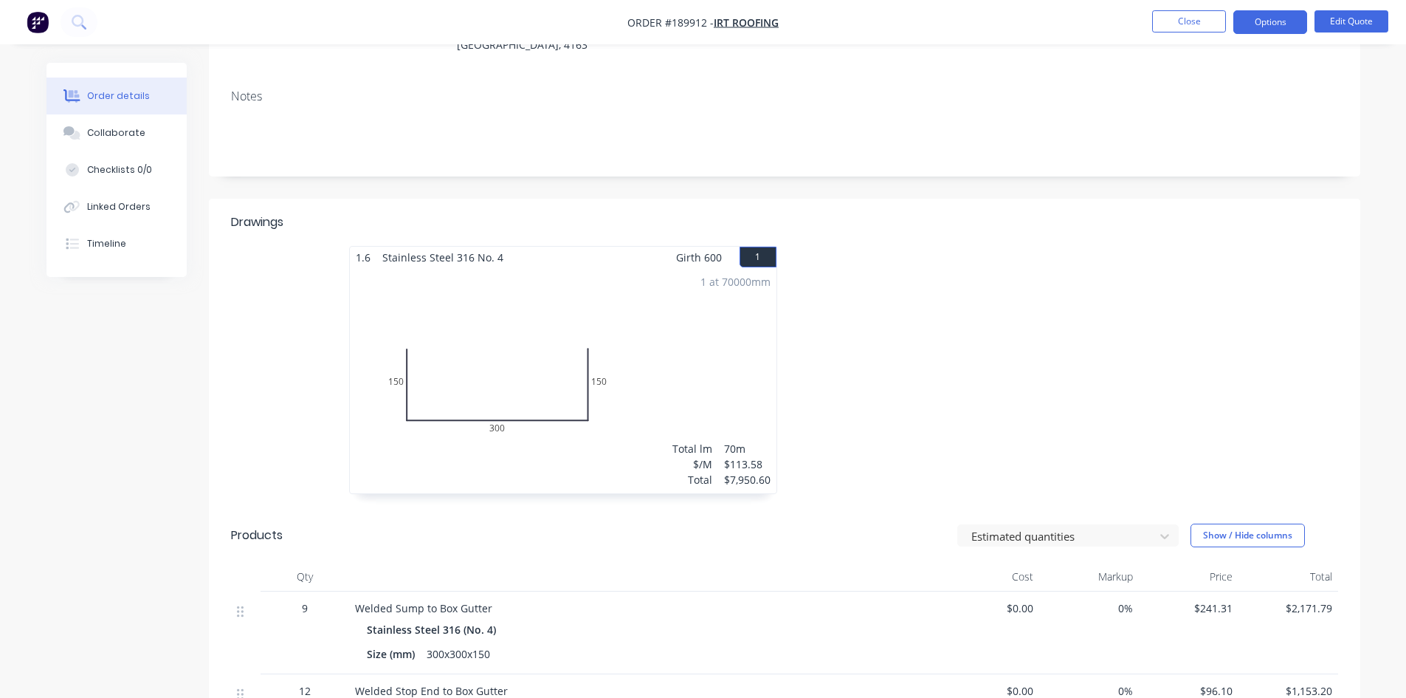
scroll to position [246, 0]
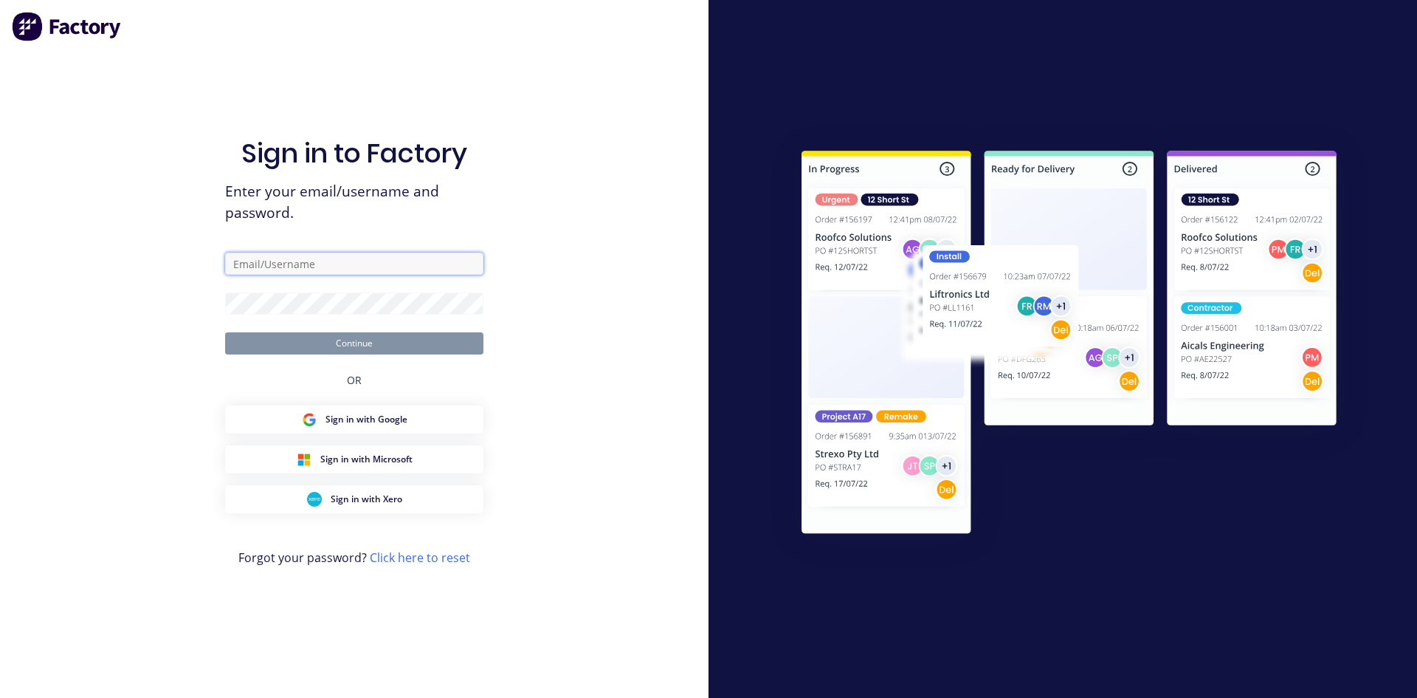
type input "[PERSON_NAME][EMAIL_ADDRESS][DOMAIN_NAME]"
click at [406, 343] on button "Continue" at bounding box center [354, 343] width 258 height 22
